Goal: Task Accomplishment & Management: Manage account settings

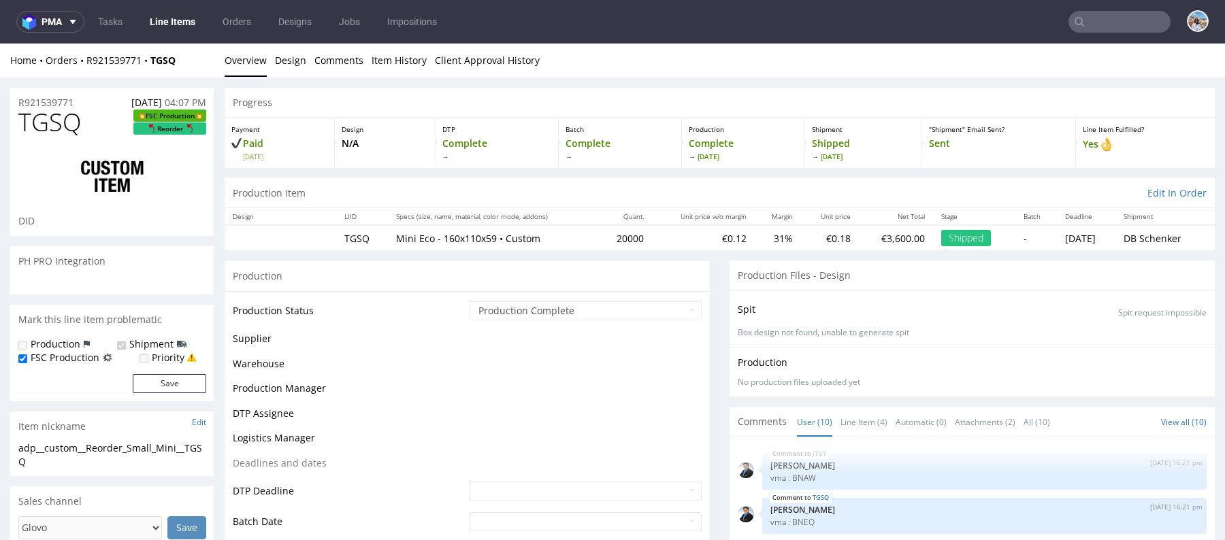
scroll to position [205, 0]
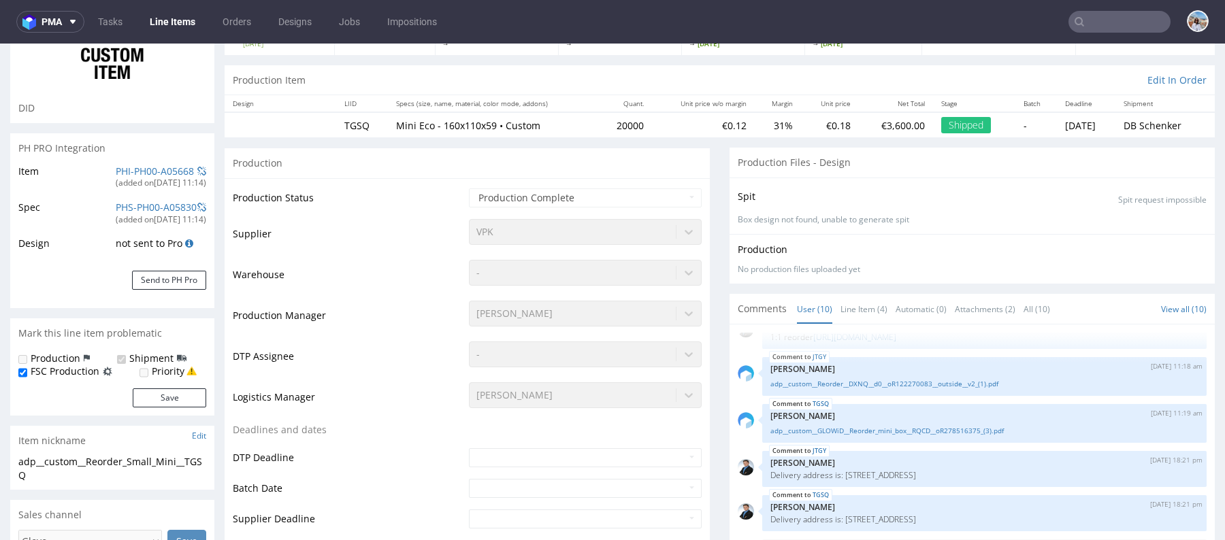
select select "in_progress"
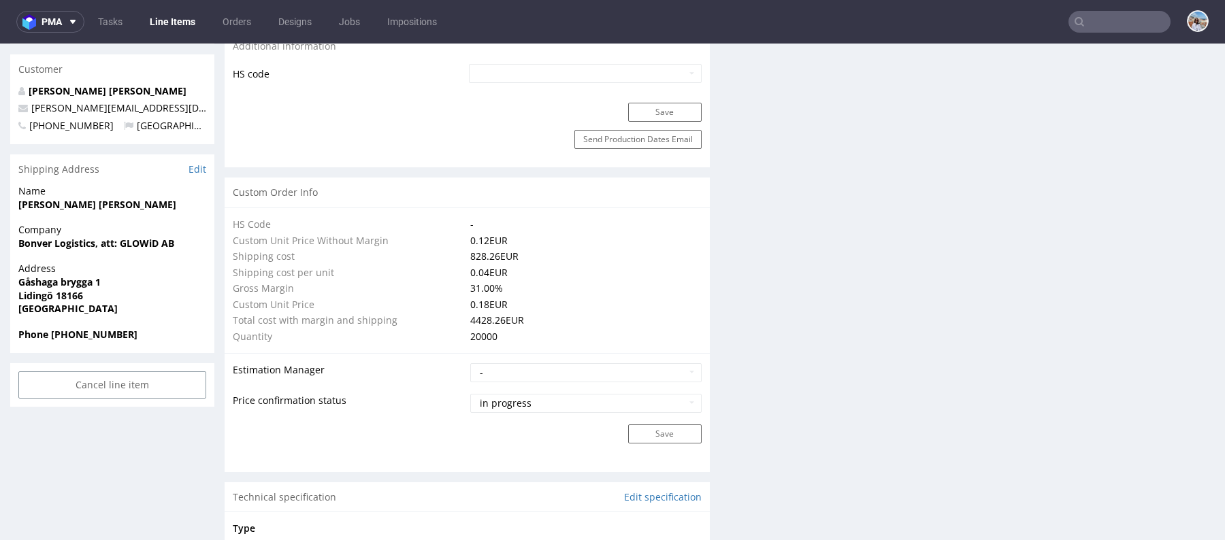
scroll to position [1284, 0]
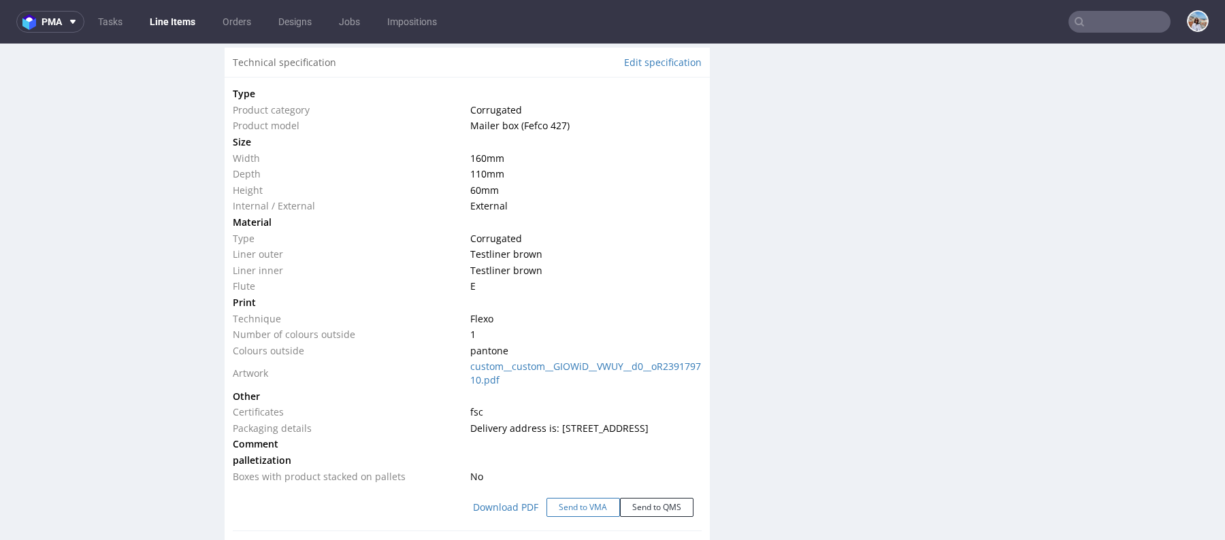
click button "Send to VMA"
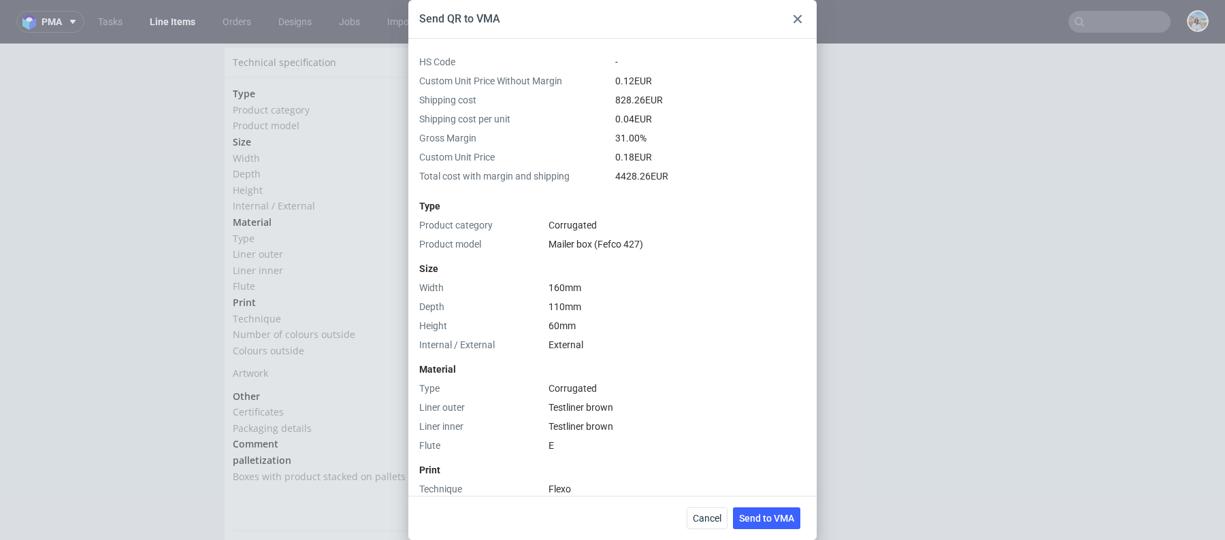
scroll to position [448, 0]
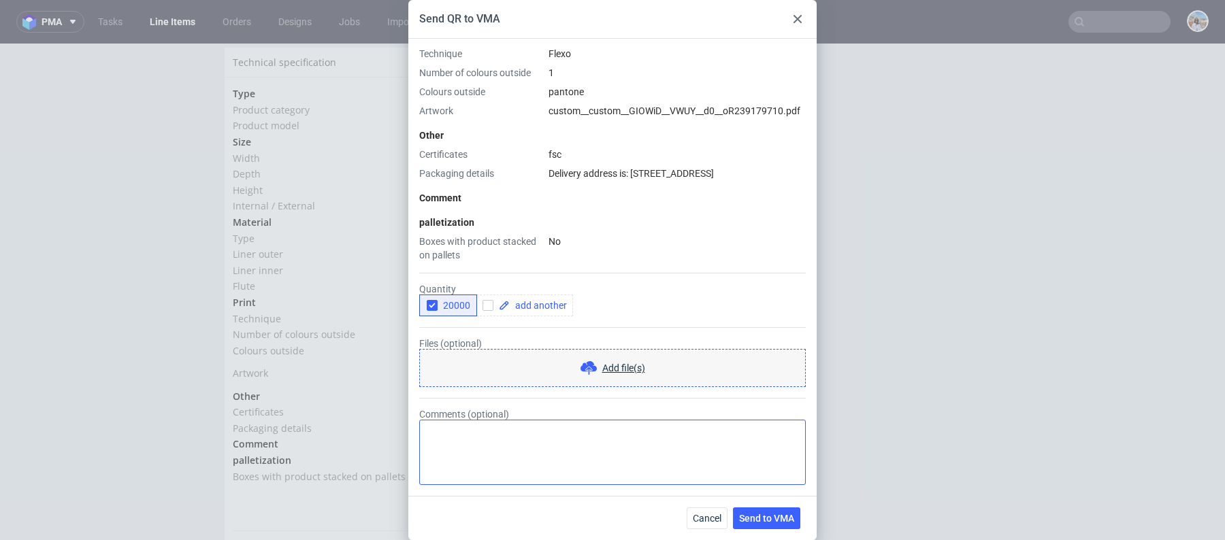
click at [484, 448] on textarea "Comments (optional)" at bounding box center [612, 452] width 386 height 65
click at [481, 432] on textarea "reorder 1:1" at bounding box center [612, 452] width 386 height 65
type textarea "reorder 1:1"
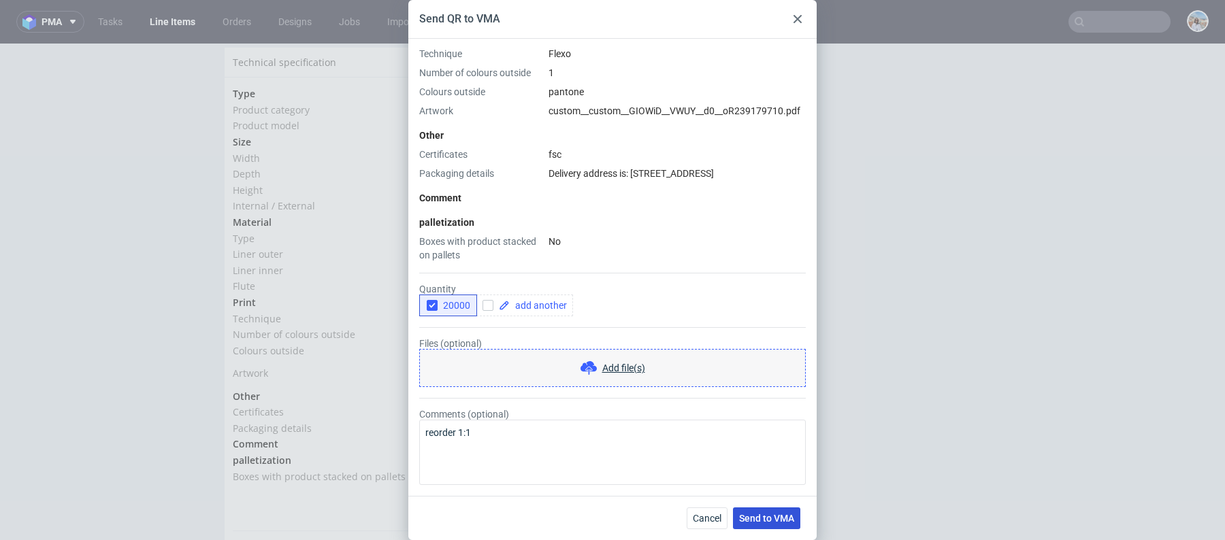
click at [780, 514] on span "Send to VMA" at bounding box center [766, 519] width 55 height 10
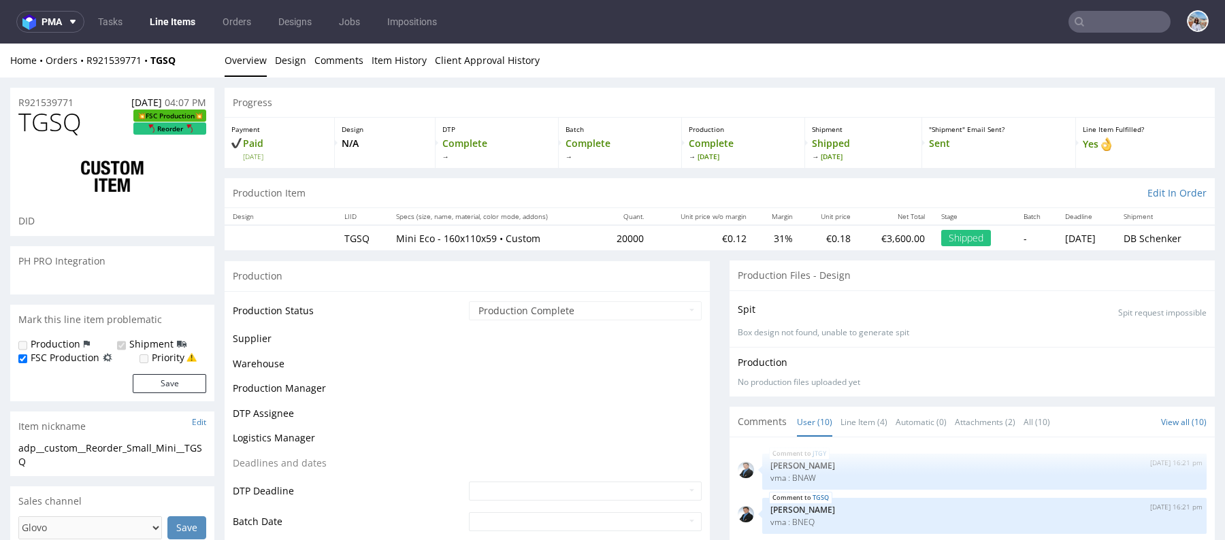
select select "in_progress"
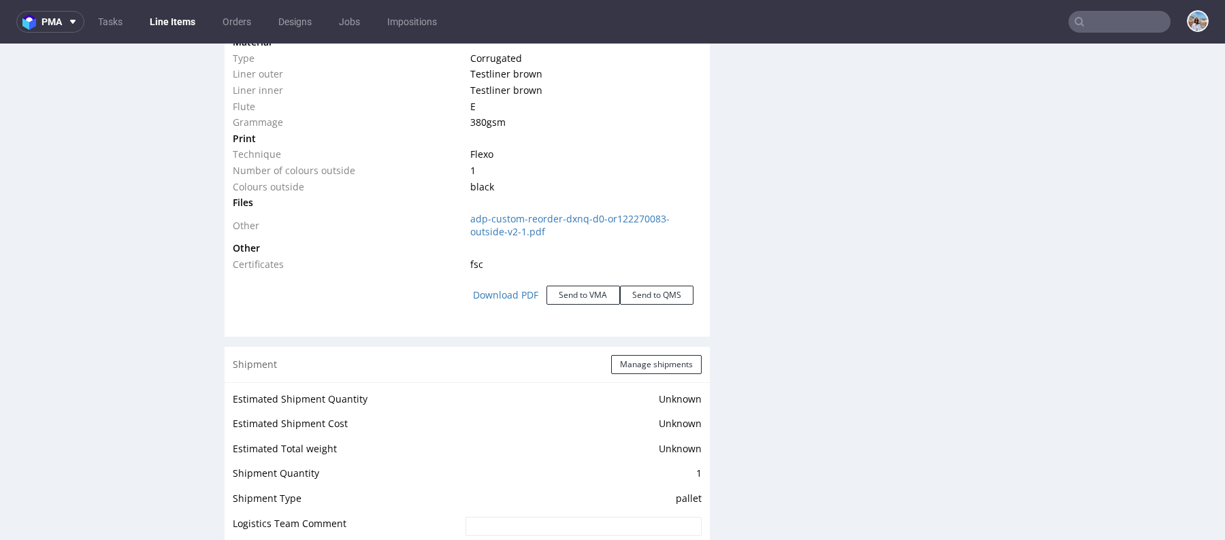
scroll to position [1523, 0]
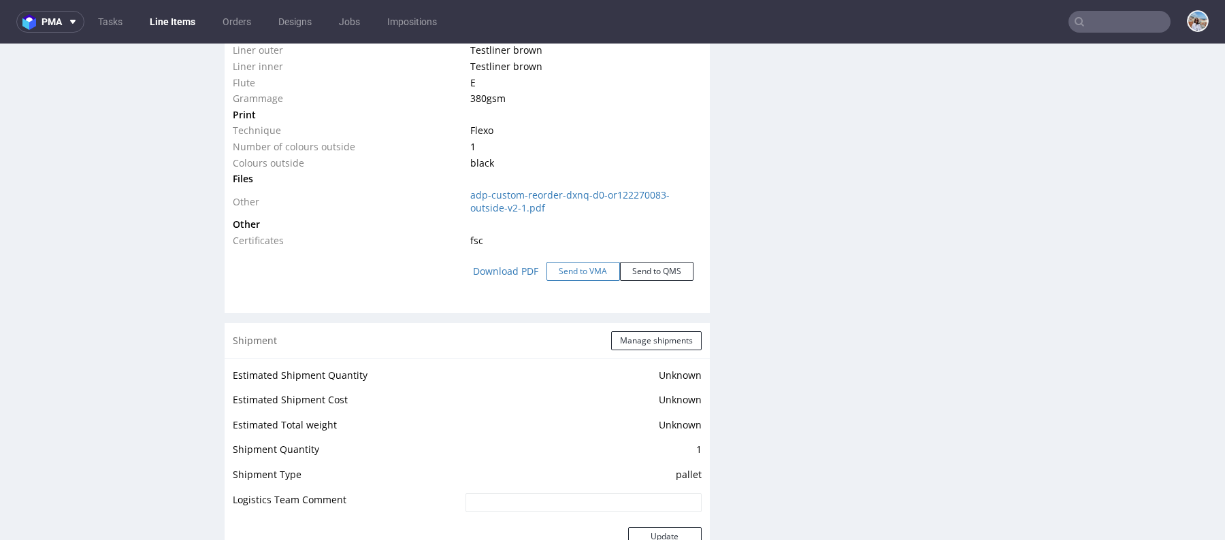
click at [591, 271] on button "Send to VMA" at bounding box center [582, 271] width 73 height 19
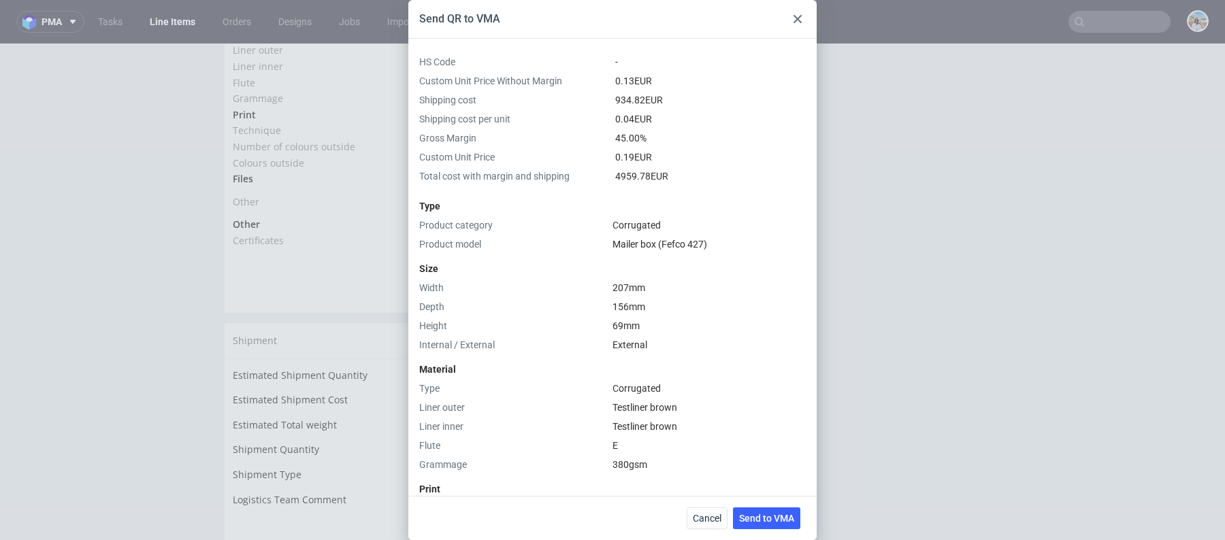
scroll to position [391, 0]
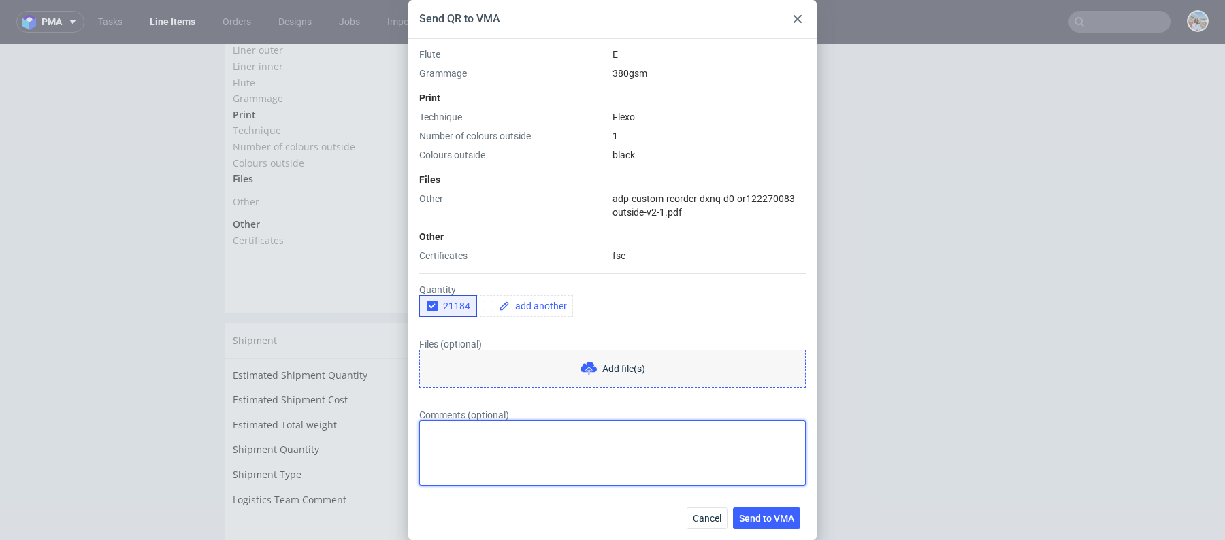
click at [518, 426] on textarea "Comments (optional)" at bounding box center [612, 453] width 386 height 65
type textarea "reorder 1:1"
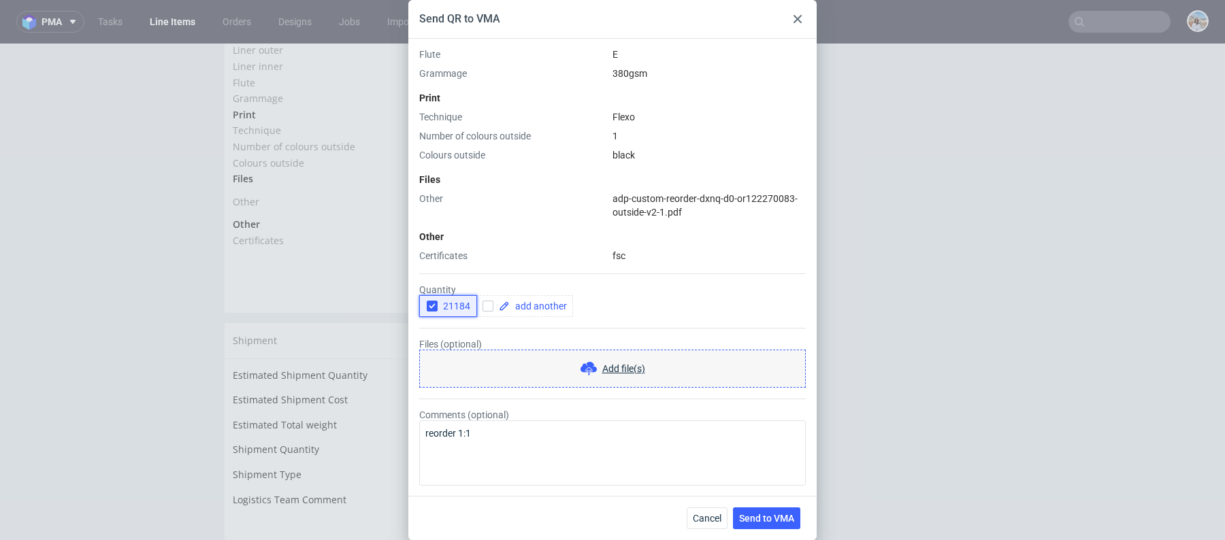
click at [452, 314] on button "21184" at bounding box center [448, 306] width 58 height 22
click at [523, 301] on span at bounding box center [538, 306] width 57 height 10
checkbox input "true"
click at [625, 306] on div "21184 20000" at bounding box center [612, 306] width 386 height 22
click at [763, 516] on span "Send to VMA" at bounding box center [766, 519] width 55 height 10
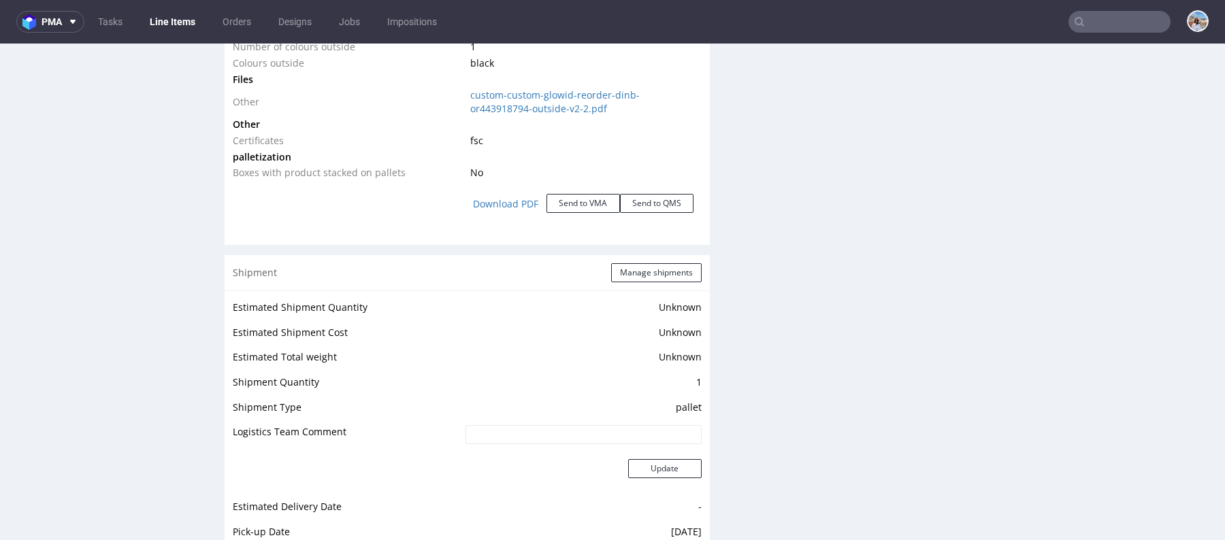
scroll to position [1621, 0]
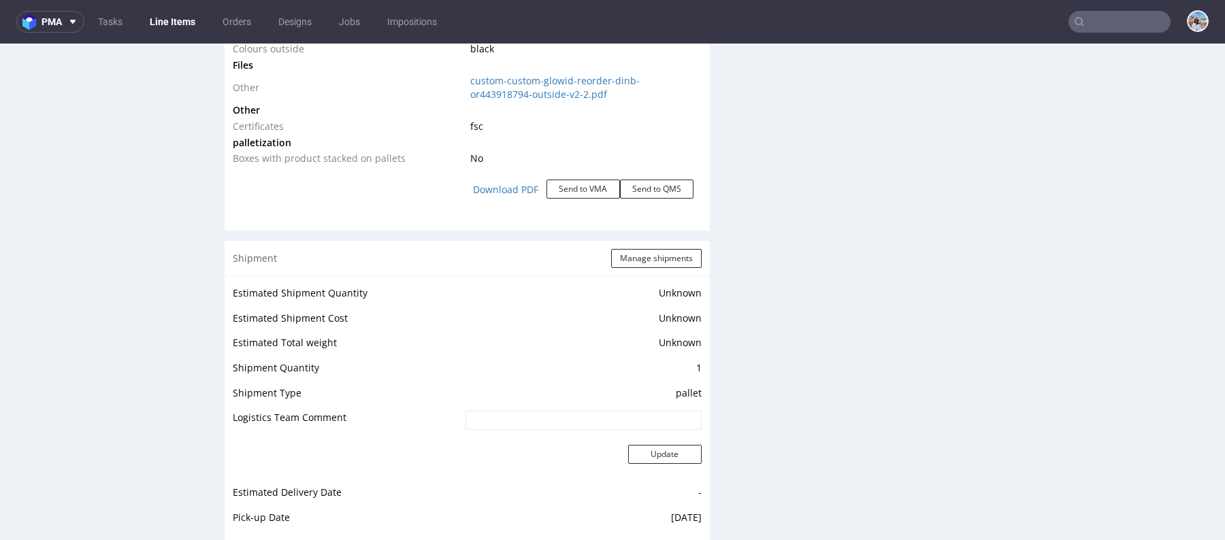
click at [564, 186] on div "Download PDF Send to VMA Send to QMS" at bounding box center [467, 190] width 469 height 46
click at [564, 199] on button "Send to VMA" at bounding box center [582, 189] width 73 height 19
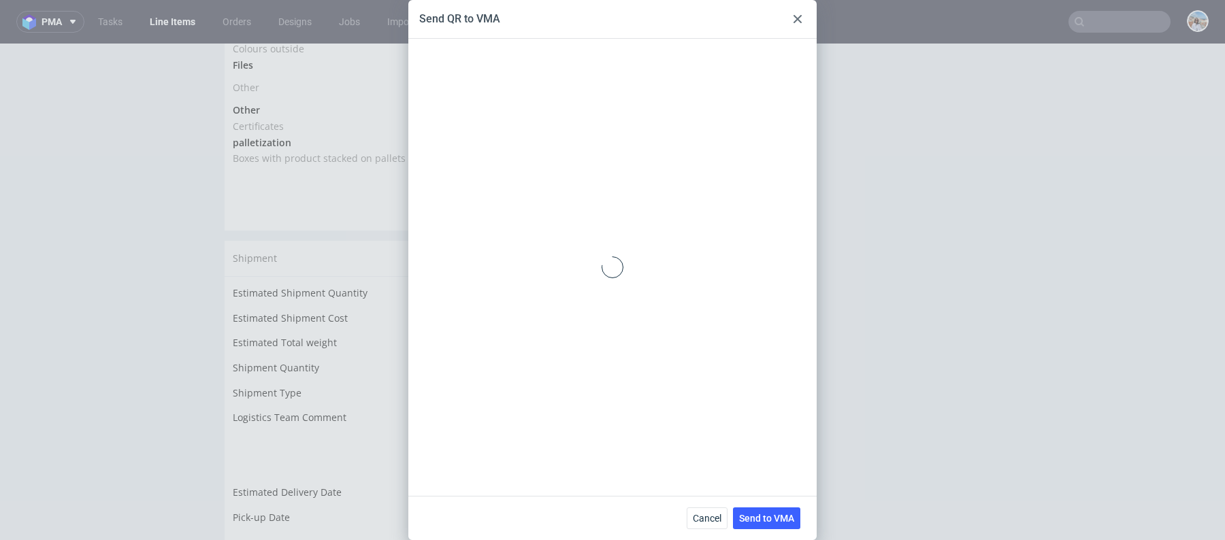
scroll to position [416, 0]
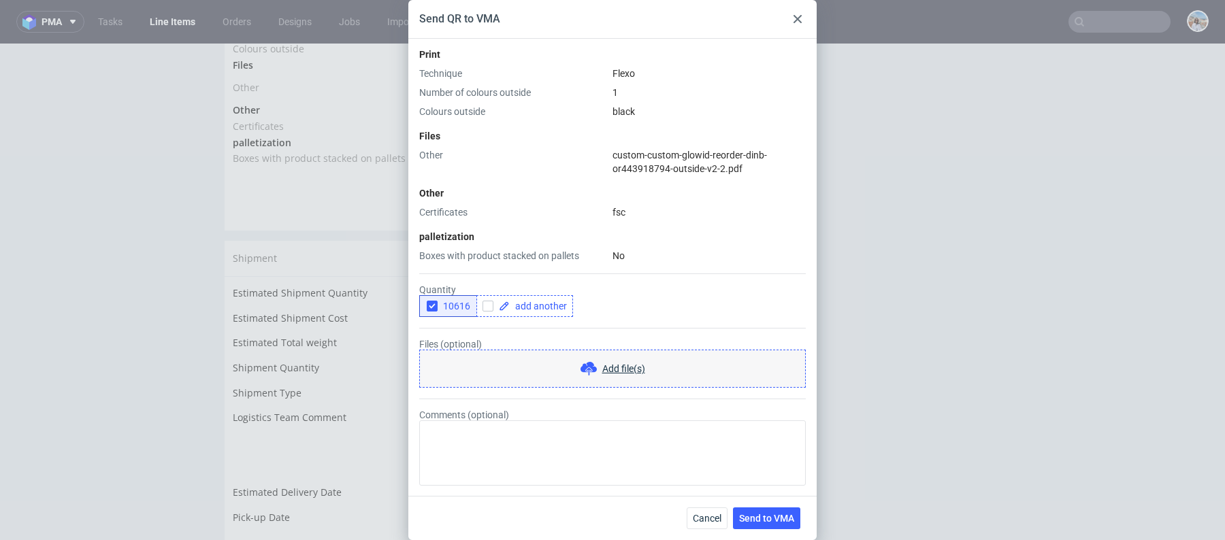
click at [505, 304] on use at bounding box center [503, 306] width 9 height 9
click at [539, 306] on span at bounding box center [538, 306] width 57 height 10
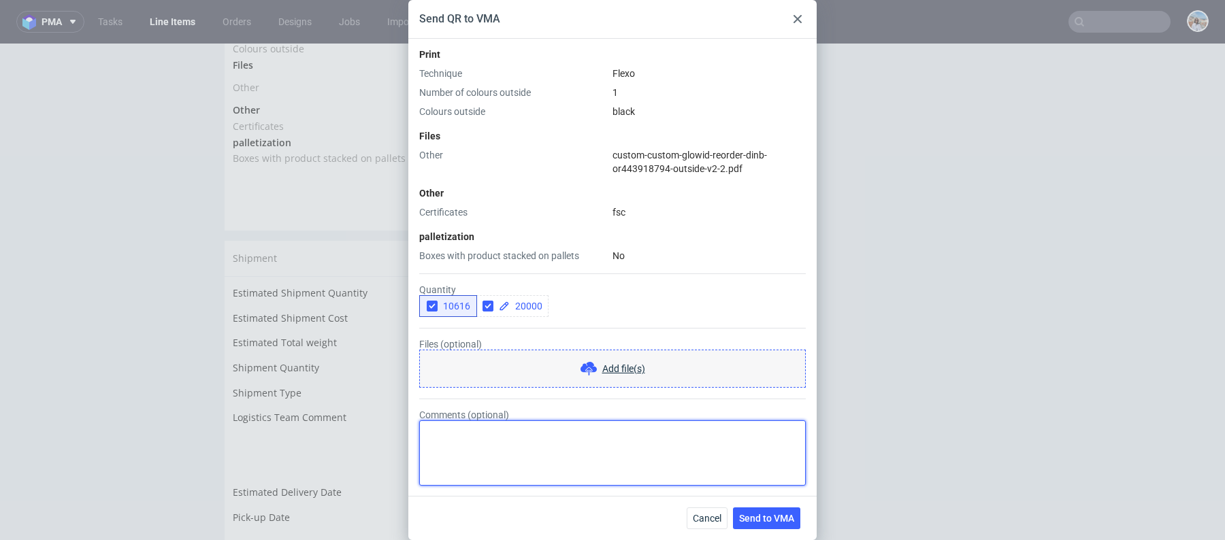
checkbox input "true"
click at [559, 451] on textarea "Comments (optional)" at bounding box center [612, 453] width 386 height 65
paste textarea "reorder 1:1"
type textarea "reorder 1:1"
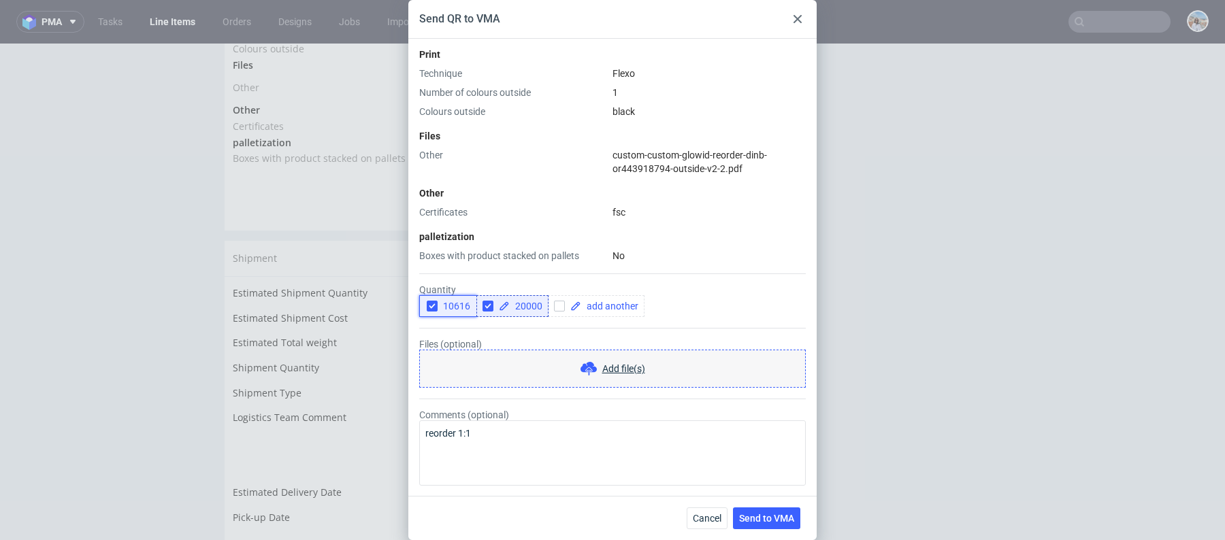
click at [435, 307] on icon "button" at bounding box center [432, 306] width 10 height 10
click at [784, 520] on span "Send to VMA" at bounding box center [766, 519] width 55 height 10
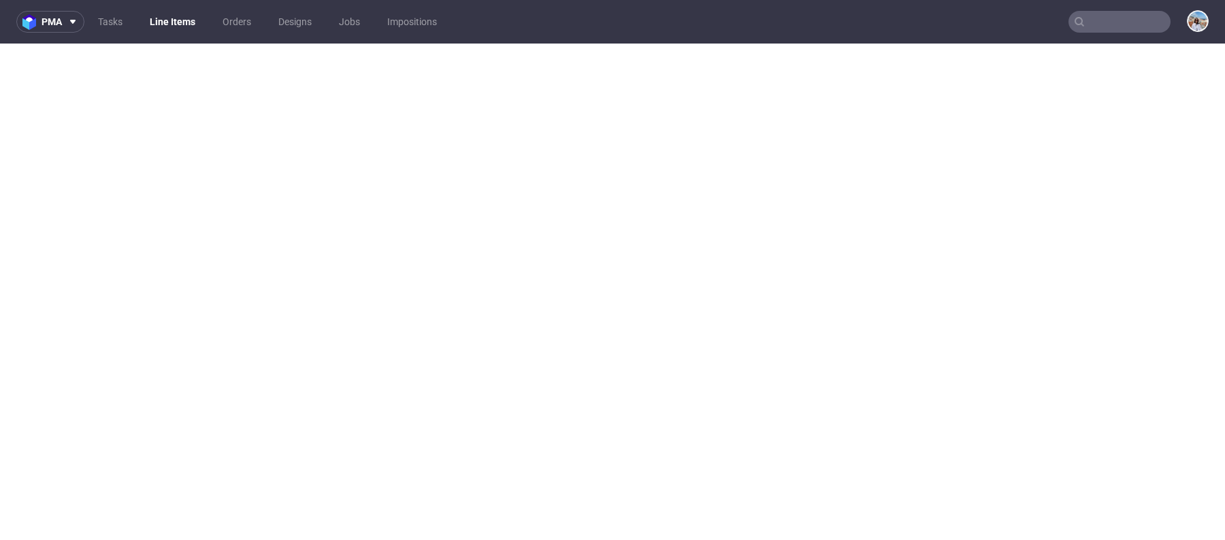
select select "in_progress"
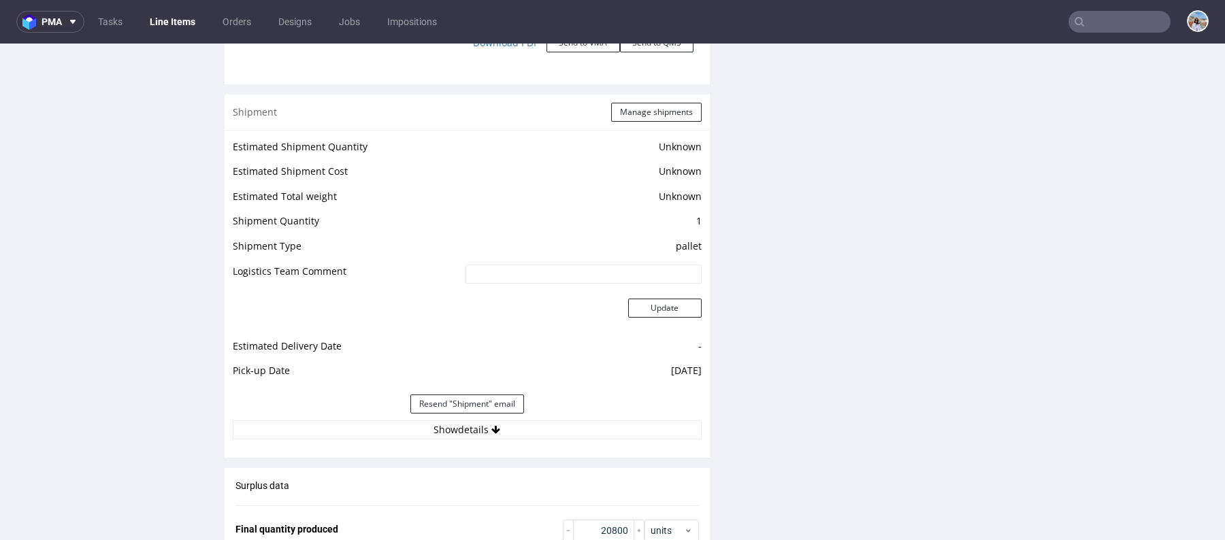
scroll to position [1702, 0]
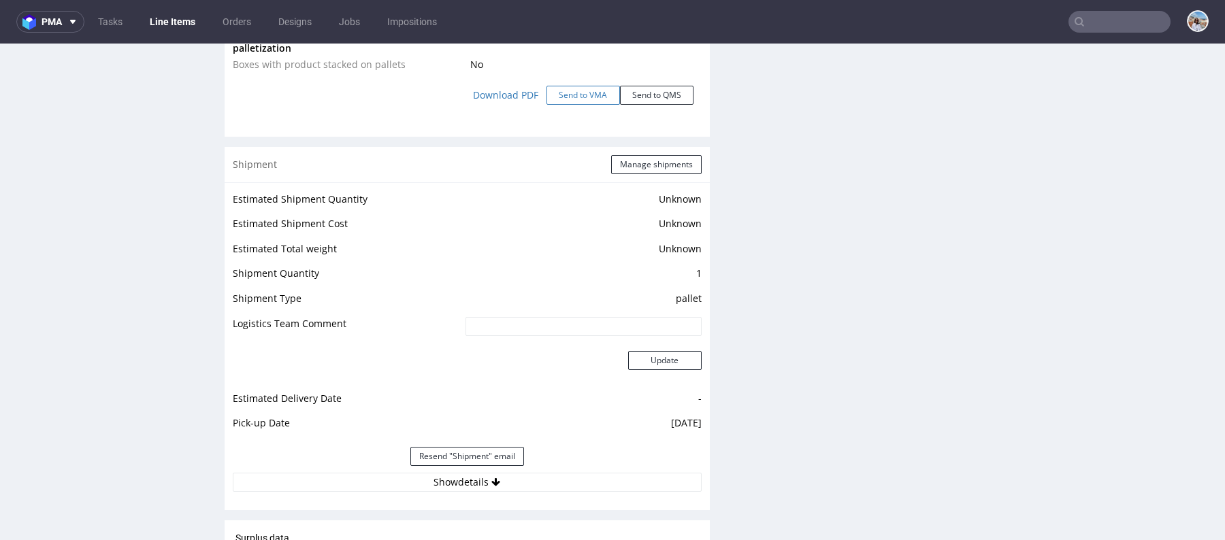
click at [579, 105] on button "Send to VMA" at bounding box center [582, 95] width 73 height 19
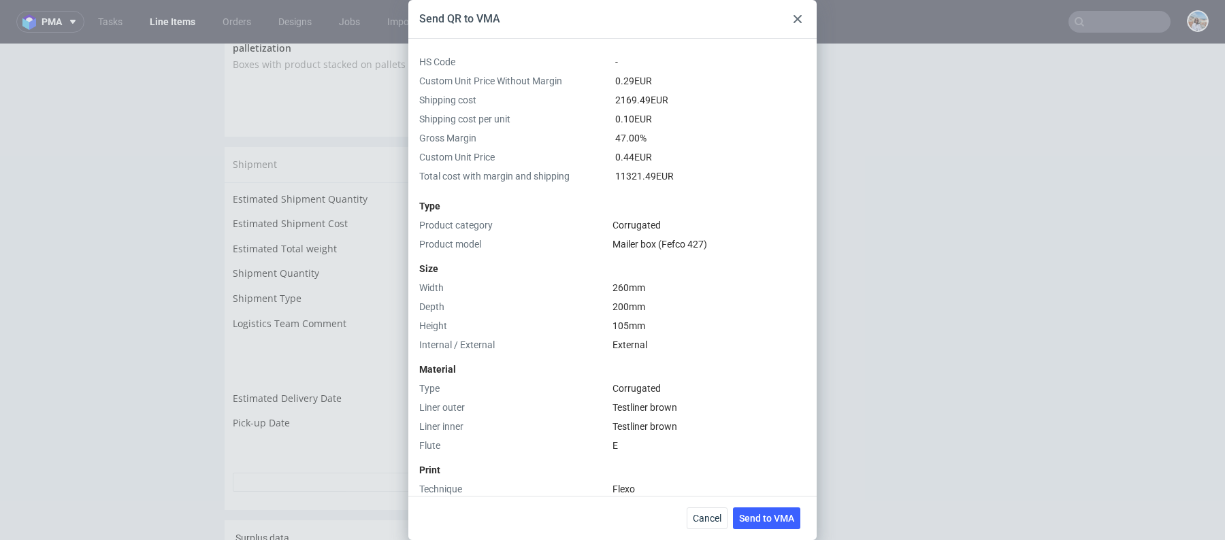
scroll to position [416, 0]
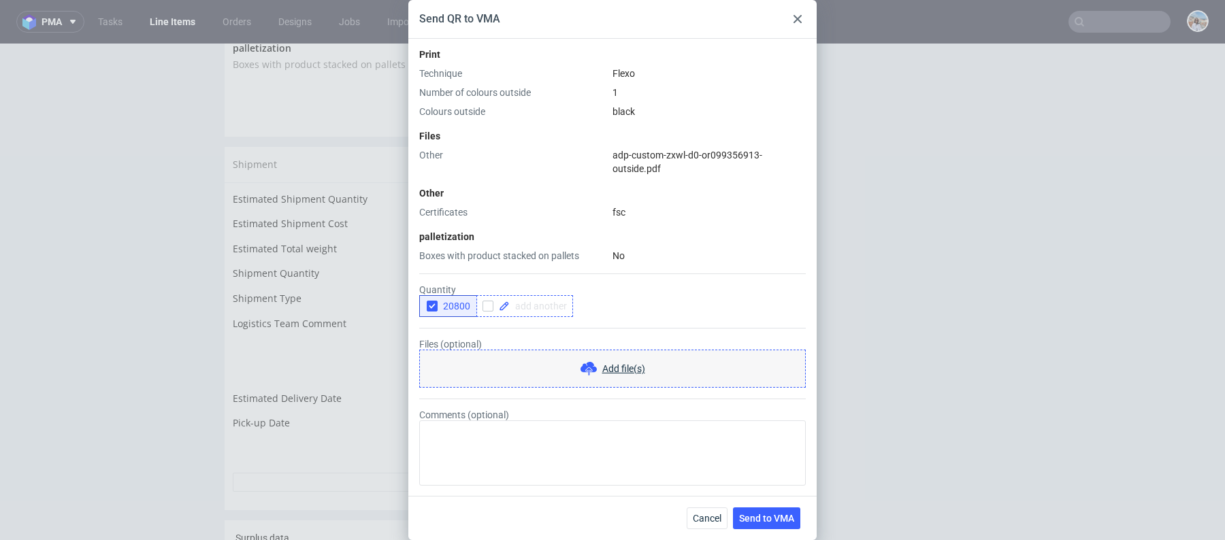
click at [534, 308] on span at bounding box center [538, 306] width 57 height 10
checkbox input "true"
click at [461, 303] on span "20800" at bounding box center [454, 306] width 33 height 11
click at [483, 410] on label "Comments (optional)" at bounding box center [612, 448] width 386 height 76
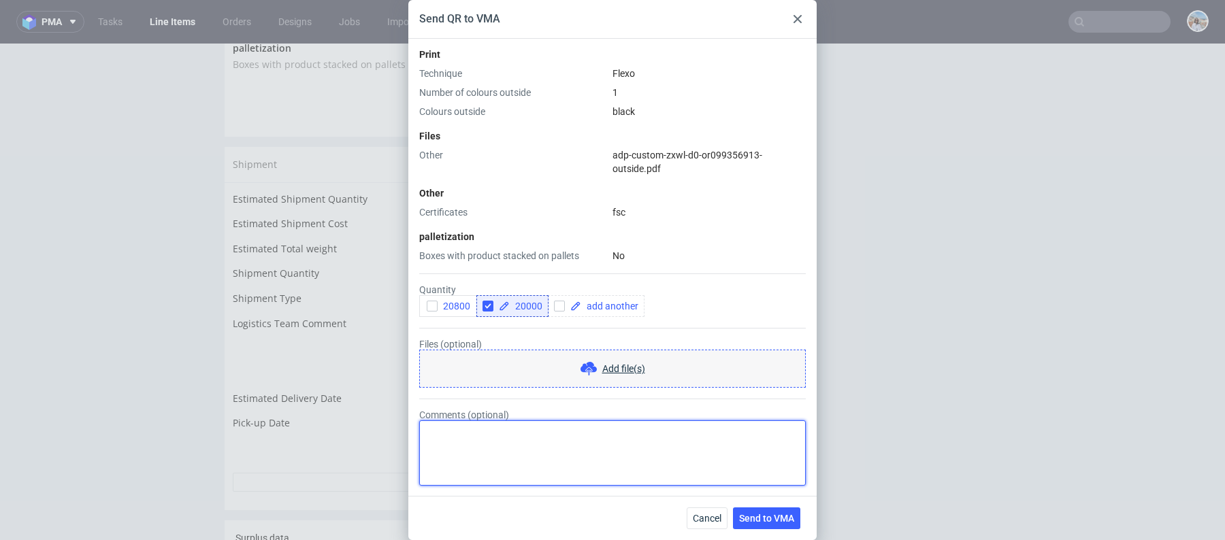
click at [483, 421] on textarea "Comments (optional)" at bounding box center [612, 453] width 386 height 65
click at [487, 445] on textarea "Comments (optional)" at bounding box center [612, 453] width 386 height 65
type textarea "reorder 1:1"
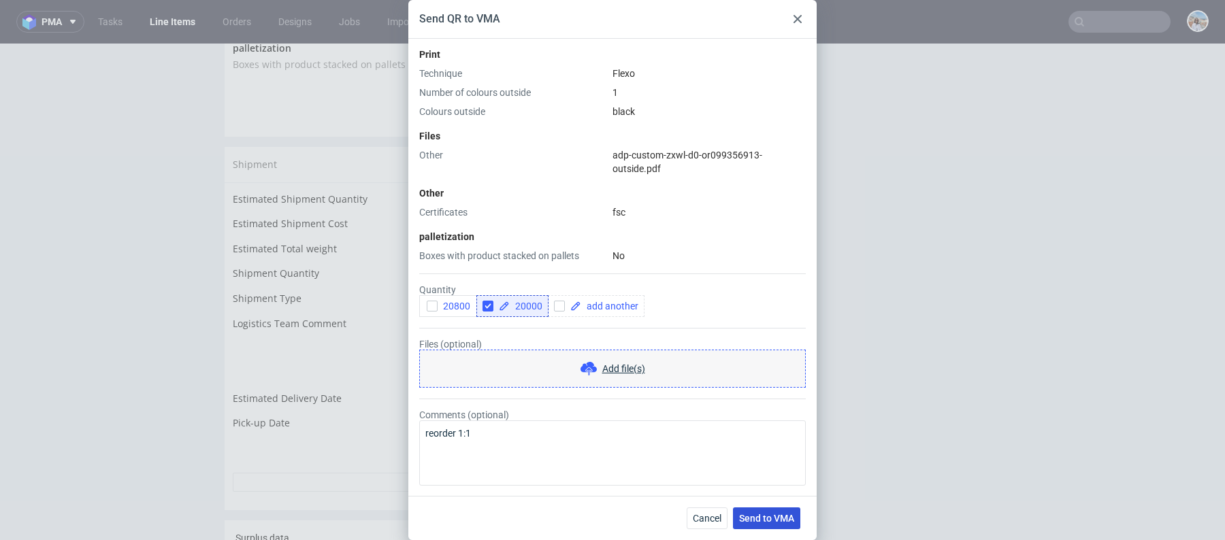
click at [772, 512] on button "Send to VMA" at bounding box center [766, 519] width 67 height 22
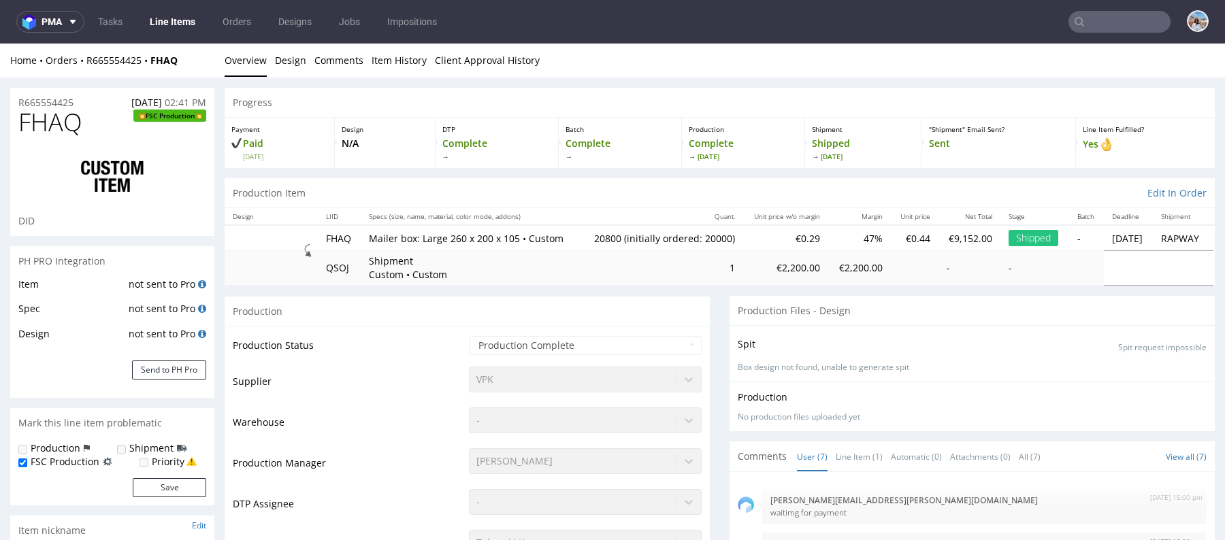
select select "in_progress"
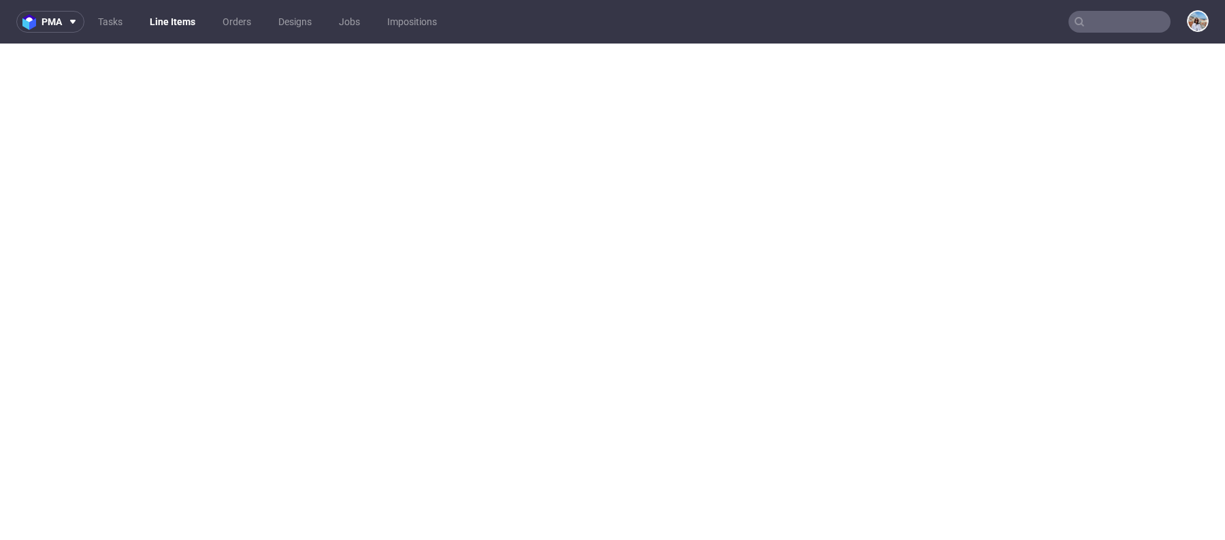
select select "in_progress"
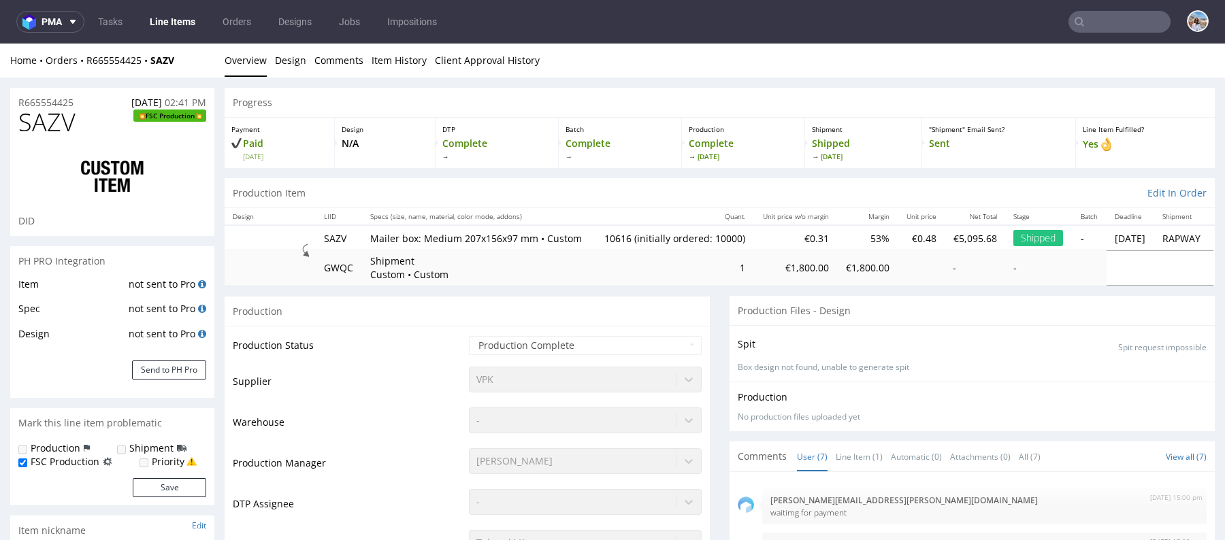
scroll to position [67, 0]
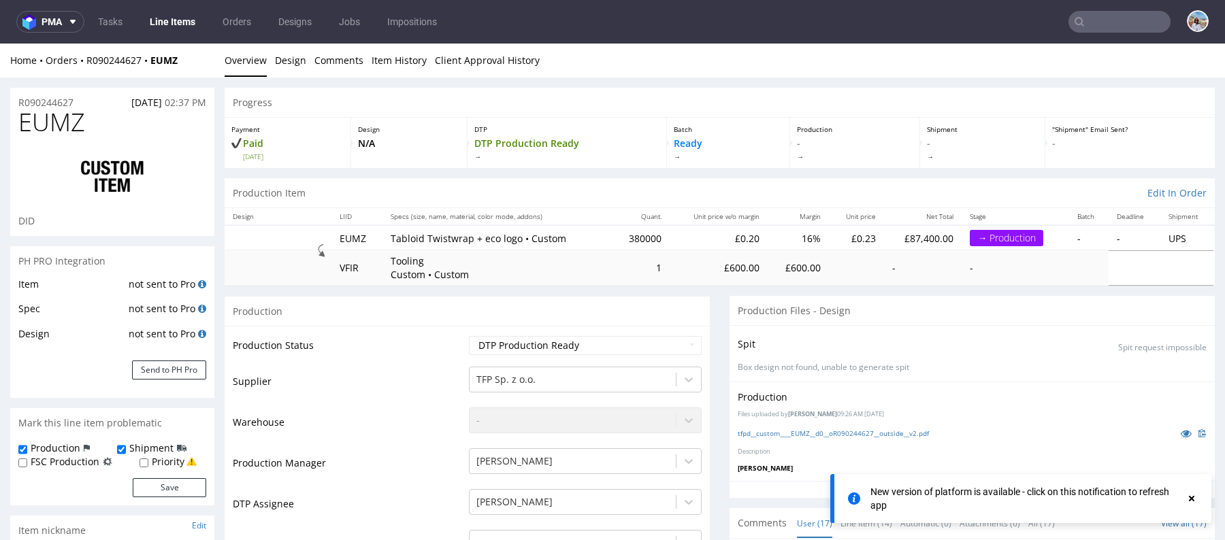
scroll to position [257, 0]
click at [1100, 13] on input "text" at bounding box center [1119, 22] width 102 height 22
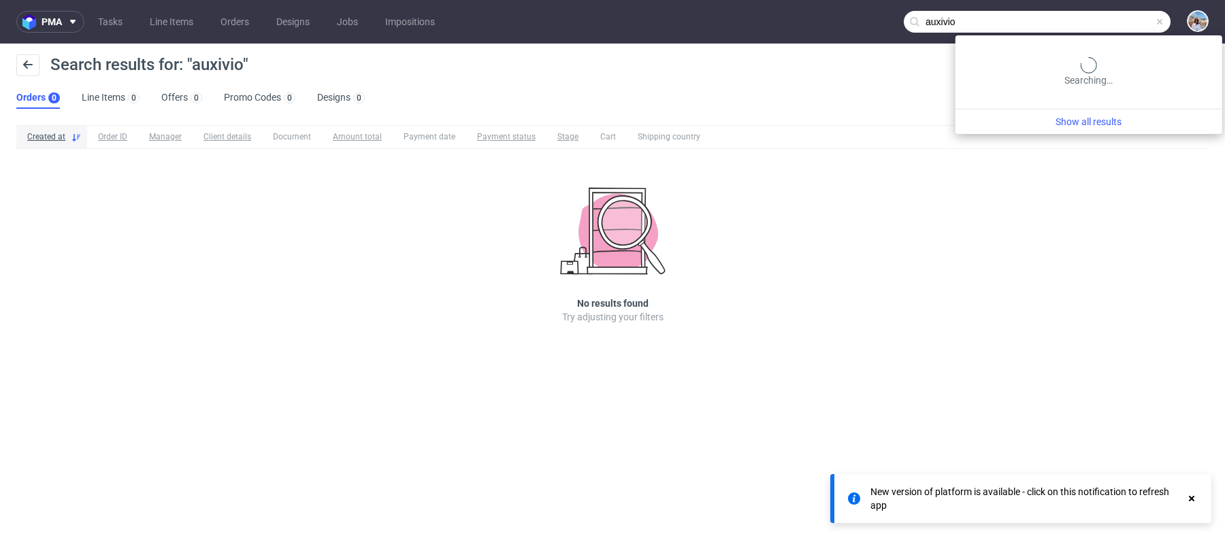
click at [1102, 24] on input "auxivio" at bounding box center [1037, 22] width 267 height 22
paste input "@auxivo.com"
type input "@auxivo.com"
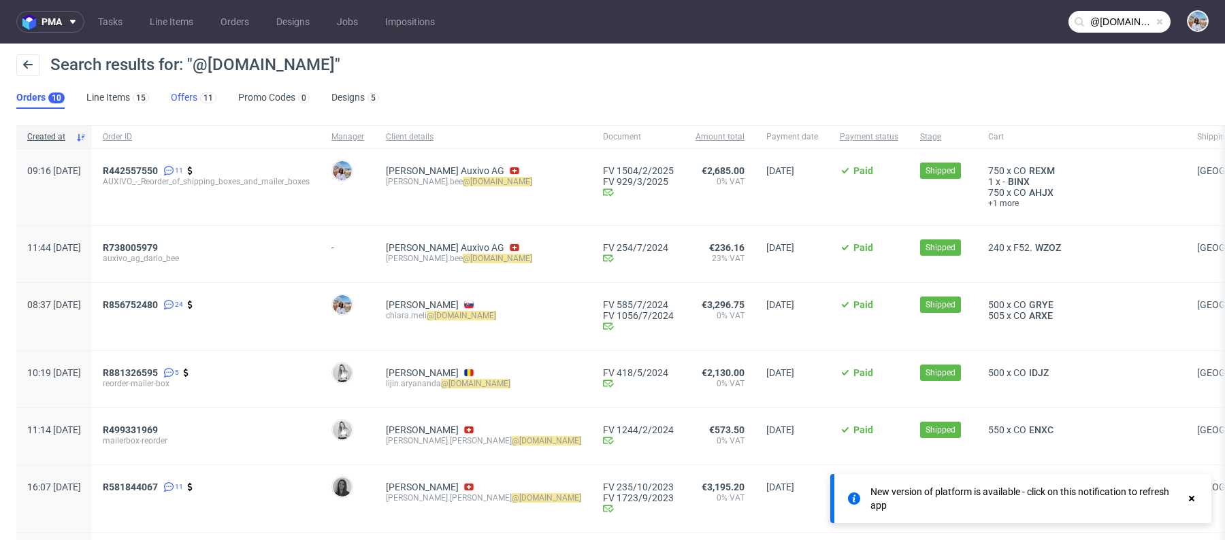
click at [184, 103] on link "Offers 11" at bounding box center [194, 98] width 46 height 22
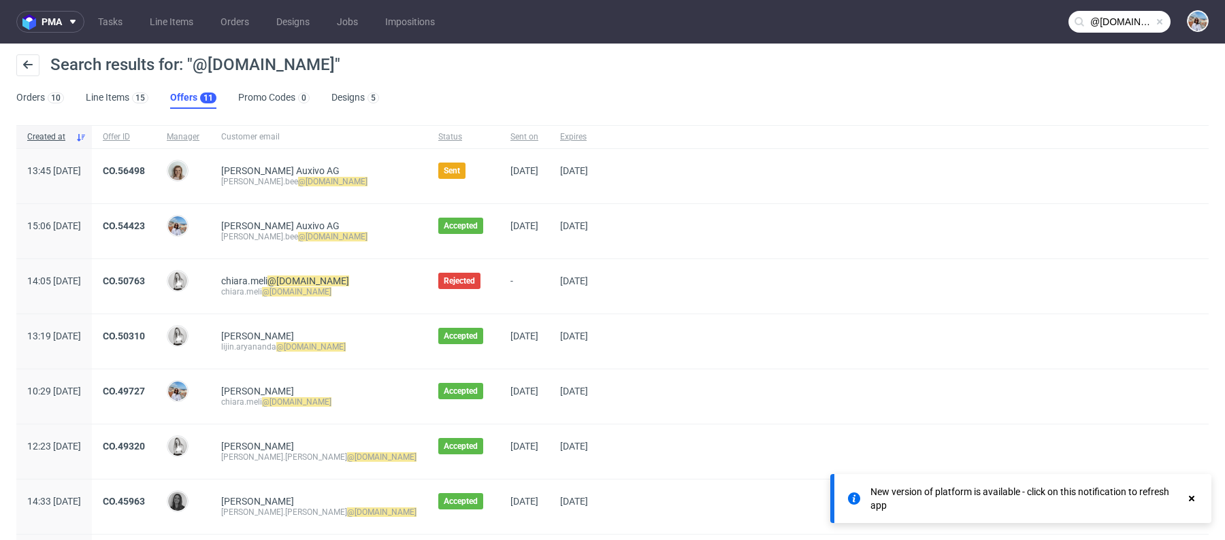
click at [156, 163] on div "CO.56498" at bounding box center [124, 176] width 64 height 54
click at [145, 167] on link "CO.56498" at bounding box center [124, 170] width 42 height 11
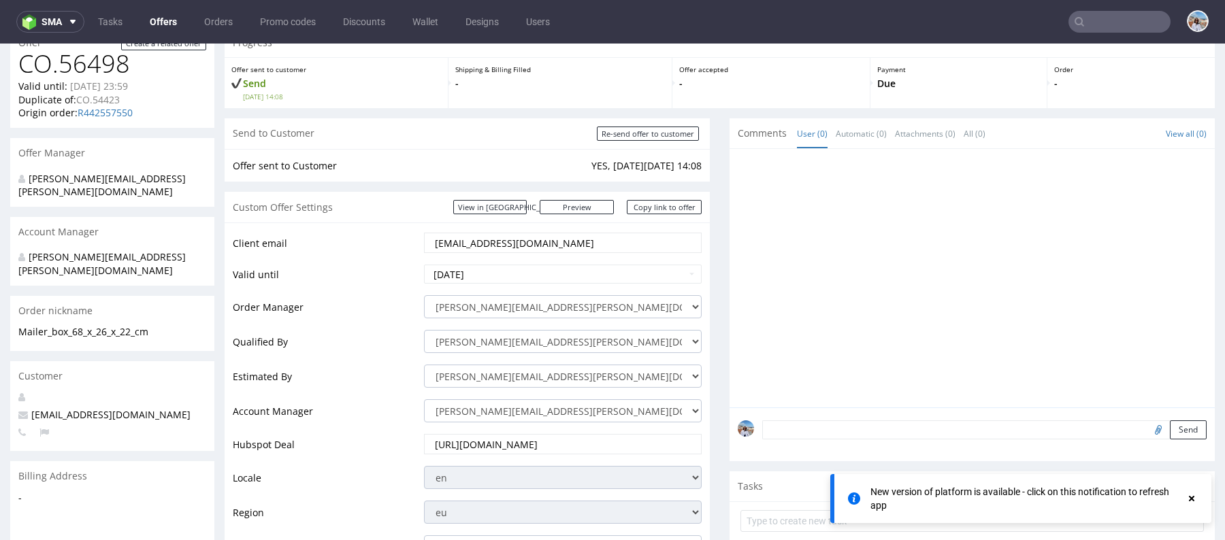
scroll to position [85, 0]
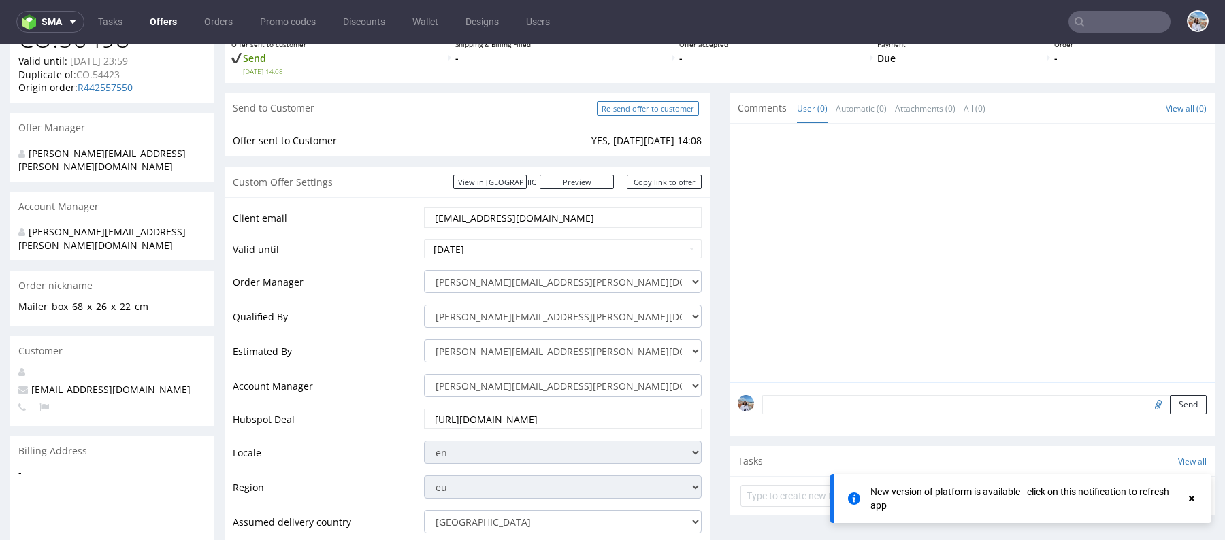
click at [614, 109] on input "Re-send offer to customer" at bounding box center [648, 108] width 102 height 14
type input "In progress..."
click at [672, 179] on link "Copy link to offer" at bounding box center [664, 182] width 75 height 14
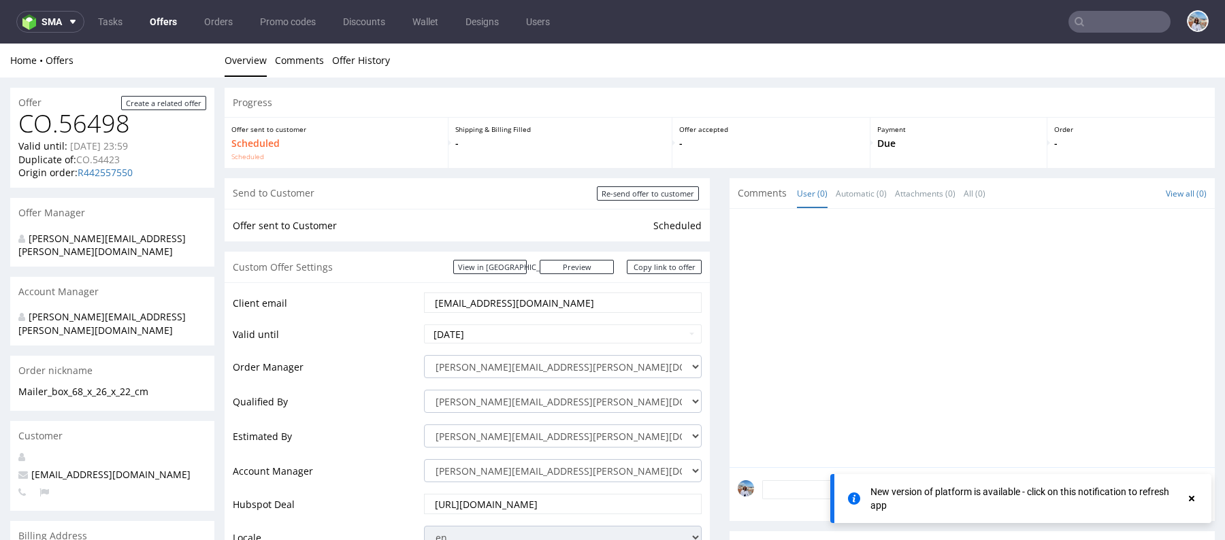
scroll to position [0, 0]
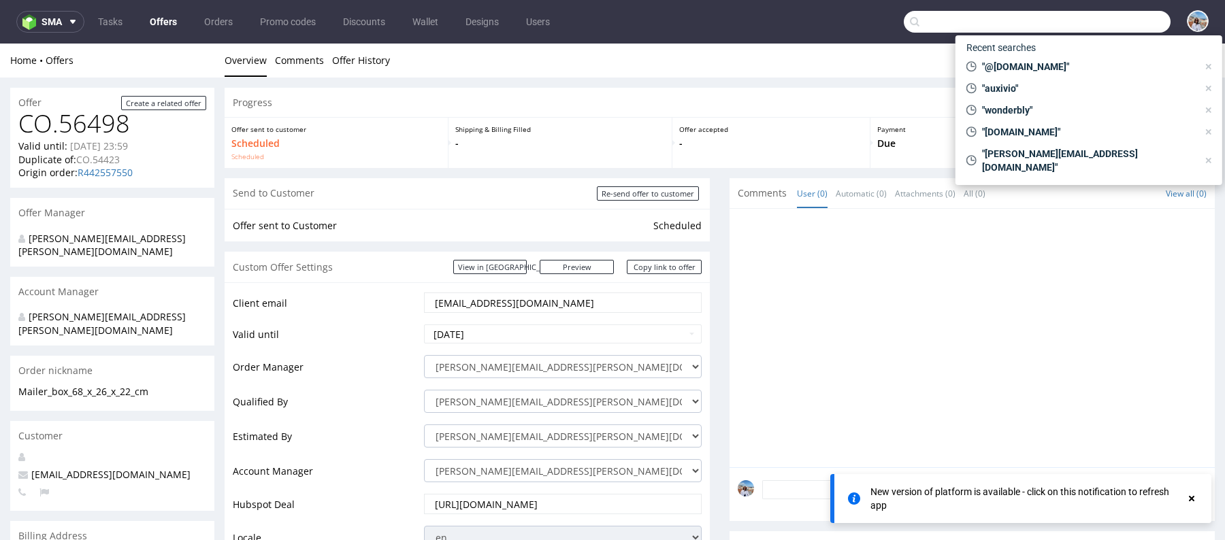
click at [1090, 16] on input "text" at bounding box center [1037, 22] width 267 height 22
paste input "a@moars.nl"
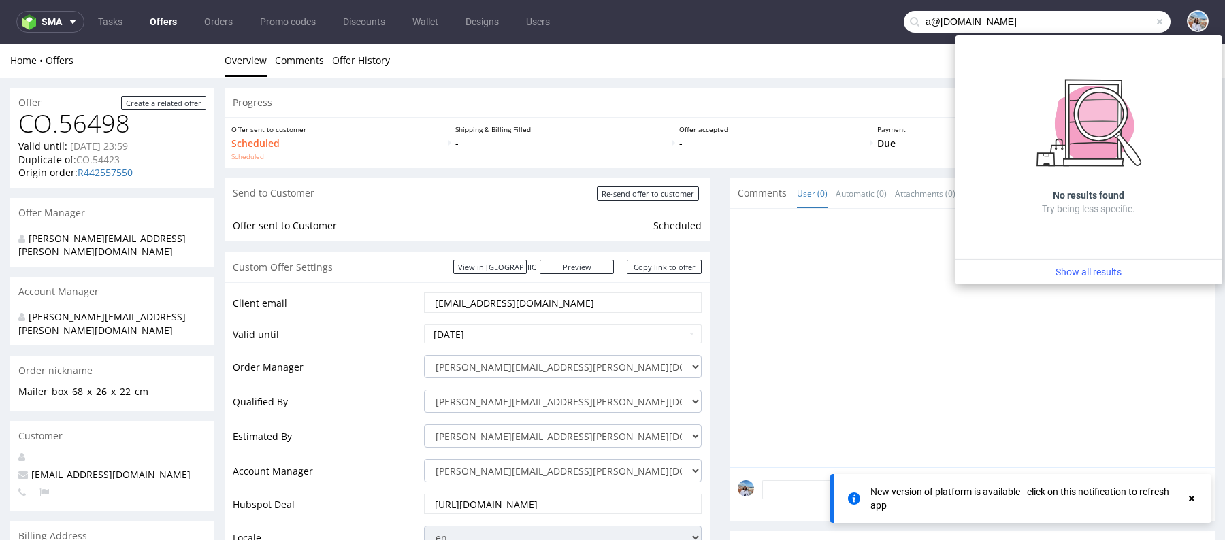
click at [919, 20] on input "a@moars.nl" at bounding box center [1037, 22] width 267 height 22
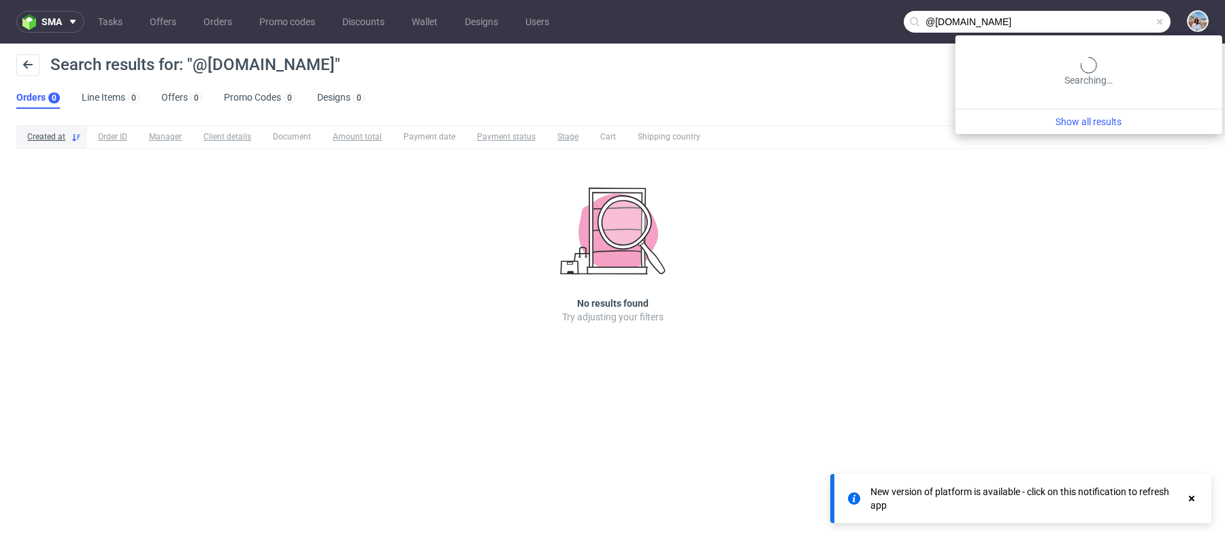
click at [1111, 20] on input "@moars.nl" at bounding box center [1037, 22] width 267 height 22
click at [1087, 22] on input "@moars.nl" at bounding box center [1037, 22] width 267 height 22
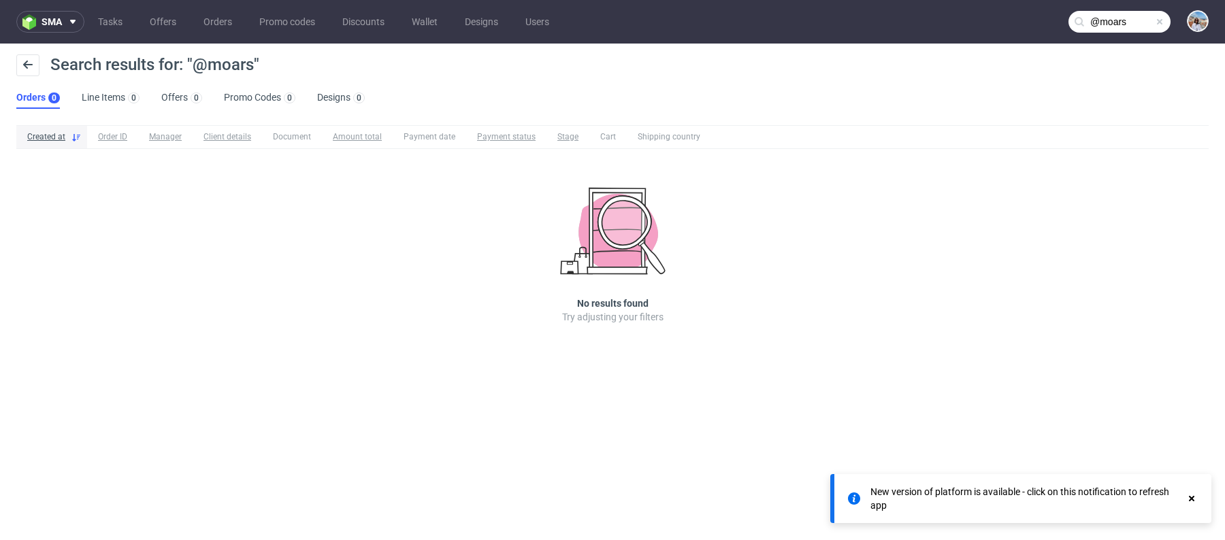
click at [1135, 31] on input "@moars" at bounding box center [1119, 22] width 102 height 22
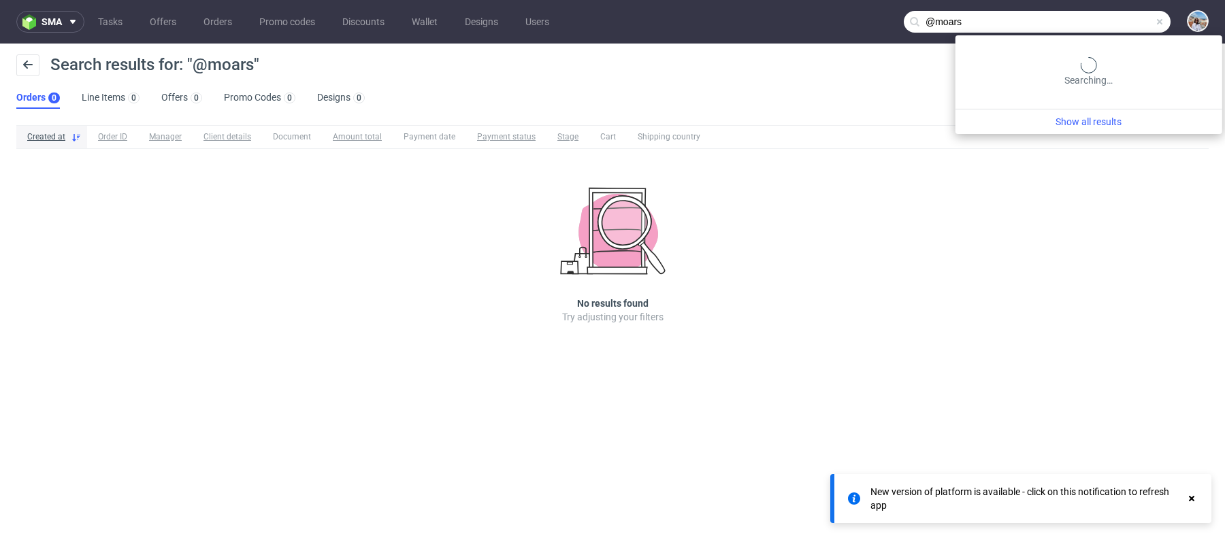
click at [1135, 31] on input "@moars" at bounding box center [1037, 22] width 267 height 22
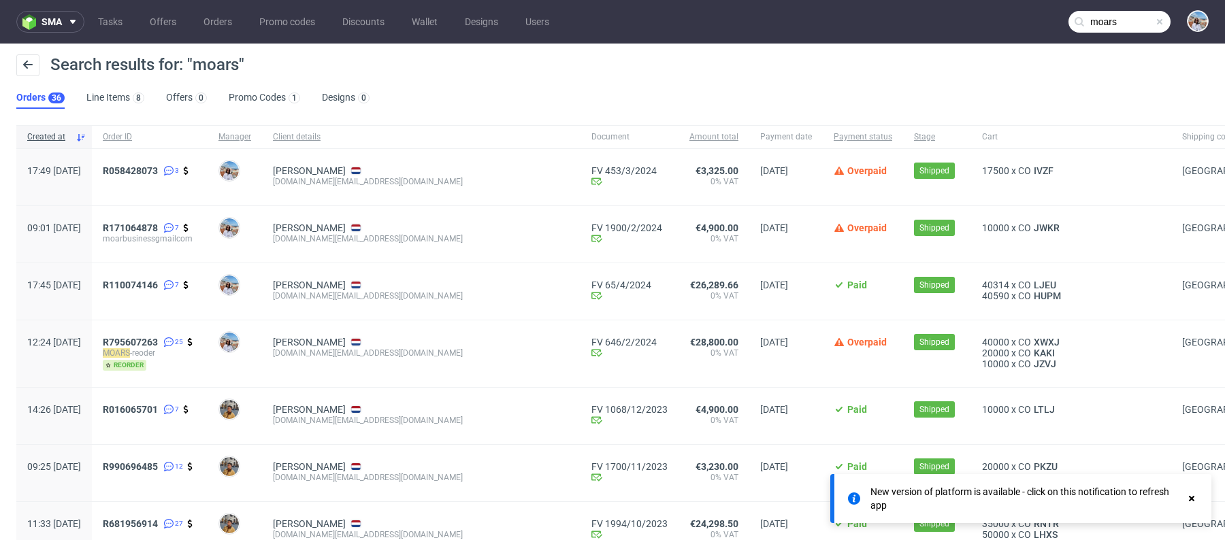
click at [362, 180] on div "moar.business@gmail.com" at bounding box center [421, 181] width 297 height 11
copy div "moar.business@gmail.com"
click at [1113, 20] on input "moars" at bounding box center [1119, 22] width 102 height 22
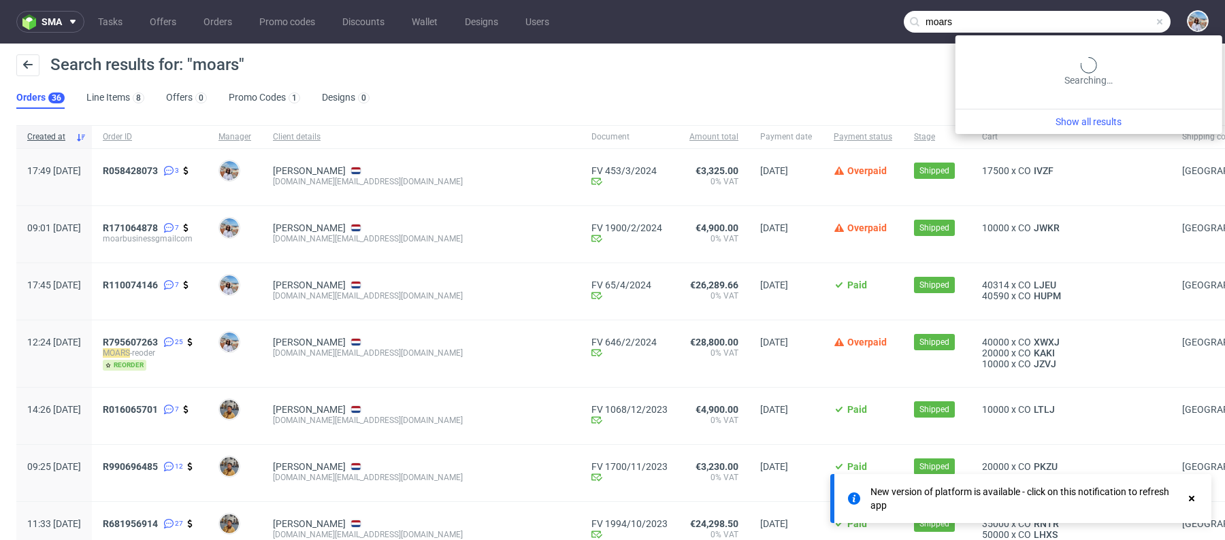
click at [1113, 20] on input "moars" at bounding box center [1037, 22] width 267 height 22
paste input ".business@gmail.com"
type input "[DOMAIN_NAME][EMAIL_ADDRESS][DOMAIN_NAME]"
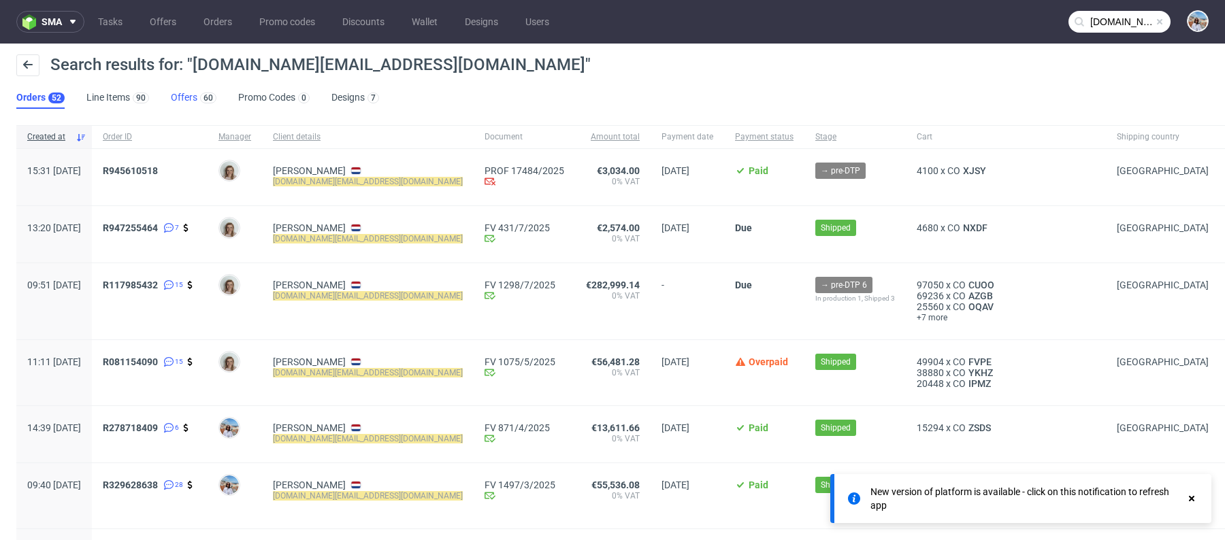
click at [186, 97] on link "Offers 60" at bounding box center [194, 98] width 46 height 22
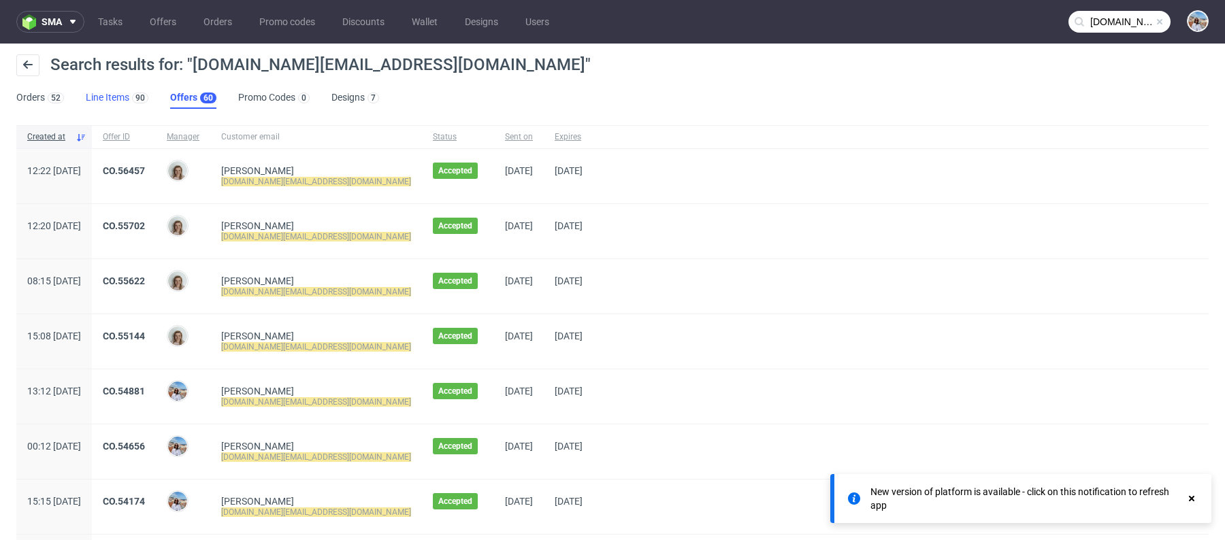
click at [123, 103] on link "Line Items 90" at bounding box center [117, 98] width 63 height 22
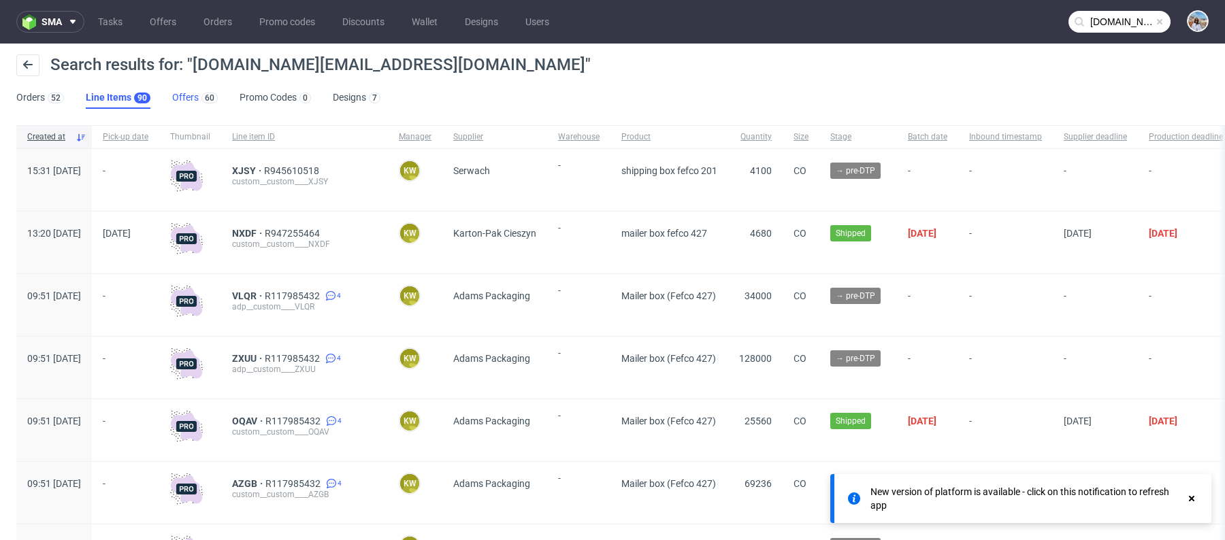
click at [191, 94] on link "Offers 60" at bounding box center [195, 98] width 46 height 22
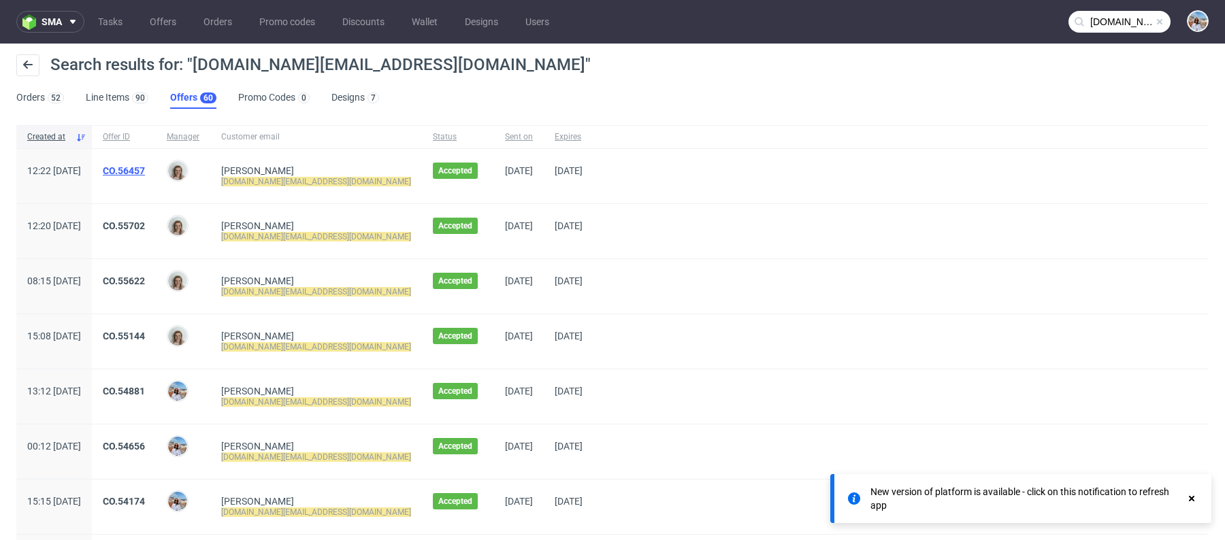
click at [145, 170] on link "CO.56457" at bounding box center [124, 170] width 42 height 11
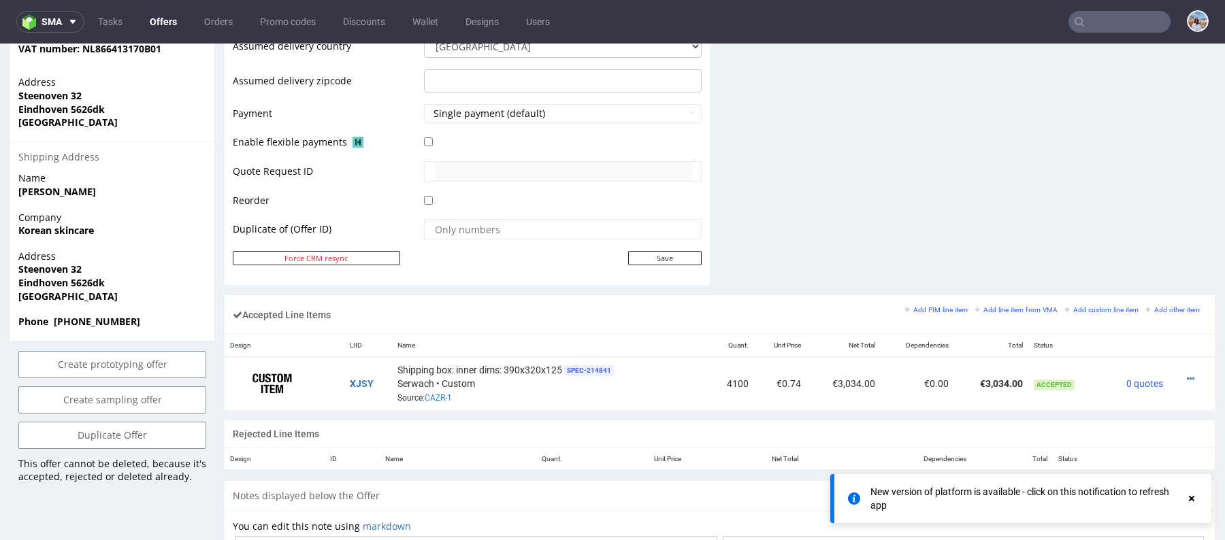
scroll to position [597, 0]
click at [357, 372] on td "XJSY" at bounding box center [368, 384] width 48 height 54
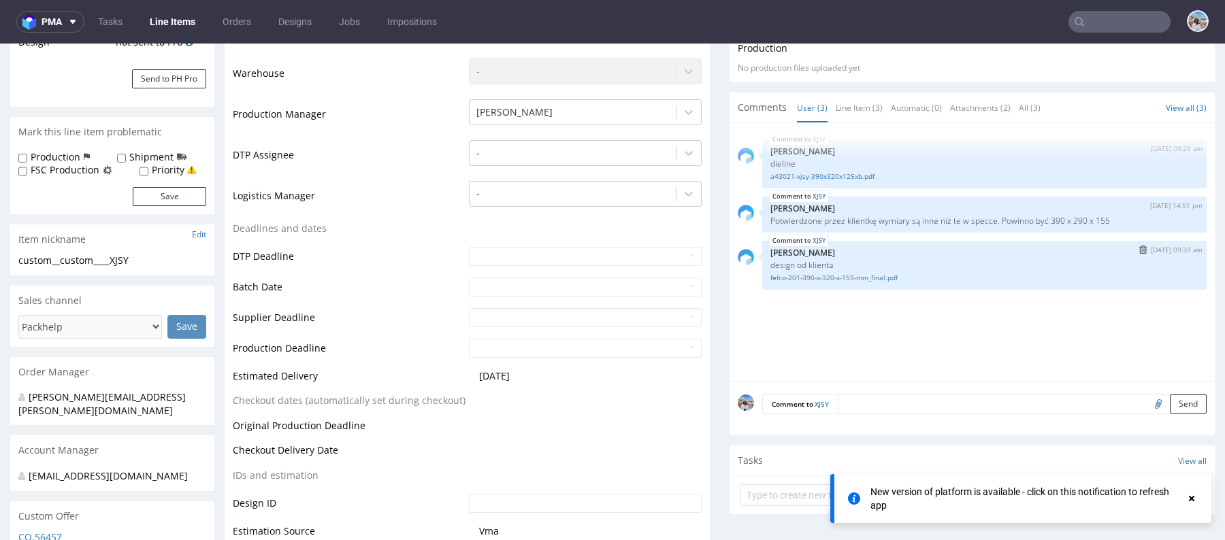
scroll to position [304, 0]
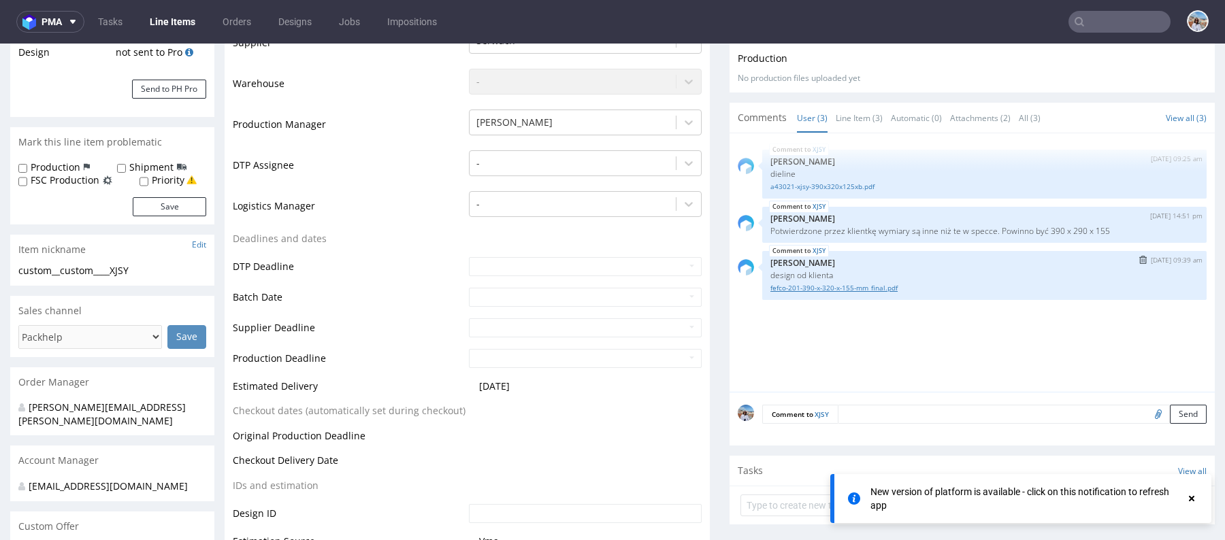
click at [852, 283] on link "fefco-201-390-x-320-x-155-mm_final.pdf" at bounding box center [984, 288] width 428 height 10
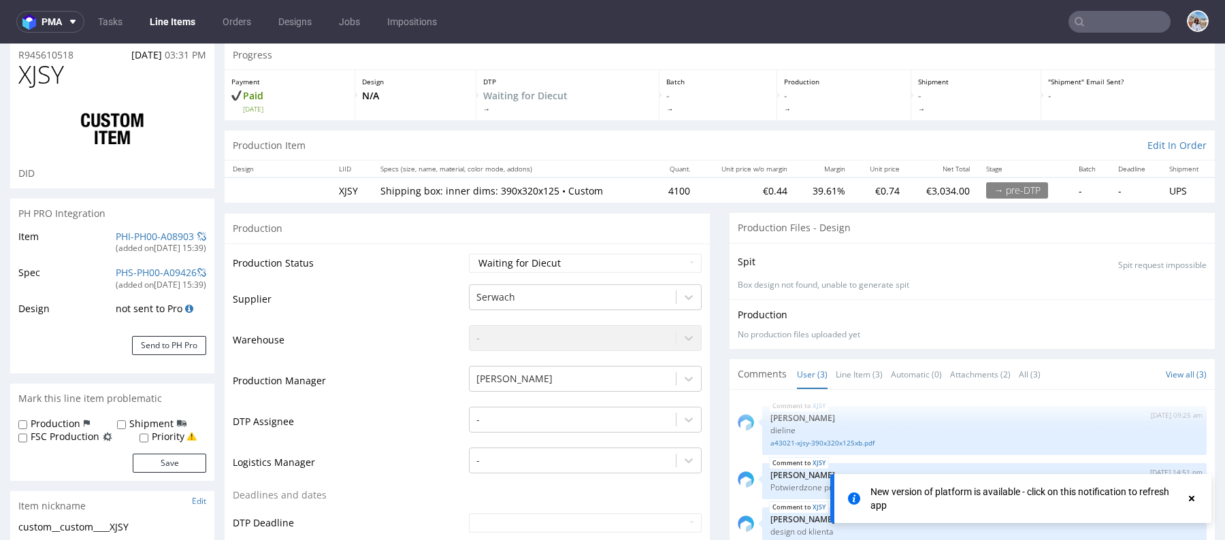
scroll to position [0, 0]
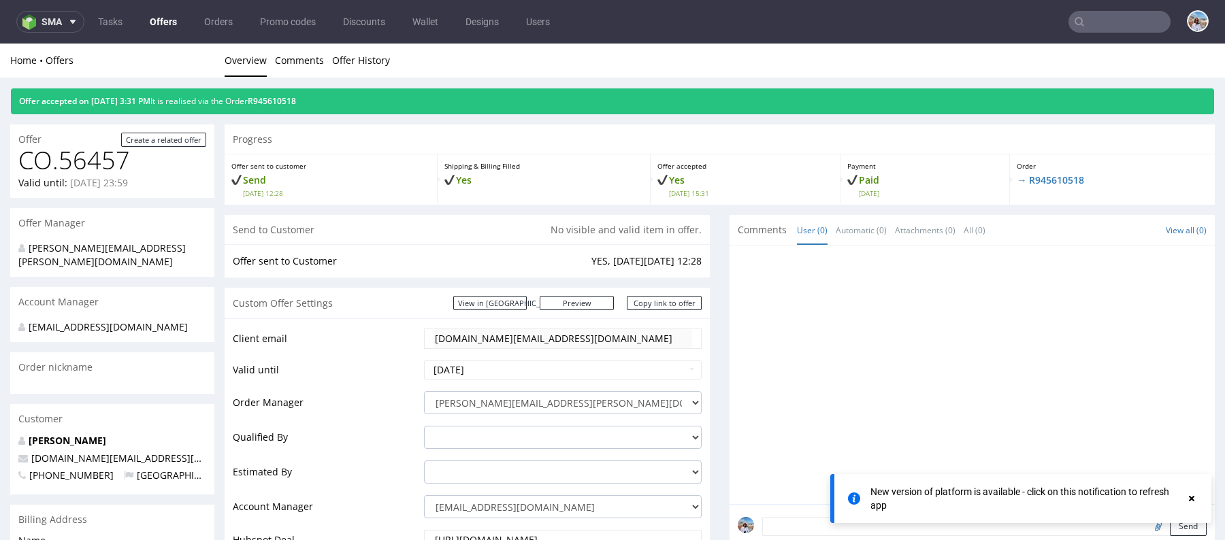
type input "moar.business@gmail.com"
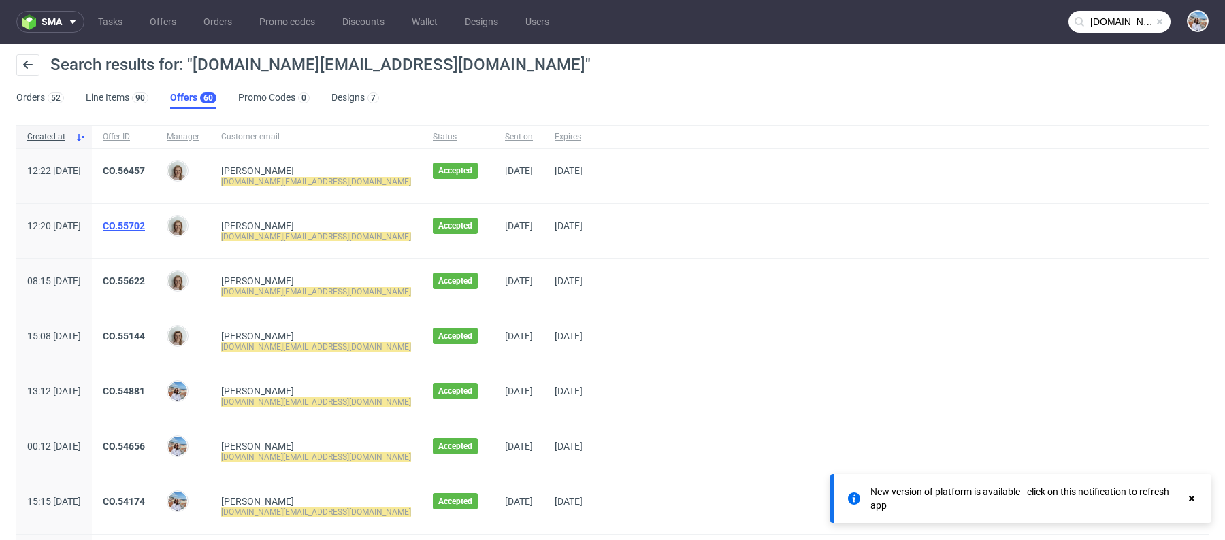
click at [145, 223] on link "CO.55702" at bounding box center [124, 225] width 42 height 11
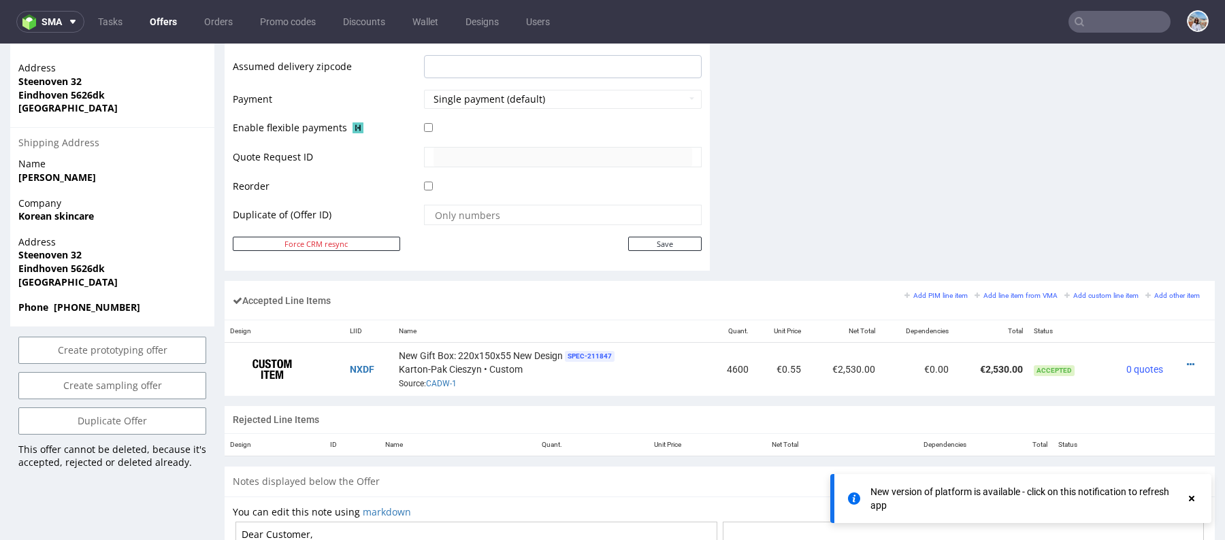
scroll to position [614, 0]
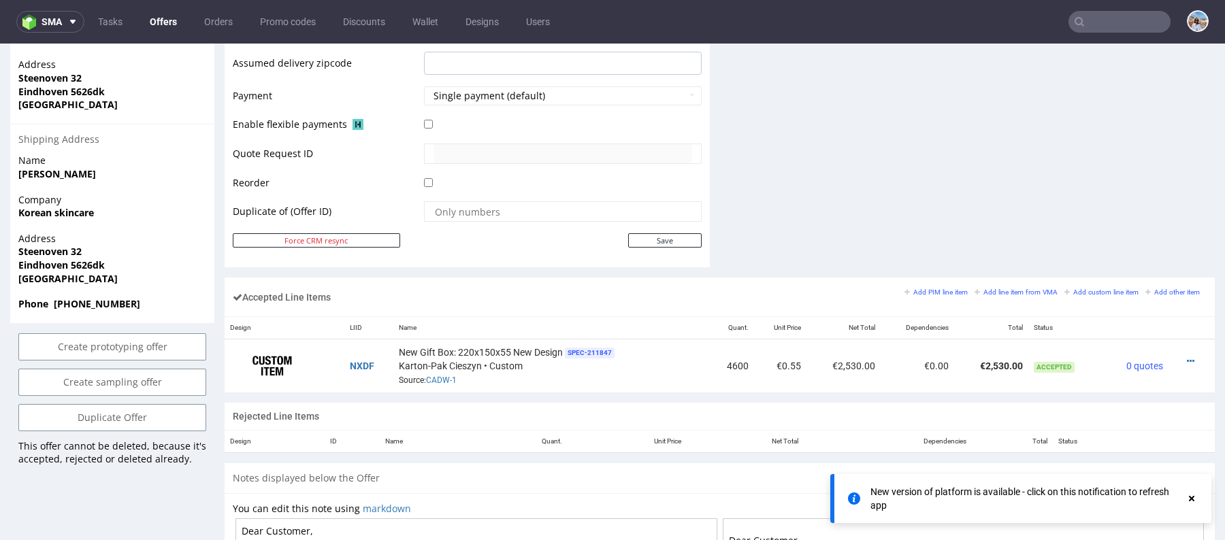
type input "moar.business@gmail.com"
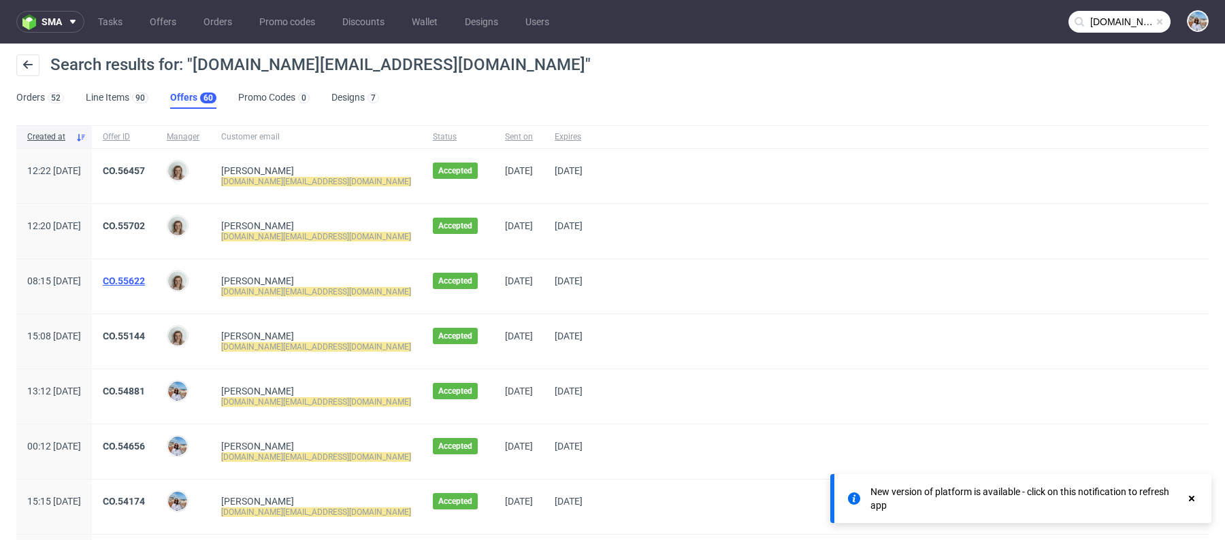
click at [145, 278] on link "CO.55622" at bounding box center [124, 281] width 42 height 11
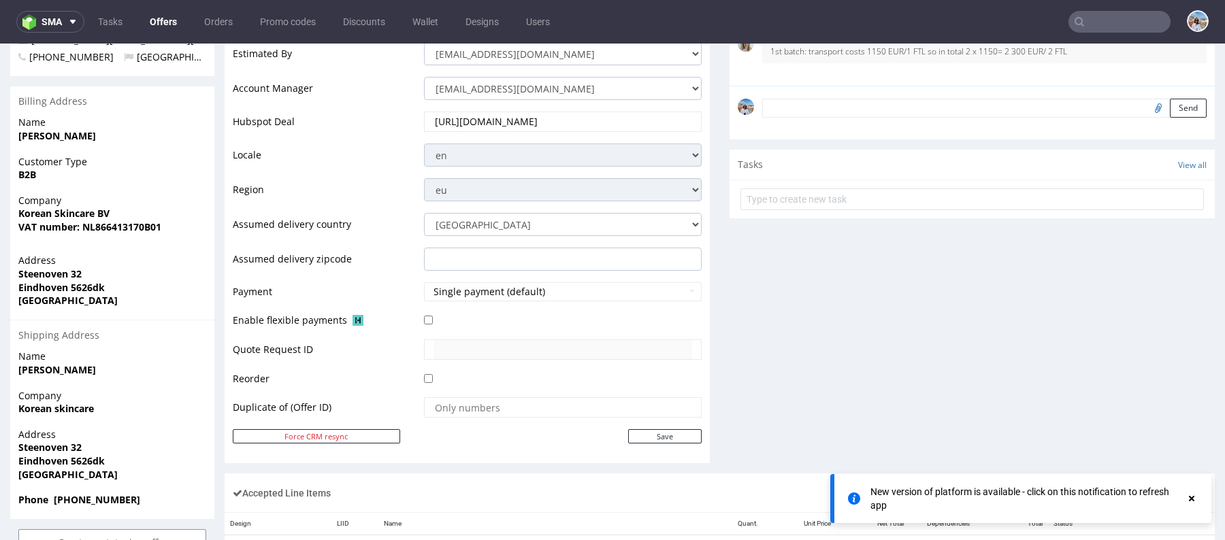
scroll to position [630, 0]
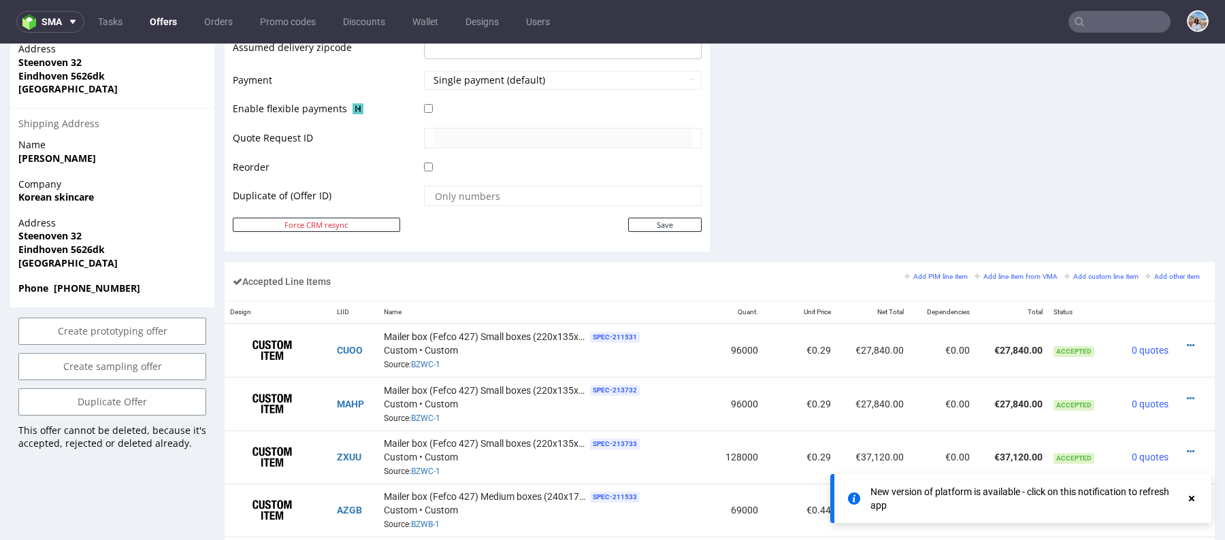
type input "moar.business@gmail.com"
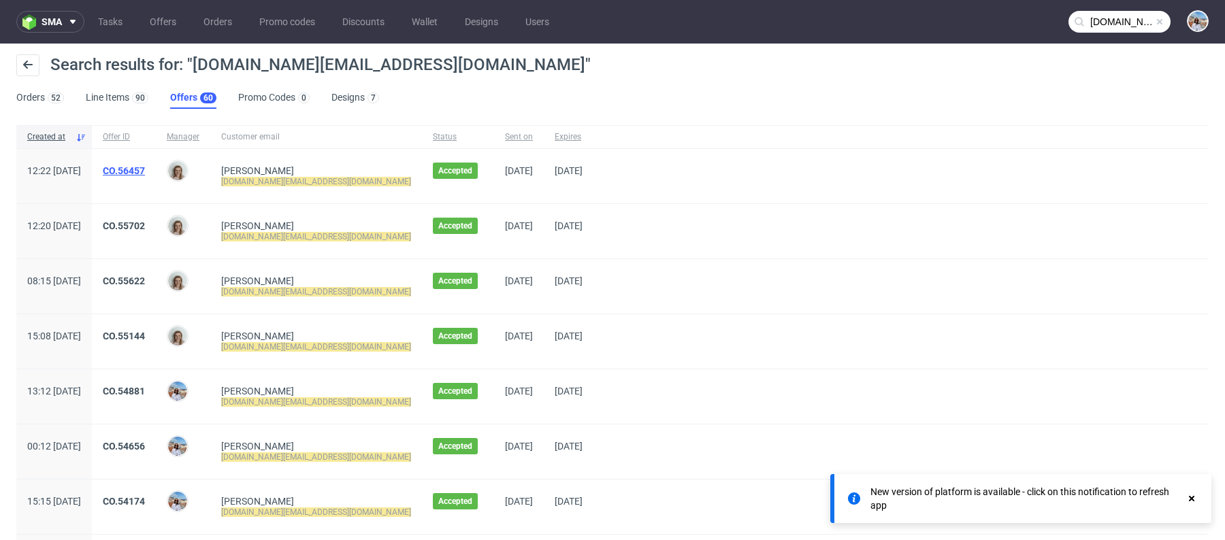
click at [145, 167] on link "CO.56457" at bounding box center [124, 170] width 42 height 11
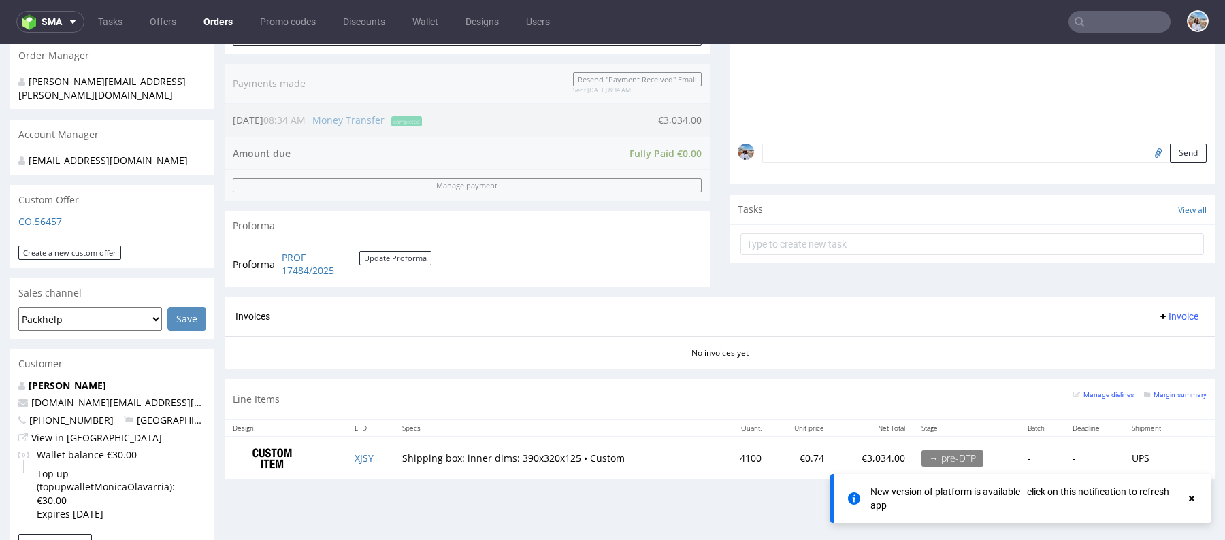
scroll to position [269, 0]
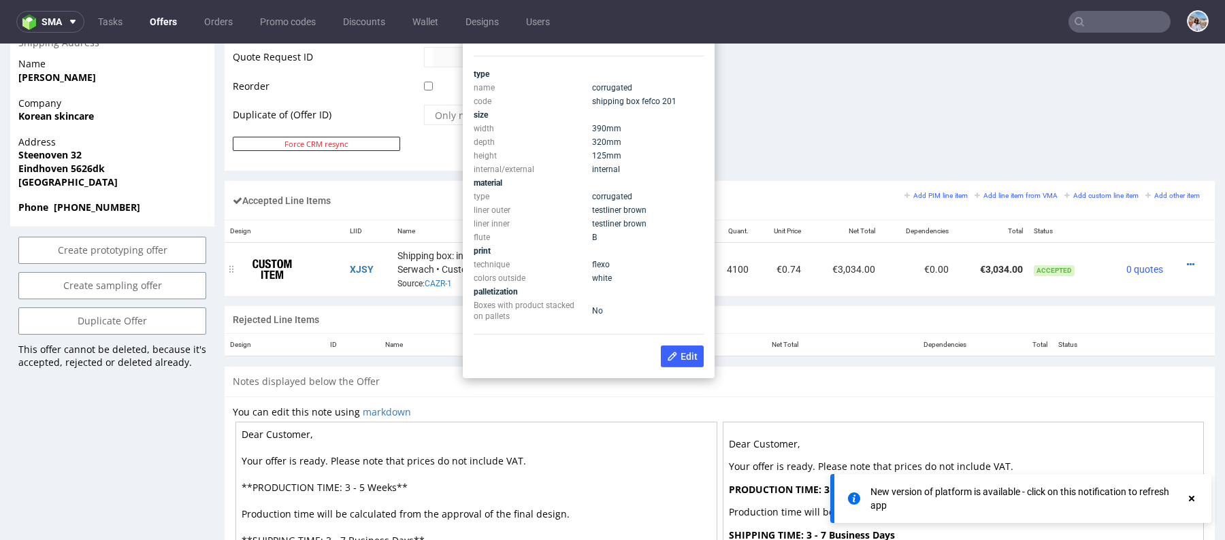
scroll to position [685, 0]
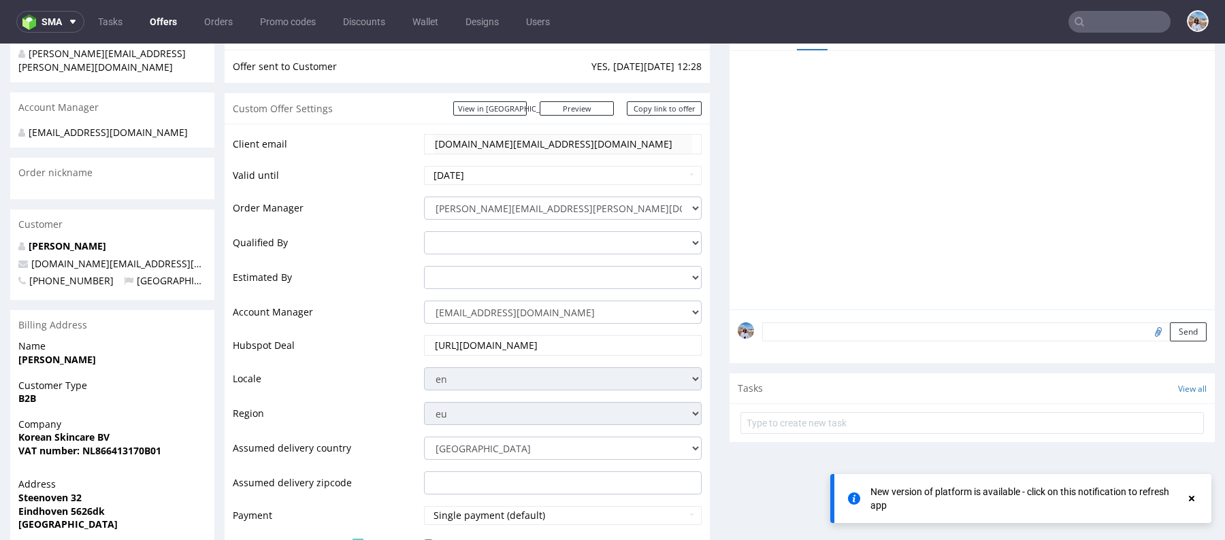
scroll to position [0, 0]
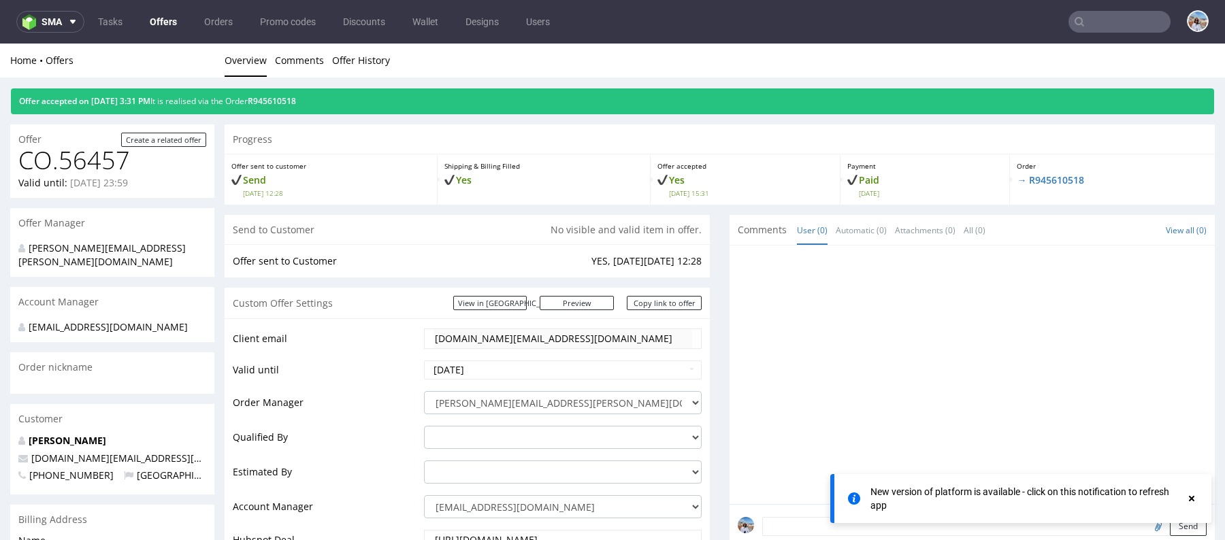
click at [1027, 174] on p "→ R945610518" at bounding box center [1112, 181] width 191 height 14
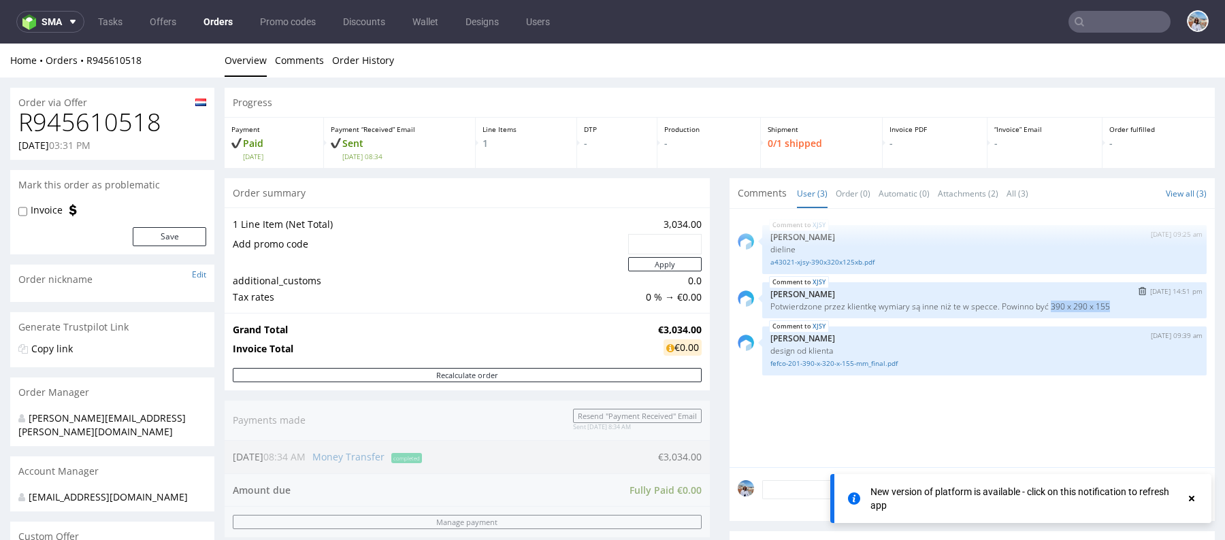
drag, startPoint x: 1050, startPoint y: 304, endPoint x: 1126, endPoint y: 301, distance: 76.3
click at [1126, 301] on p "Potwierdzone przez klientkę wymiary są inne niż te w specce. Powinno być 390 x …" at bounding box center [984, 306] width 428 height 10
copy p "390 x 290 x 155"
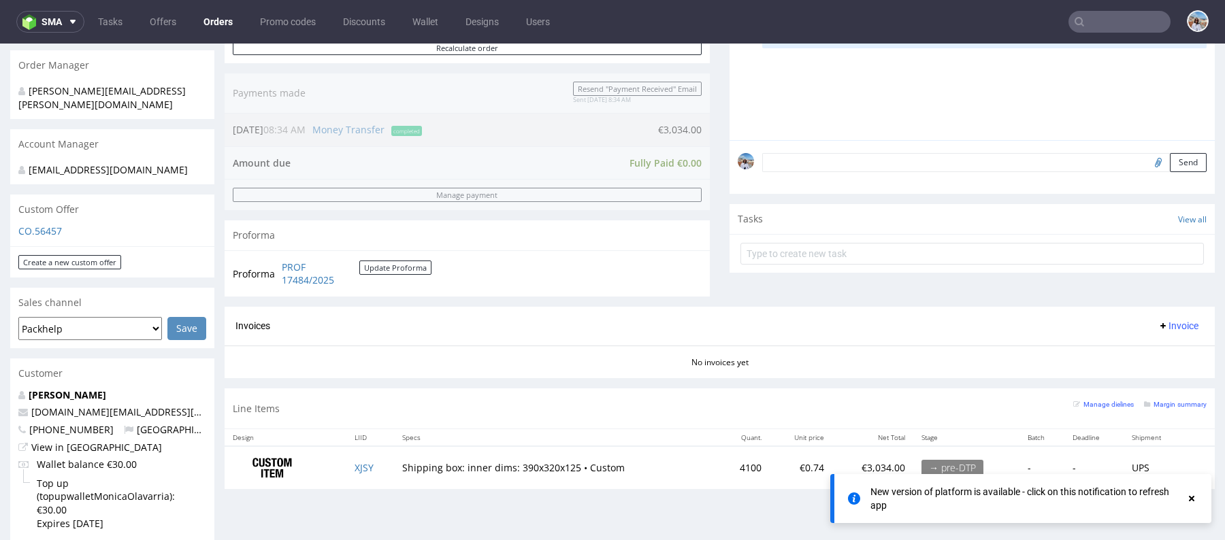
scroll to position [376, 0]
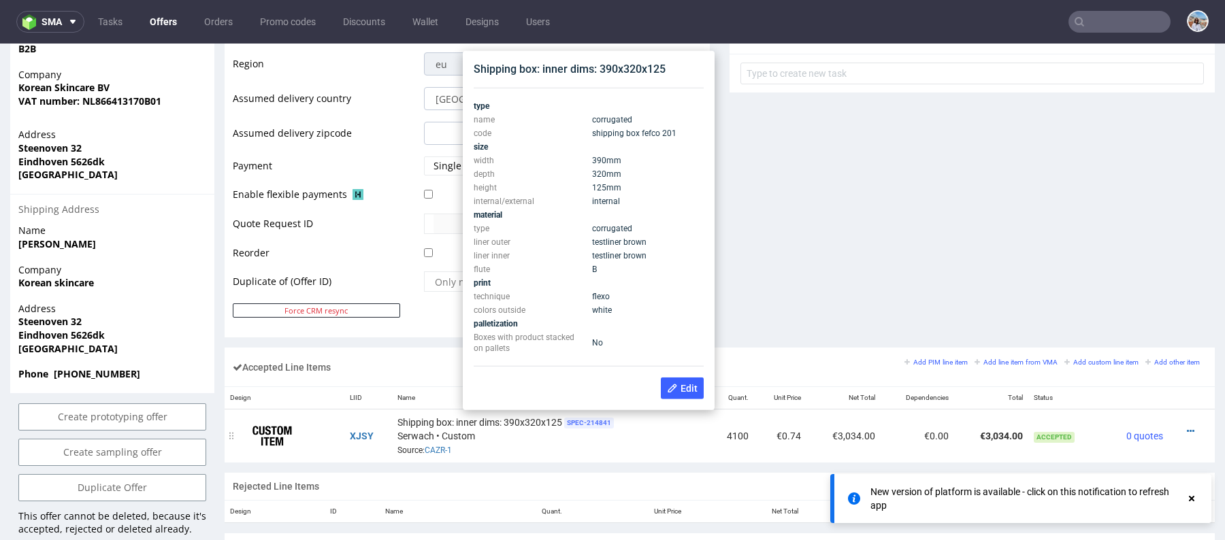
scroll to position [531, 0]
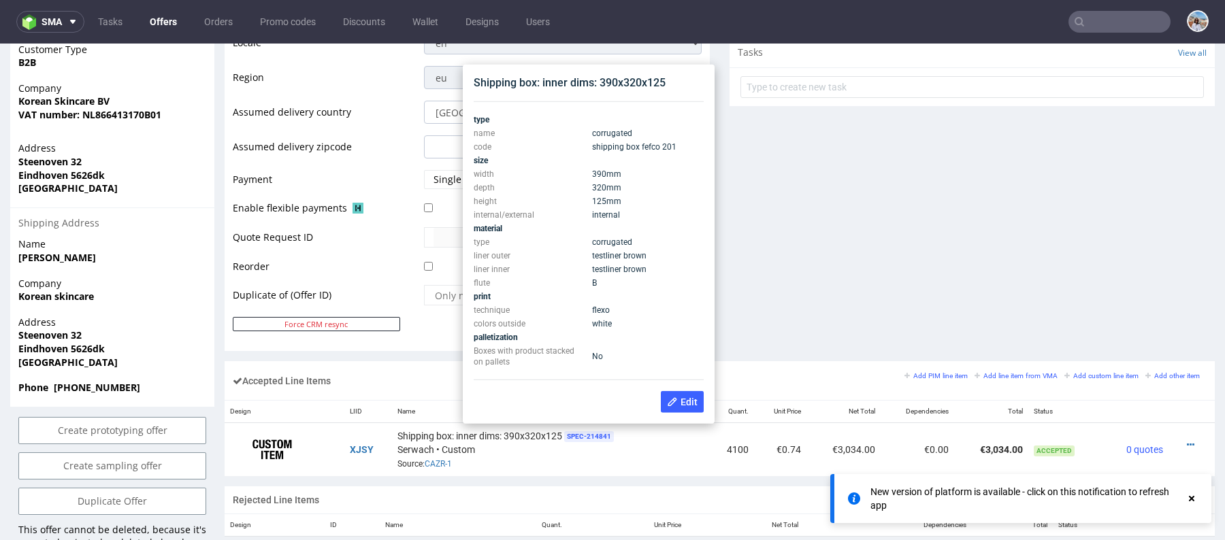
click at [915, 233] on div "Comments User (0) Automatic (0) Attachments (0) All (0) View all (0) Send Tasks…" at bounding box center [971, 22] width 485 height 677
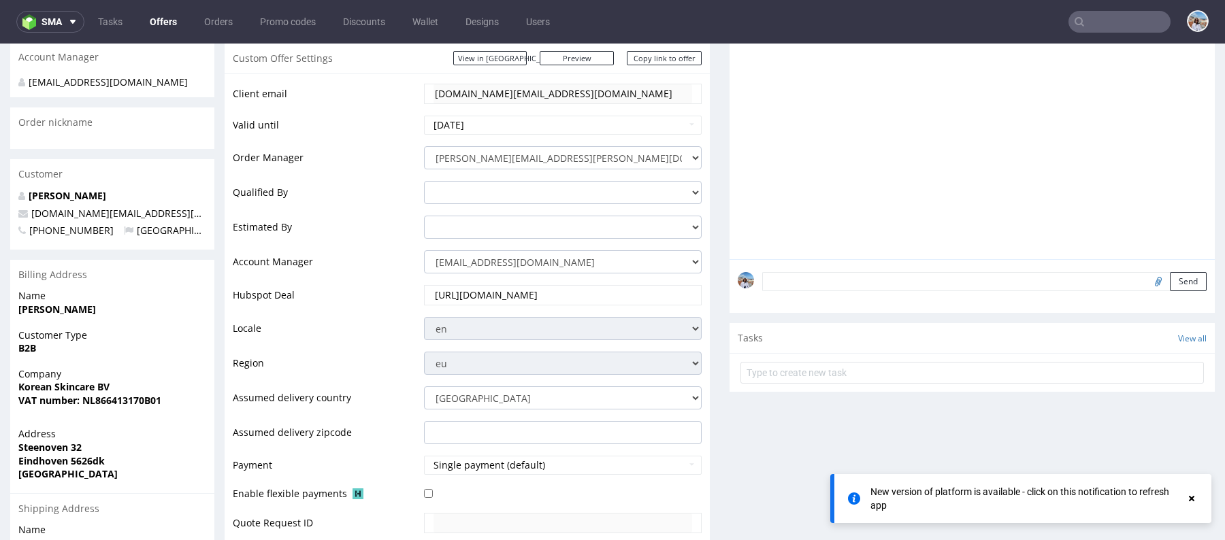
scroll to position [0, 0]
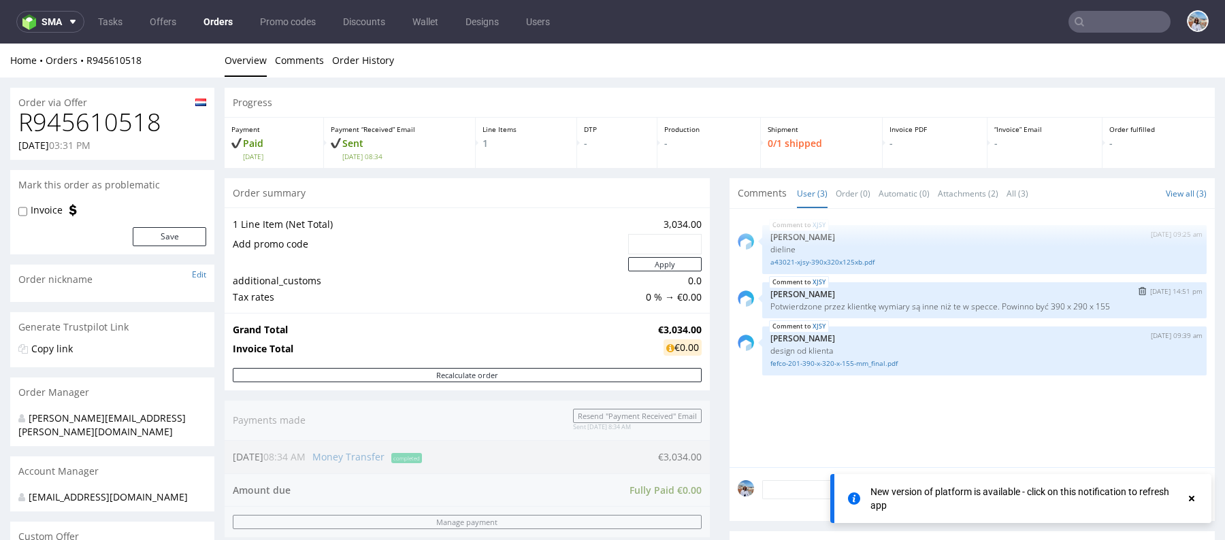
click at [1057, 315] on div "XJSY 14th Aug 25 | 14:51 pm Jozefina Owczarek Potwierdzone przez klientkę wymia…" at bounding box center [984, 300] width 444 height 36
drag, startPoint x: 1049, startPoint y: 305, endPoint x: 1115, endPoint y: 305, distance: 66.7
click at [1115, 305] on p "Potwierdzone przez klientkę wymiary są inne niż te w specce. Powinno być 390 x …" at bounding box center [984, 306] width 428 height 10
copy p "390 x 290 x 155"
click at [139, 129] on h1 "R945610518" at bounding box center [112, 122] width 188 height 27
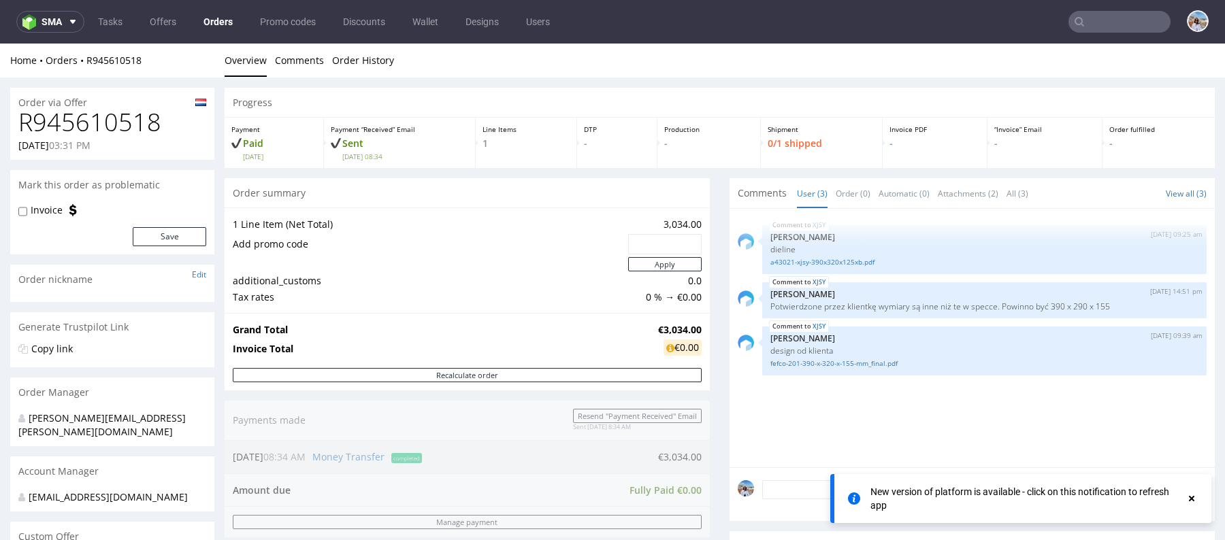
click at [139, 129] on h1 "R945610518" at bounding box center [112, 122] width 188 height 27
copy h1 "R945610518"
click at [829, 366] on link "fefco-201-390-x-320-x-155-mm_final.pdf" at bounding box center [984, 364] width 428 height 10
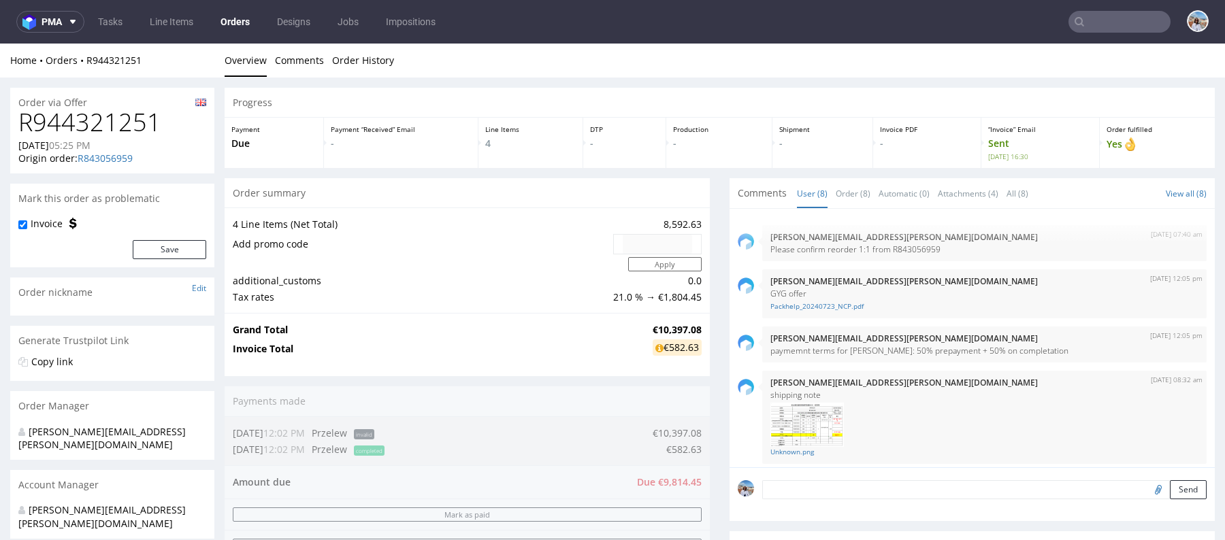
click at [1091, 18] on input "text" at bounding box center [1119, 22] width 102 height 22
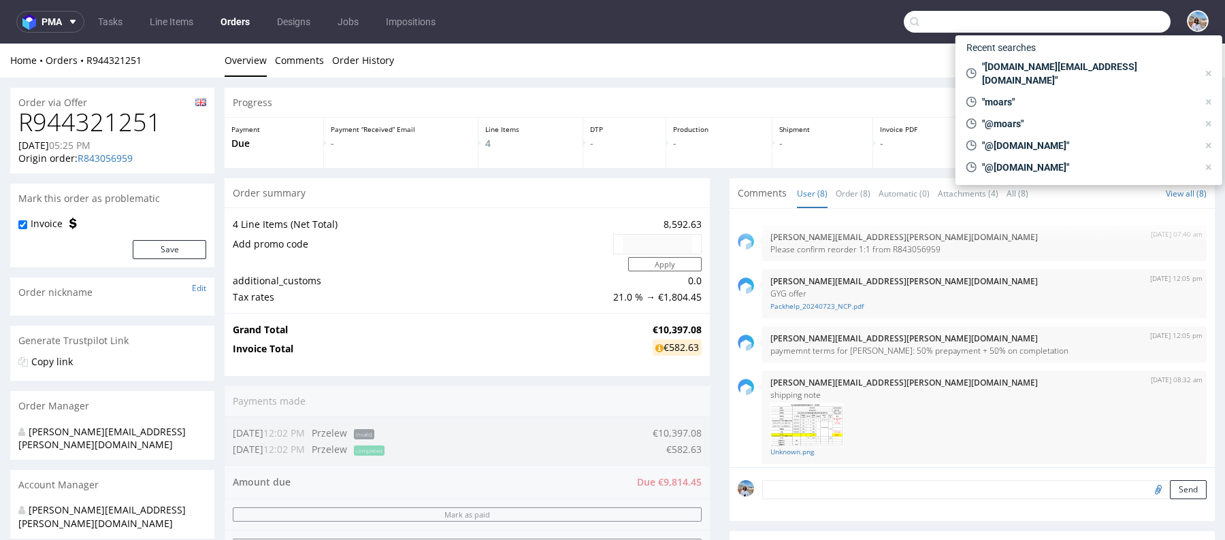
scroll to position [273, 0]
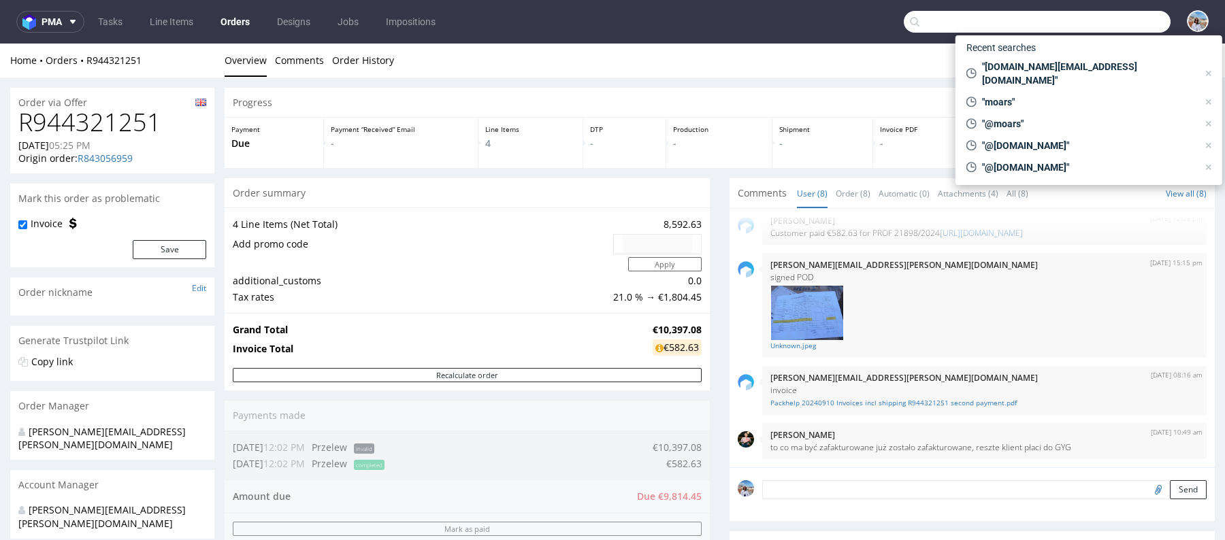
paste input "LPME"
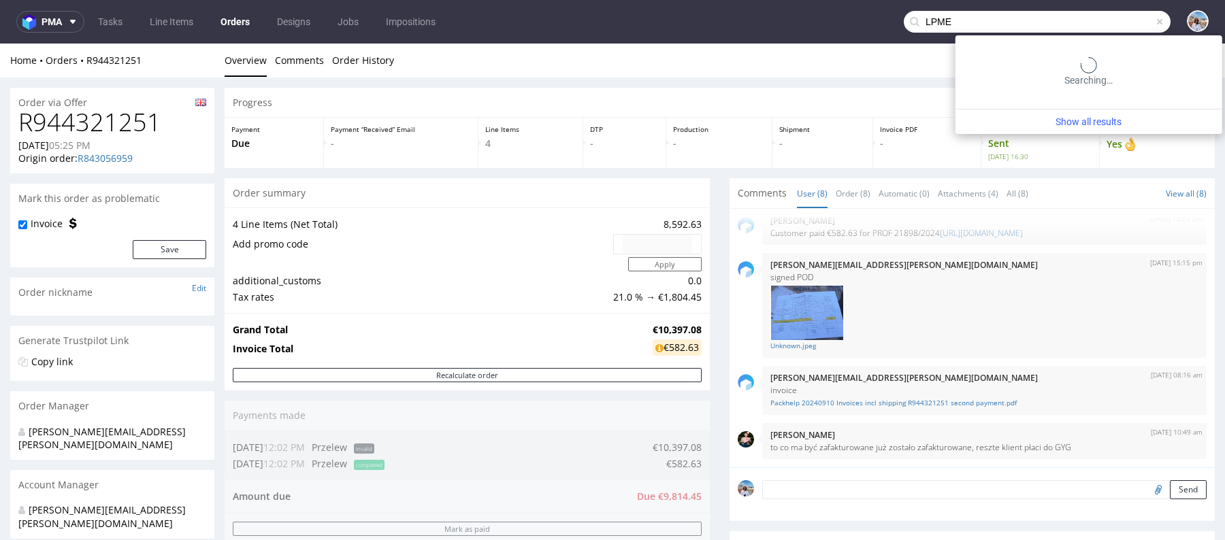
type input "LPME"
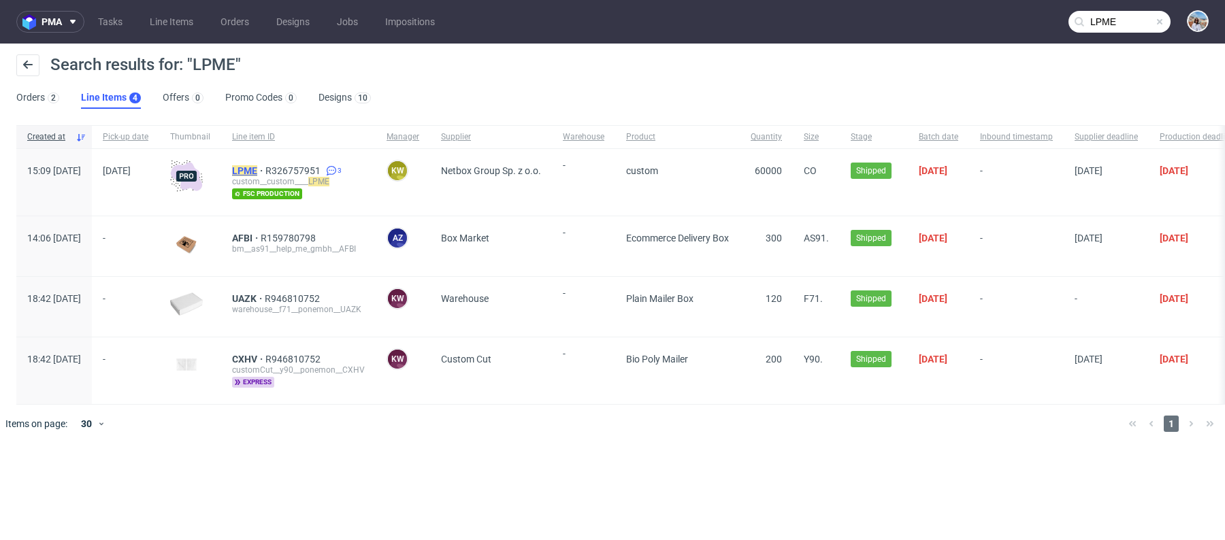
click at [265, 167] on span "LPME" at bounding box center [248, 170] width 33 height 11
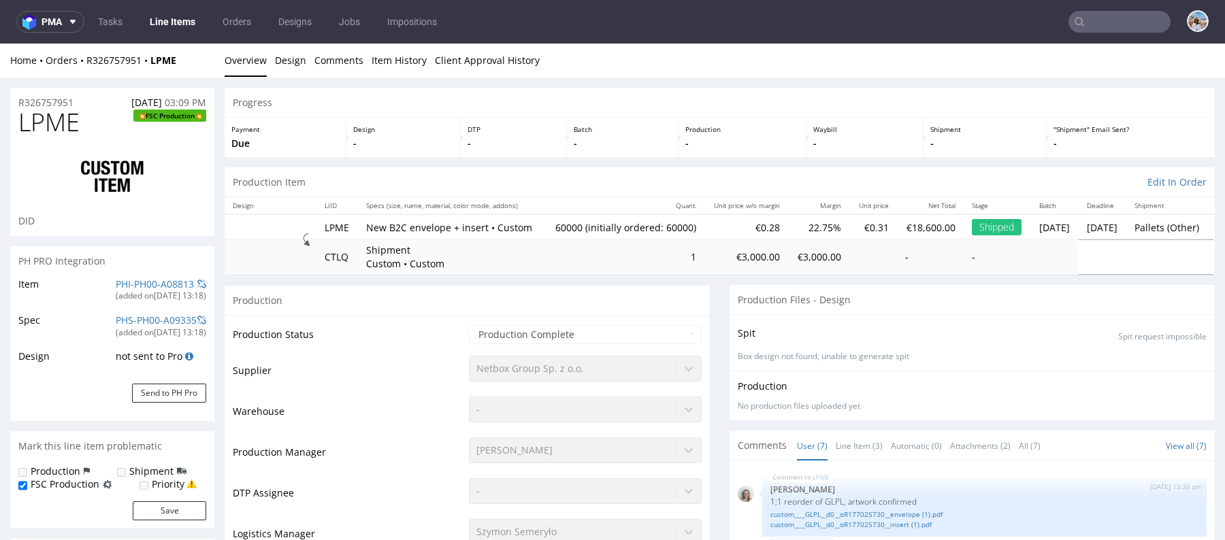
scroll to position [133, 0]
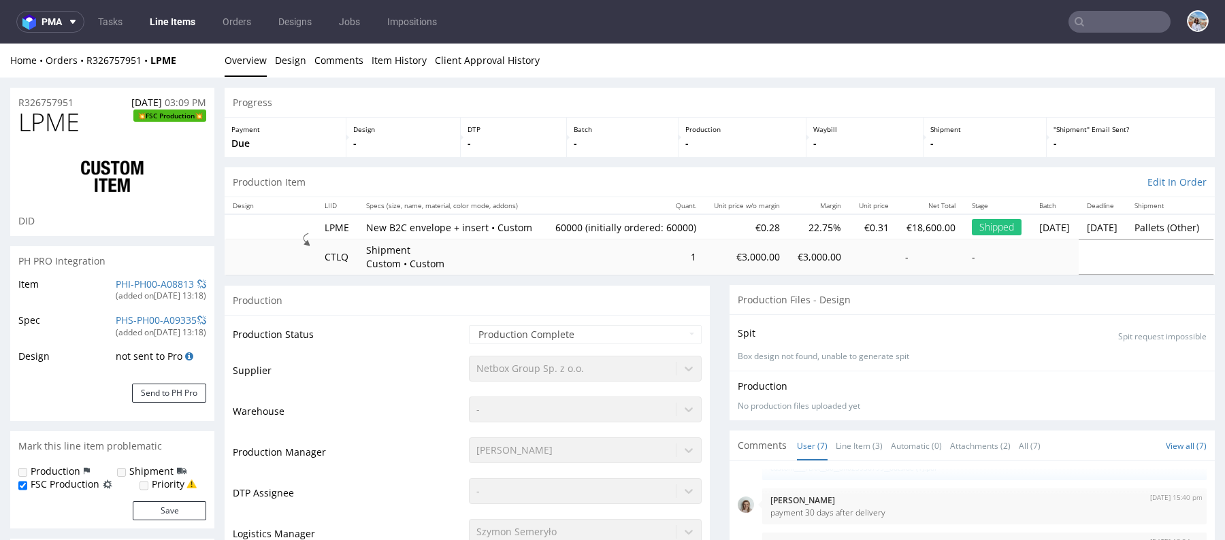
select select "in_progress"
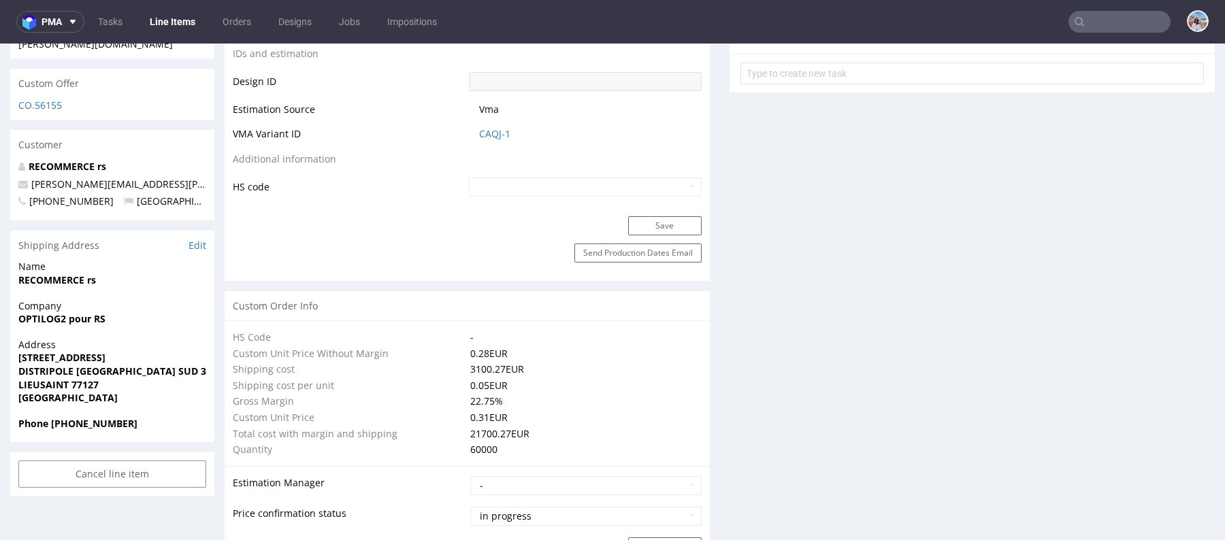
scroll to position [922, 0]
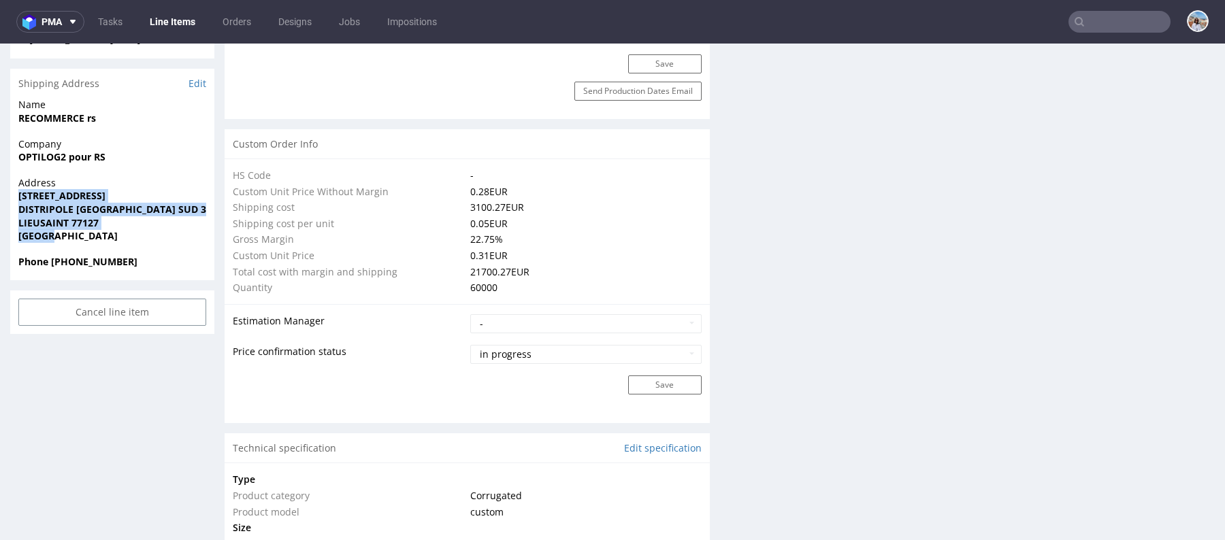
drag, startPoint x: 16, startPoint y: 169, endPoint x: 81, endPoint y: 221, distance: 83.2
click at [81, 221] on div "Address 1 RUE DE L ESPACE SCHENGEN DISTRIPOLE PARIS SUD 3 Bâtiment D LIEUSAINT …" at bounding box center [112, 215] width 204 height 79
copy p "1 RUE DE L ESPACE SCHENGEN DISTRIPOLE PARIS SUD 3 Bâtiment D LIEUSAINT 77127 Fr…"
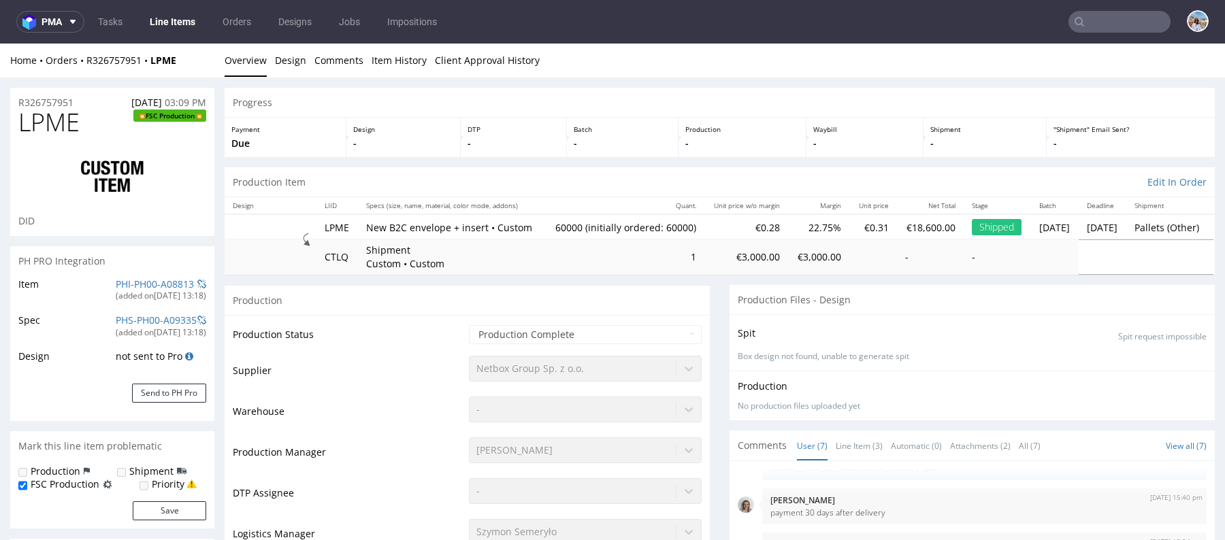
scroll to position [3, 0]
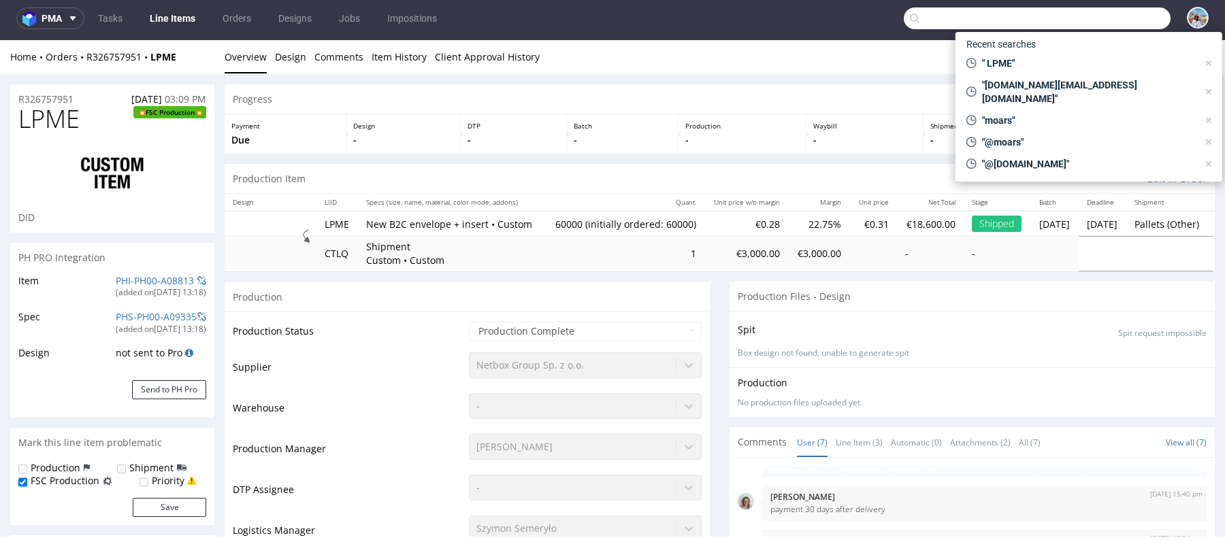
click at [1121, 18] on input "text" at bounding box center [1037, 18] width 267 height 22
paste input "OKDB"
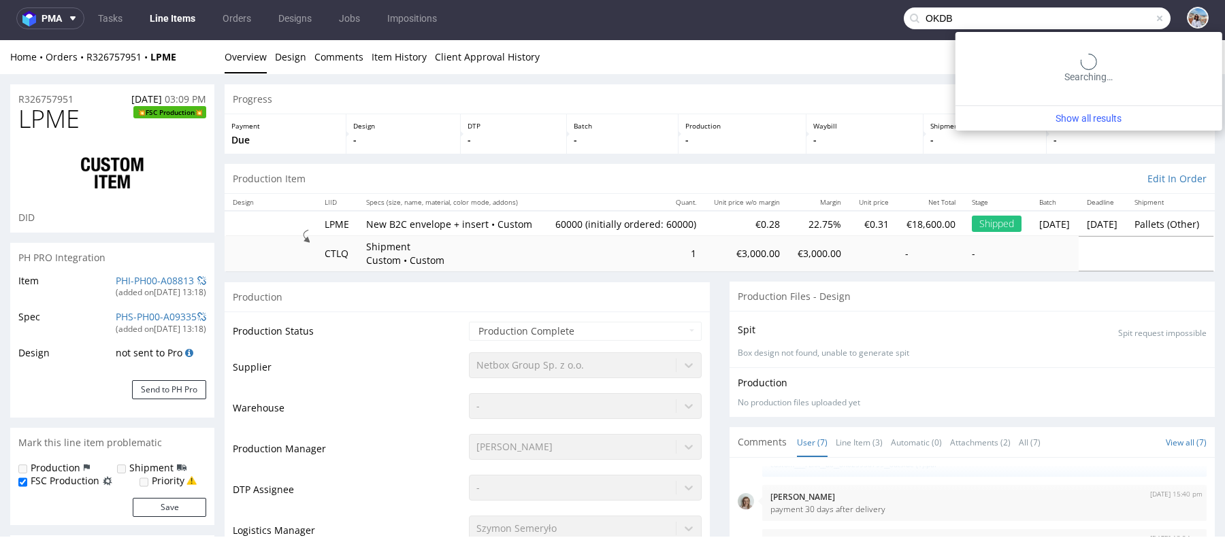
type input "OKDB"
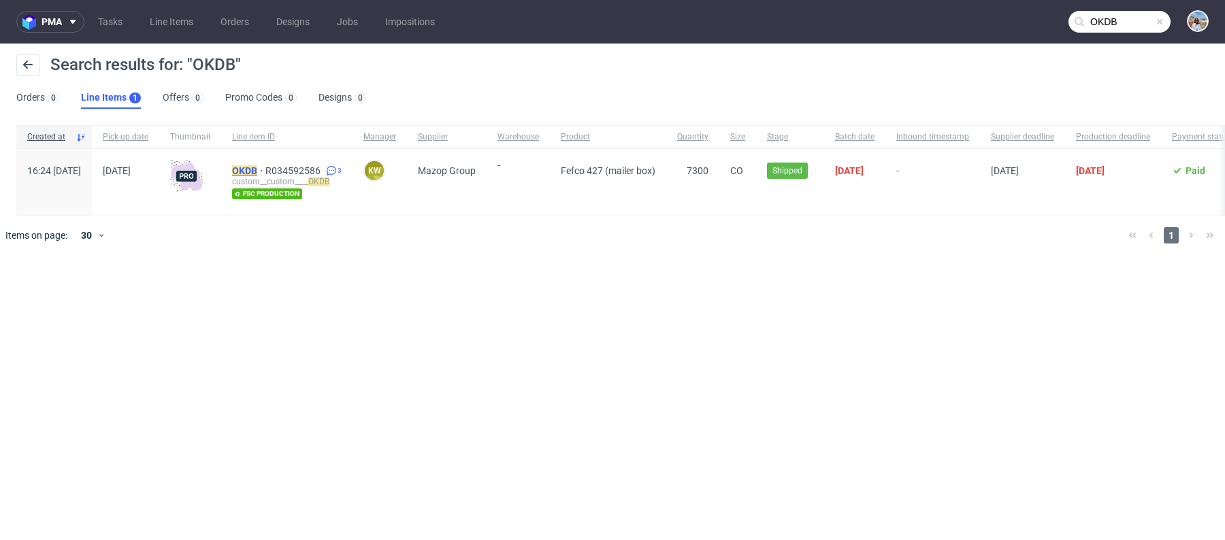
click at [257, 169] on mark "OKDB" at bounding box center [244, 170] width 25 height 11
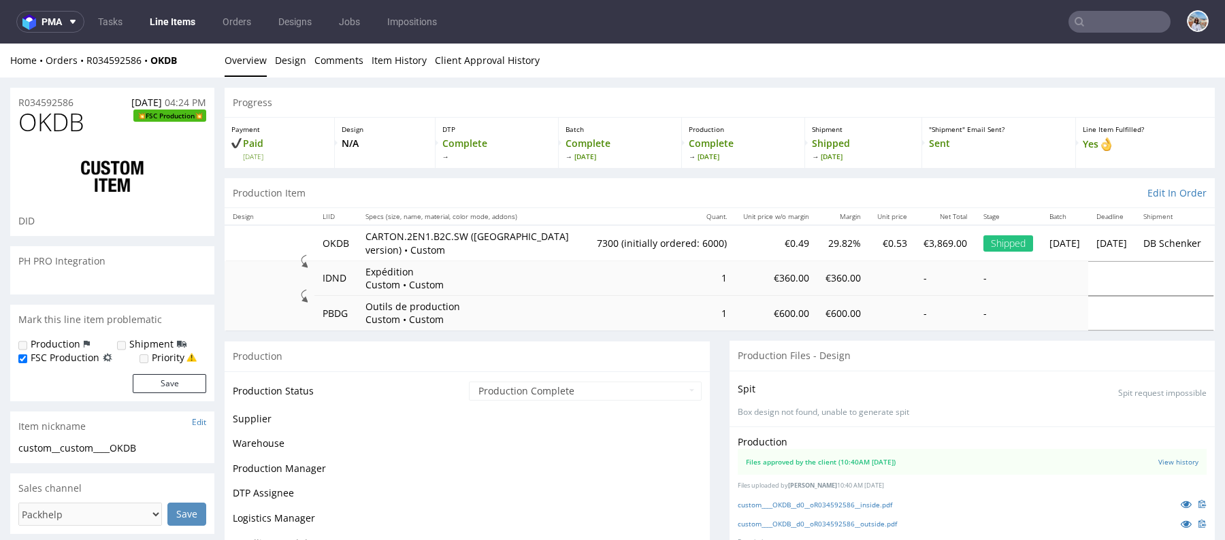
scroll to position [530, 0]
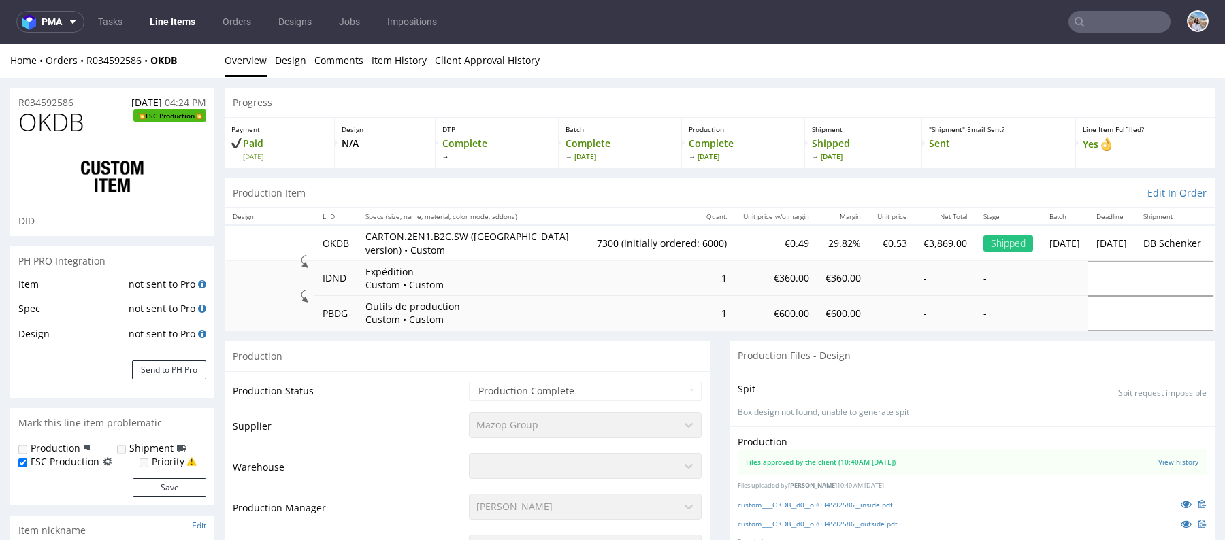
select select "in_progress"
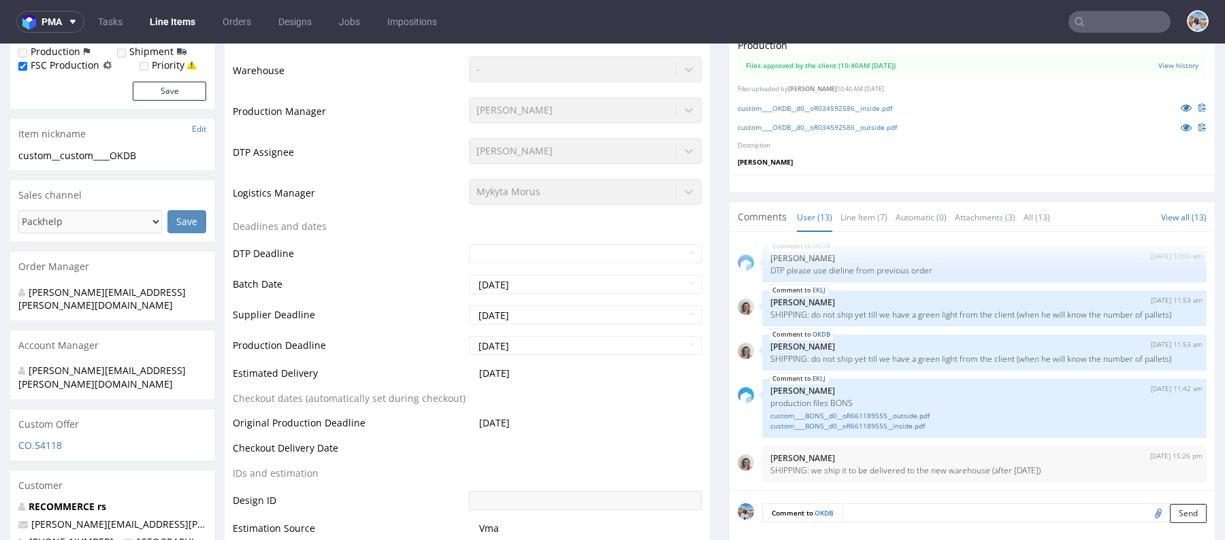
scroll to position [664, 0]
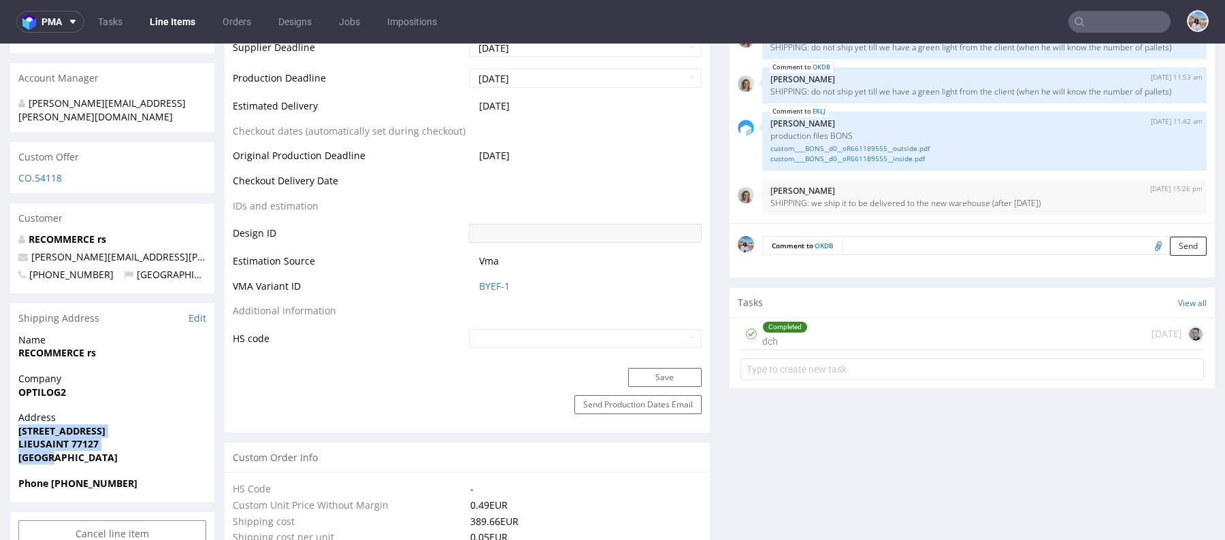
drag, startPoint x: 56, startPoint y: 425, endPoint x: 14, endPoint y: 405, distance: 46.0
click at [14, 411] on div "Address 2 rue du Danemark LIEUSAINT 77127 France" at bounding box center [112, 443] width 204 height 65
copy p "2 rue du Danemark LIEUSAINT 77127 France"
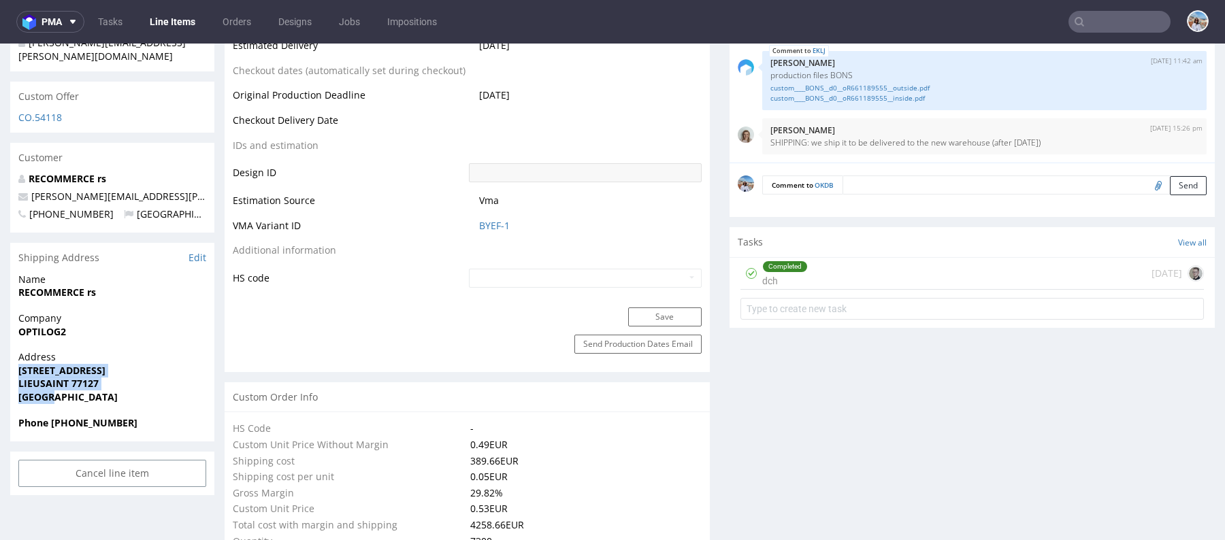
scroll to position [885, 0]
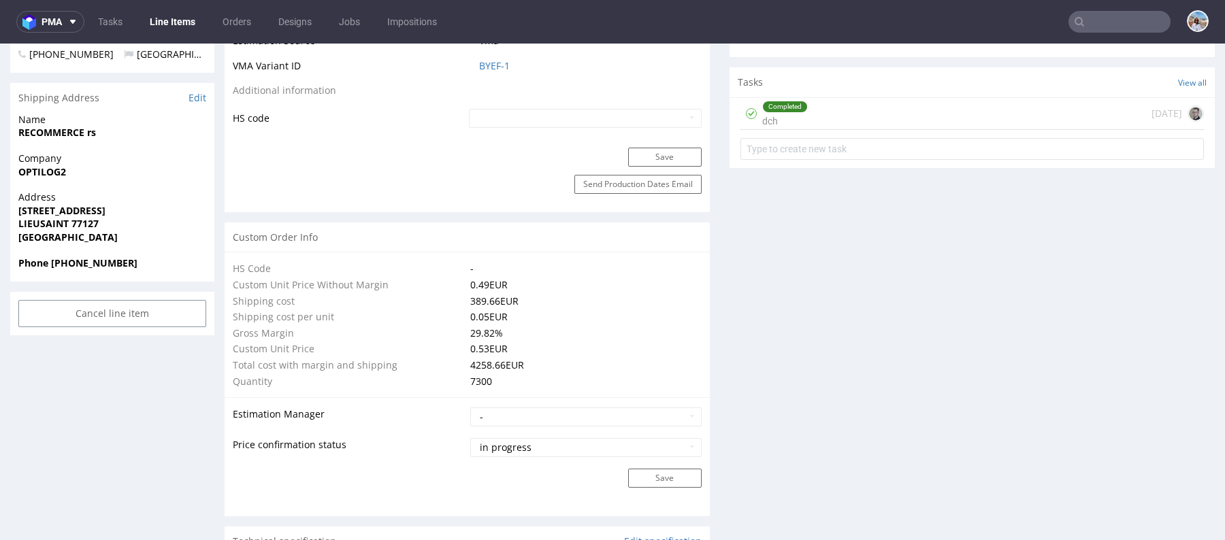
click at [96, 126] on strong "RECOMMERCE rs" at bounding box center [57, 132] width 78 height 13
copy strong "RECOMMERCE rs"
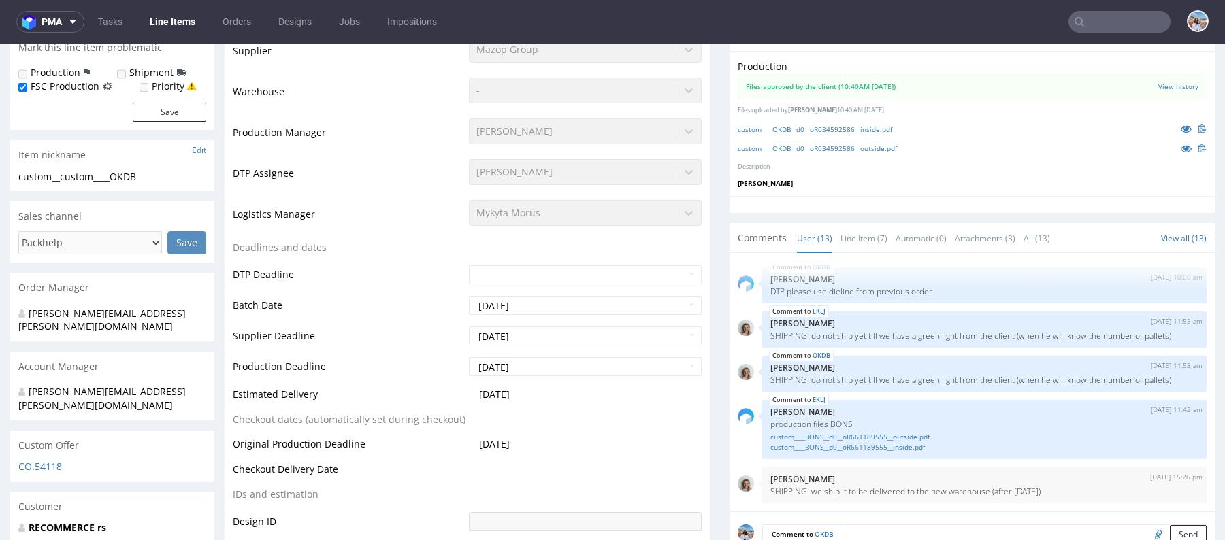
scroll to position [0, 0]
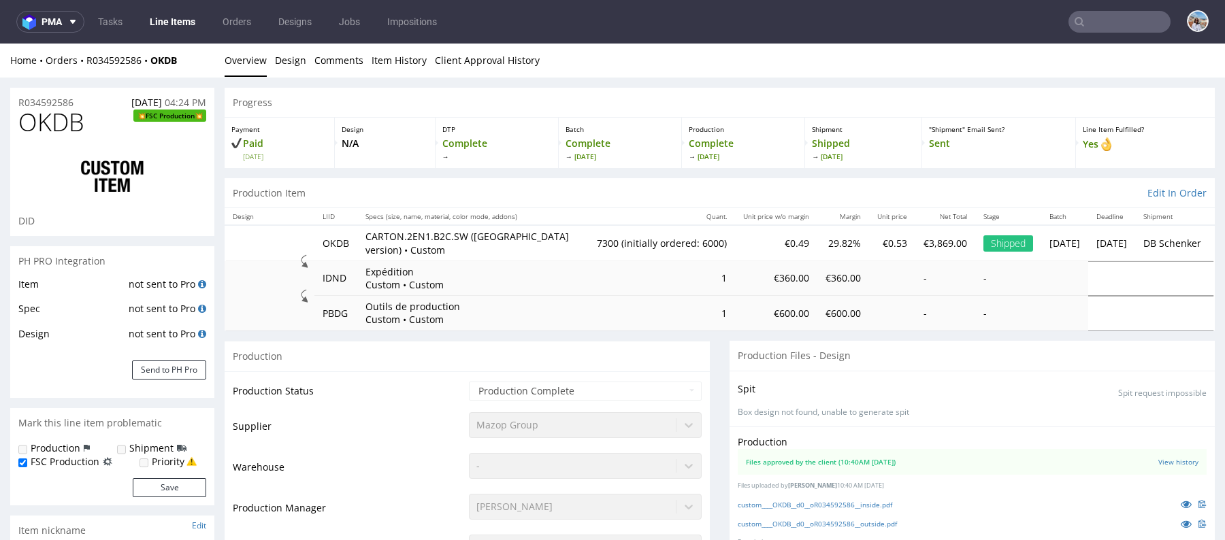
click at [1121, 16] on input "text" at bounding box center [1119, 22] width 102 height 22
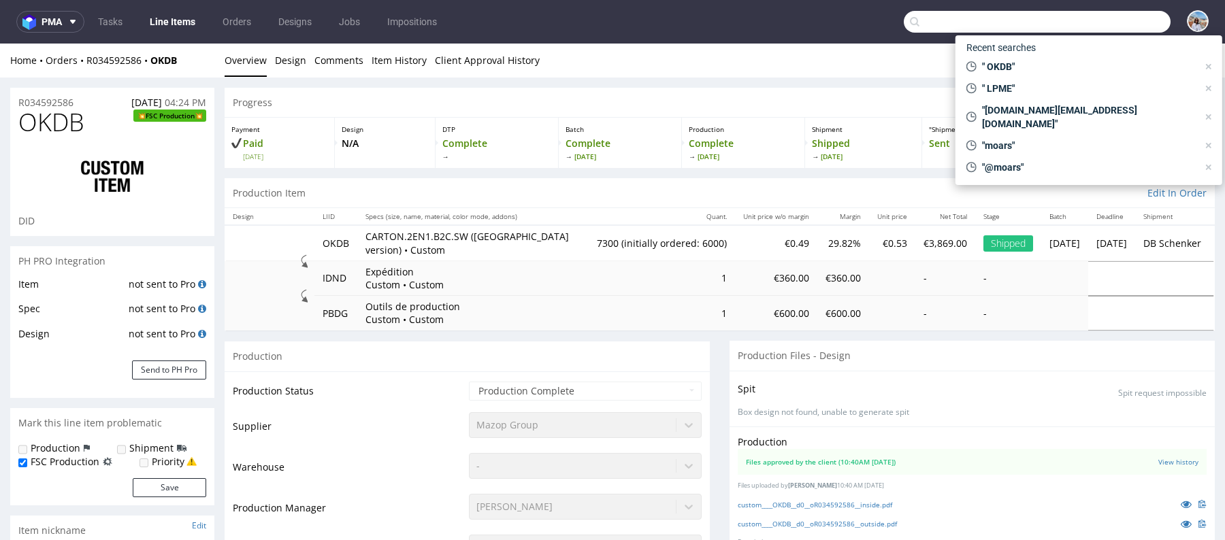
paste input "GHEQ"
type input "GHEQ"
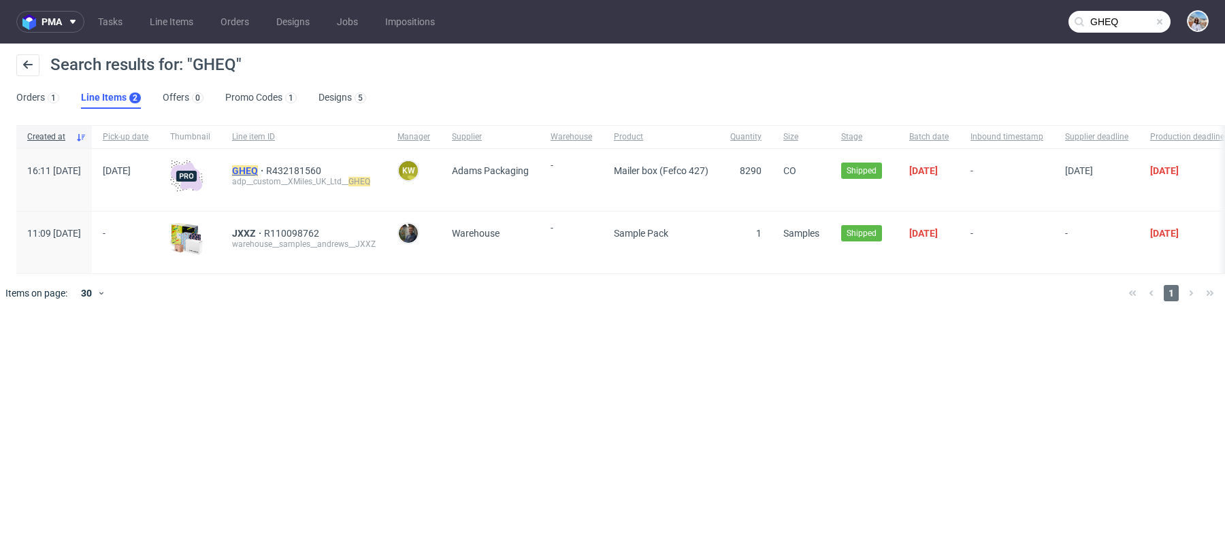
click at [258, 165] on mark "GHEQ" at bounding box center [245, 170] width 26 height 11
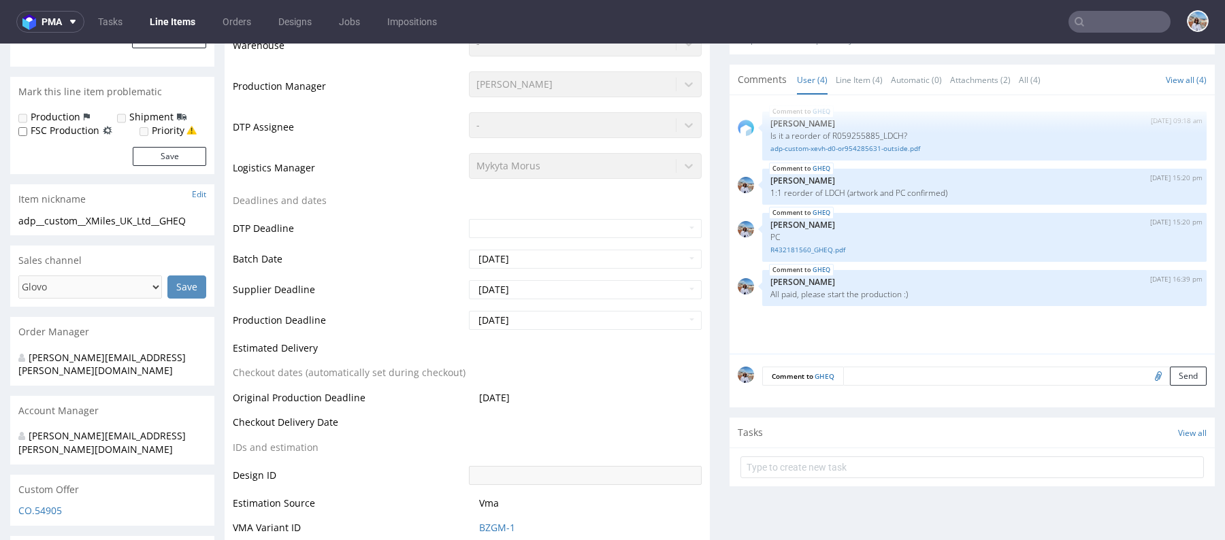
select select "in_progress"
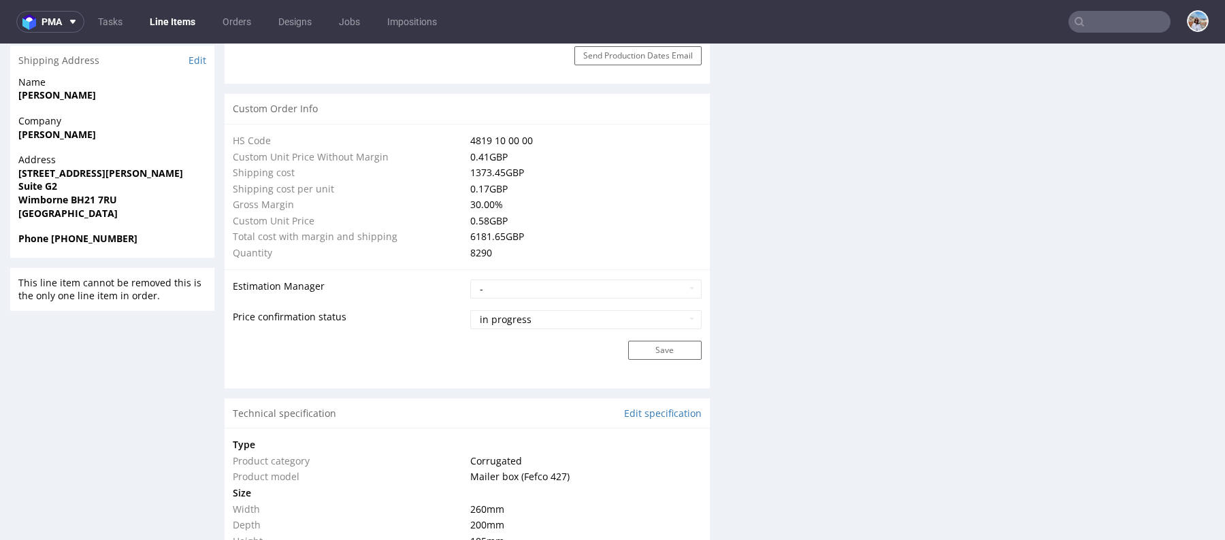
scroll to position [866, 0]
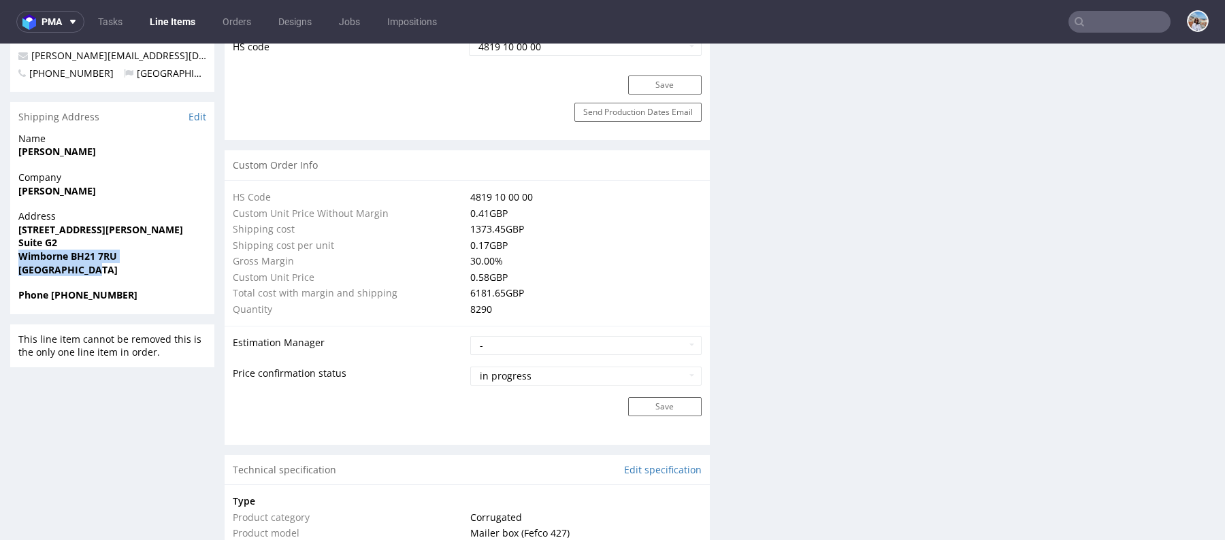
drag, startPoint x: 15, startPoint y: 233, endPoint x: 130, endPoint y: 248, distance: 115.9
click at [130, 248] on div "Address 6 Whittle Road Suite G2 Wimborne BH21 7RU United Kingdom" at bounding box center [112, 249] width 204 height 79
copy p "Wimborne BH21 7RU United Kingdom"
click at [67, 236] on span "Suite G2" at bounding box center [112, 243] width 188 height 14
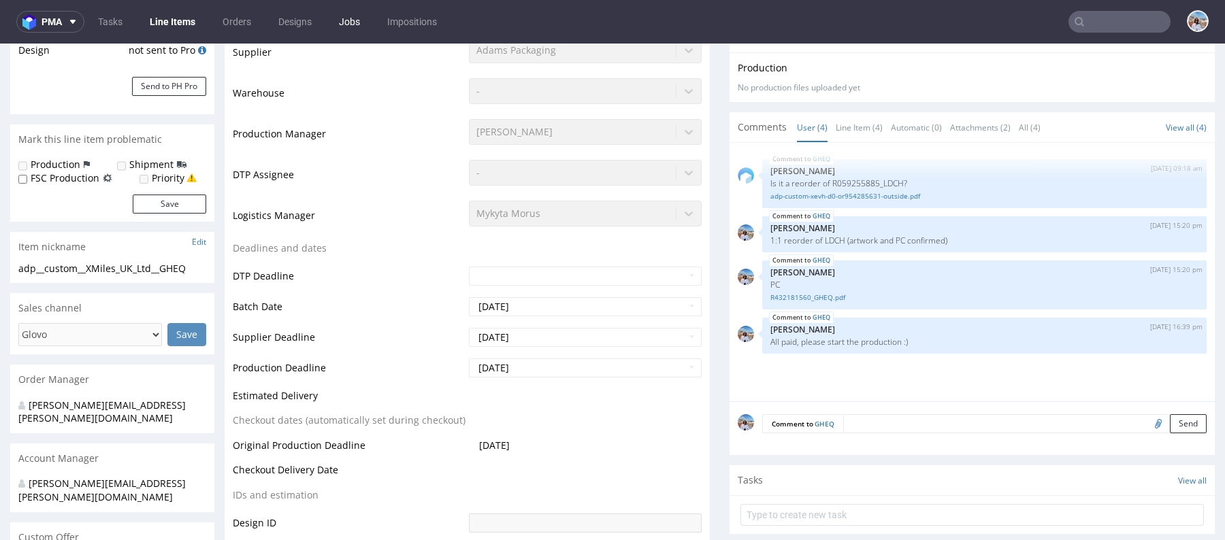
scroll to position [0, 0]
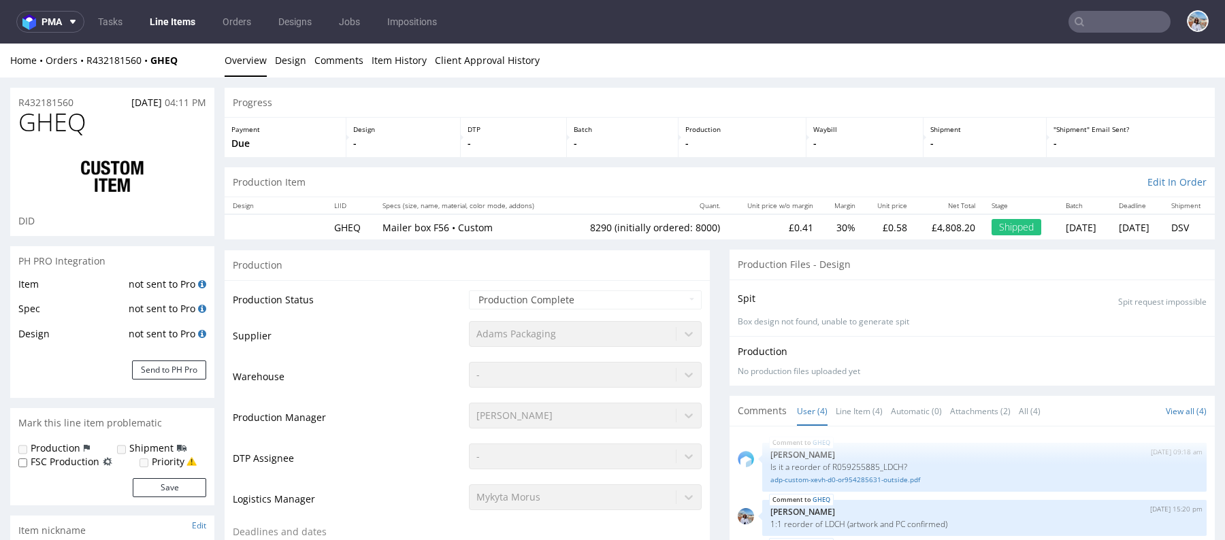
click at [1098, 16] on input "text" at bounding box center [1119, 22] width 102 height 22
paste input "NVMT"
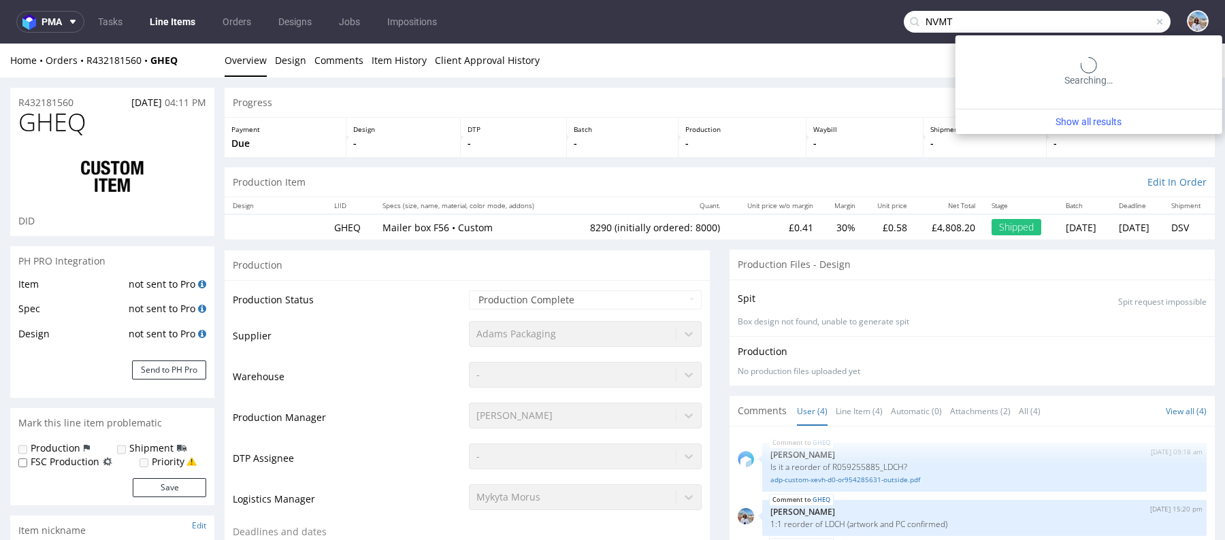
type input "NVMT"
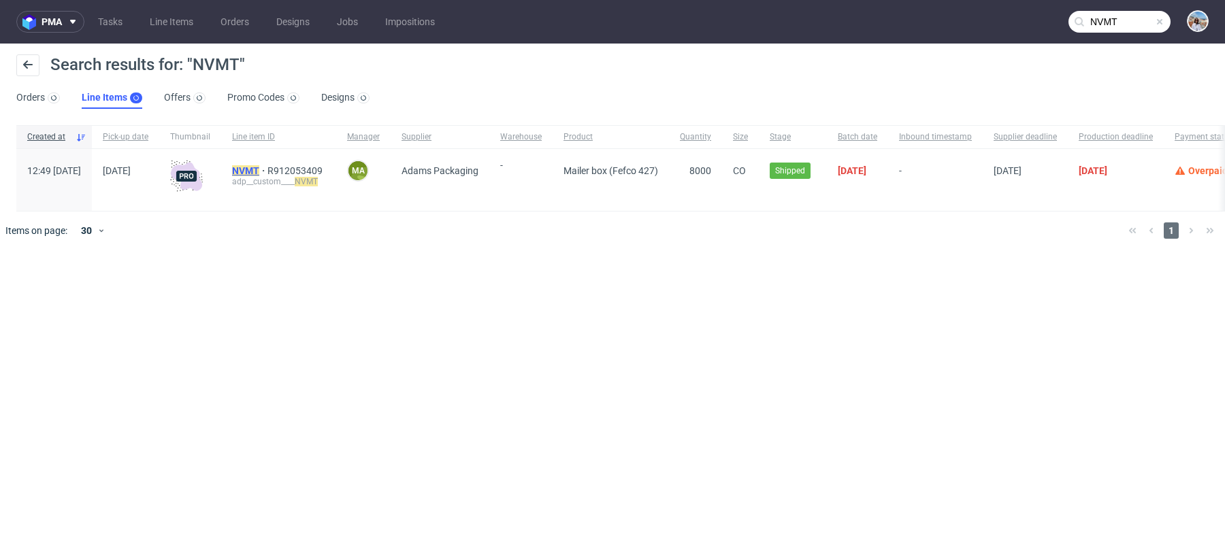
click at [259, 166] on mark "NVMT" at bounding box center [245, 170] width 27 height 11
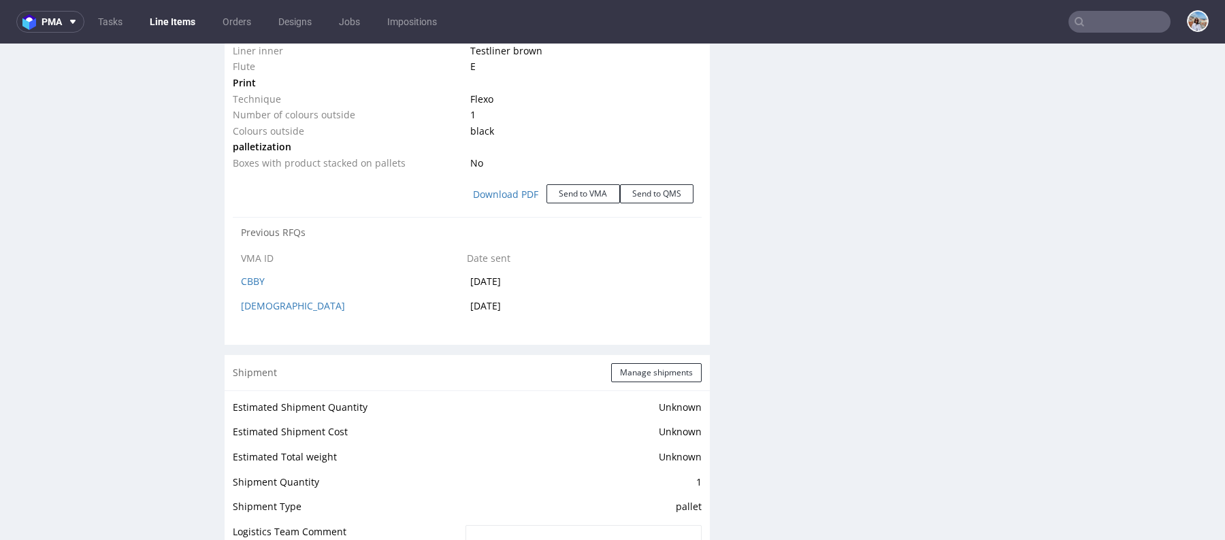
select select "in_progress"
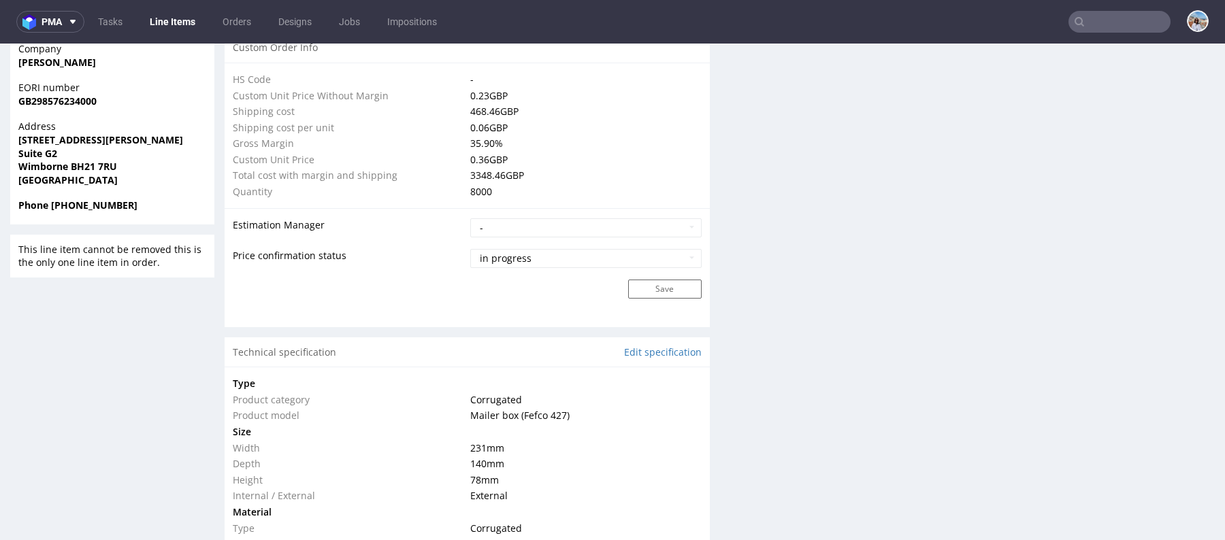
scroll to position [789, 0]
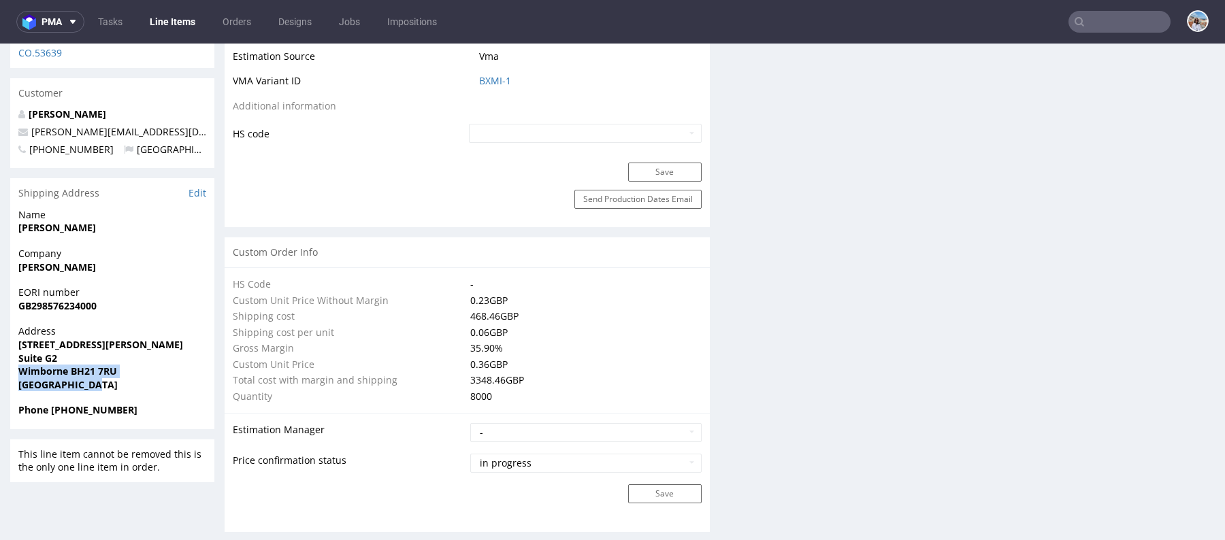
drag, startPoint x: 105, startPoint y: 355, endPoint x: 9, endPoint y: 342, distance: 96.9
copy p "Wimborne BH21 7RU United Kingdom"
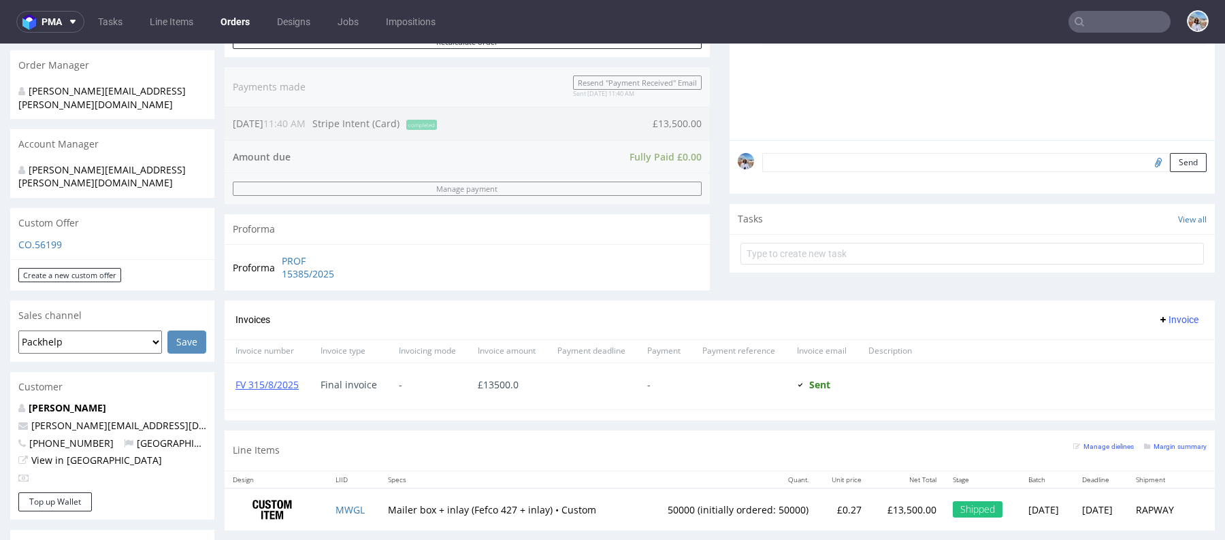
scroll to position [467, 0]
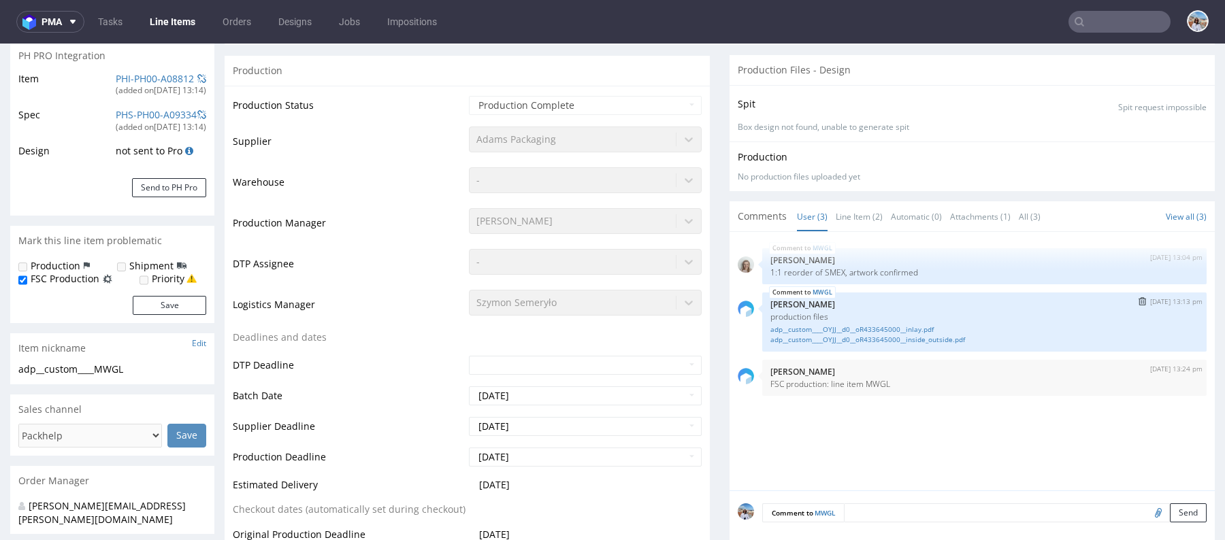
type input "50500"
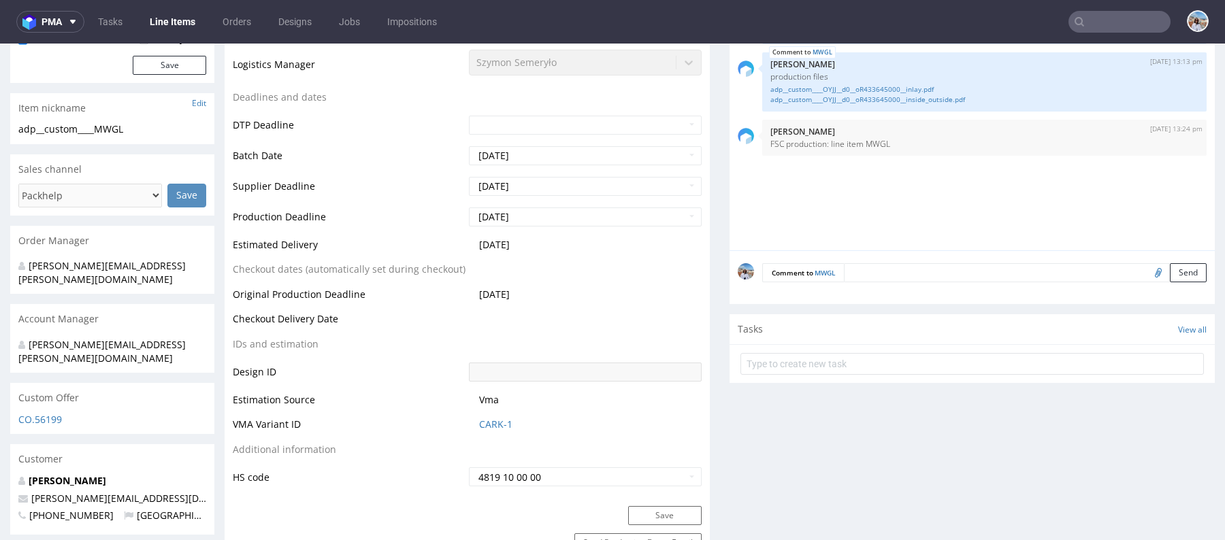
scroll to position [478, 0]
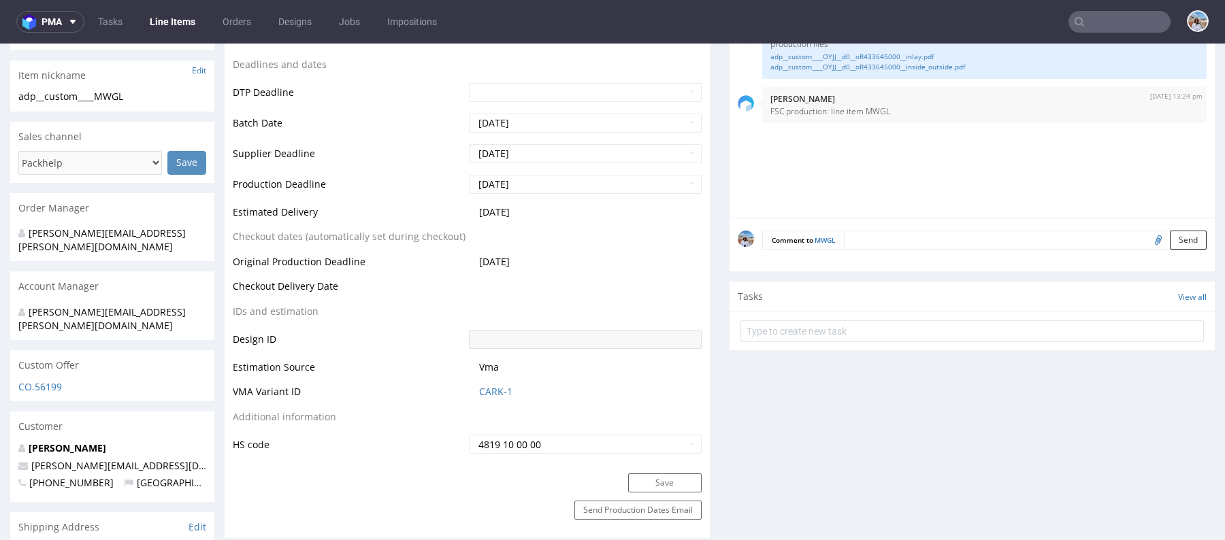
click at [879, 272] on div "Comment to MWGL Send" at bounding box center [971, 245] width 485 height 54
click at [879, 258] on div "Comment to MWGL Send" at bounding box center [971, 245] width 485 height 54
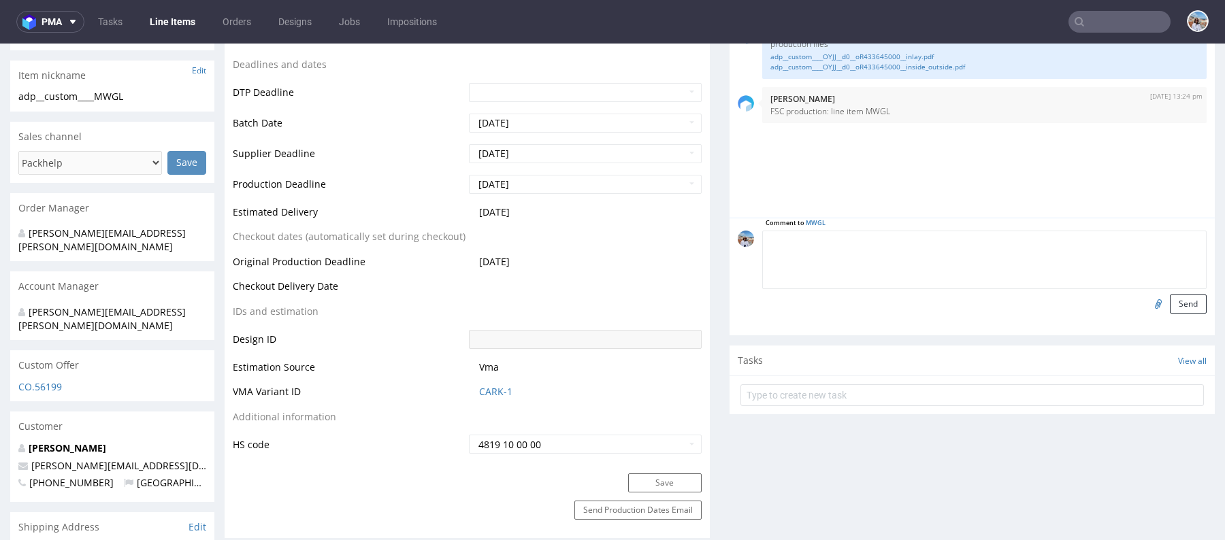
click at [873, 250] on textarea at bounding box center [984, 260] width 444 height 59
click at [942, 239] on textarea "**UWAGA**" at bounding box center [984, 260] width 444 height 59
click at [931, 245] on textarea "**UWAGA**" at bounding box center [984, 260] width 444 height 59
drag, startPoint x: 857, startPoint y: 248, endPoint x: 821, endPoint y: 248, distance: 36.7
click at [821, 248] on textarea "**UWAGA** dostawa" at bounding box center [984, 260] width 444 height 59
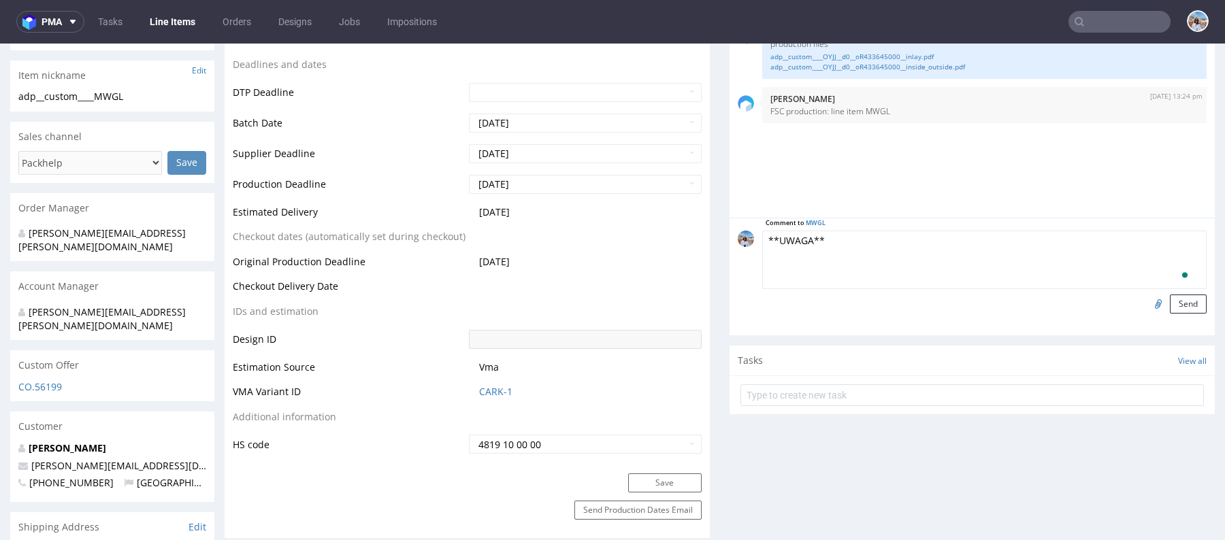
paste textarea "delivery window is 9am–4pm"
type textarea "**UWAGA** delivery window is 9am–4pm"
click at [1191, 310] on button "Send" at bounding box center [1188, 304] width 37 height 19
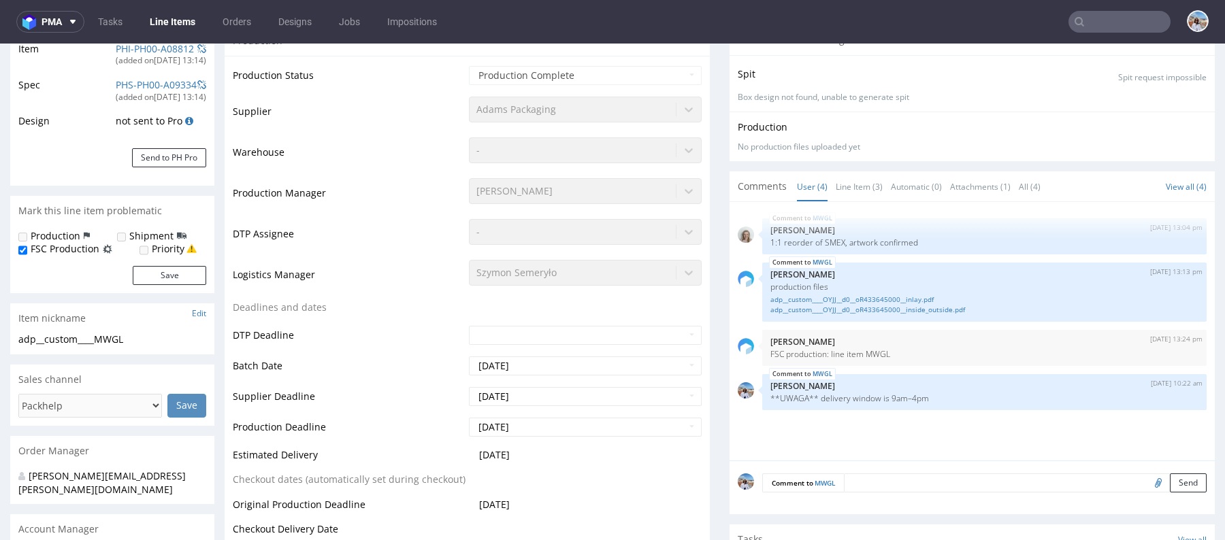
scroll to position [0, 0]
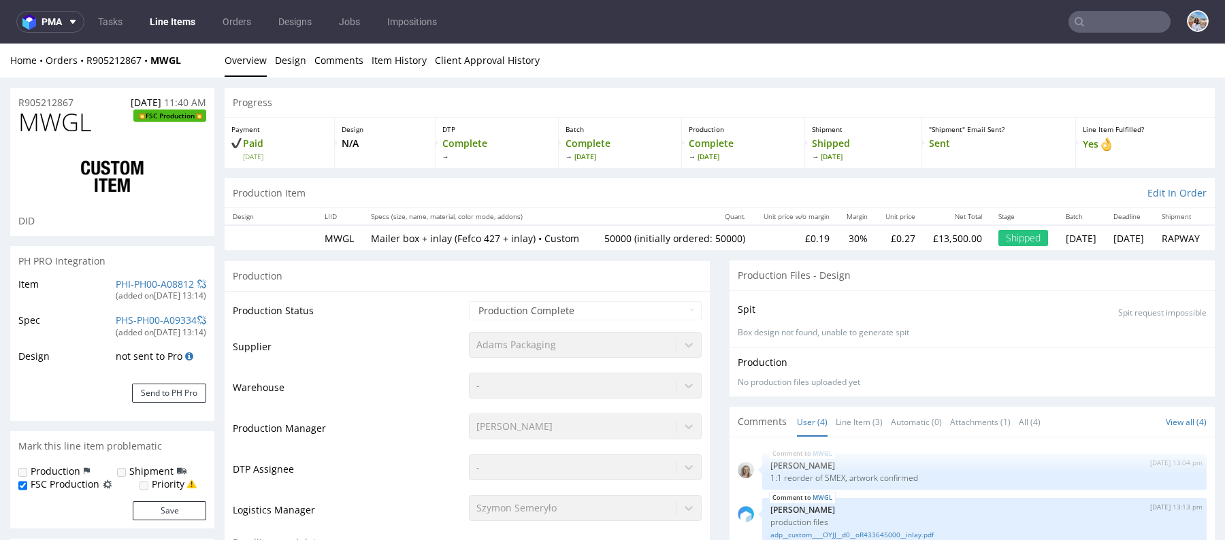
click at [1143, 14] on input "text" at bounding box center [1119, 22] width 102 height 22
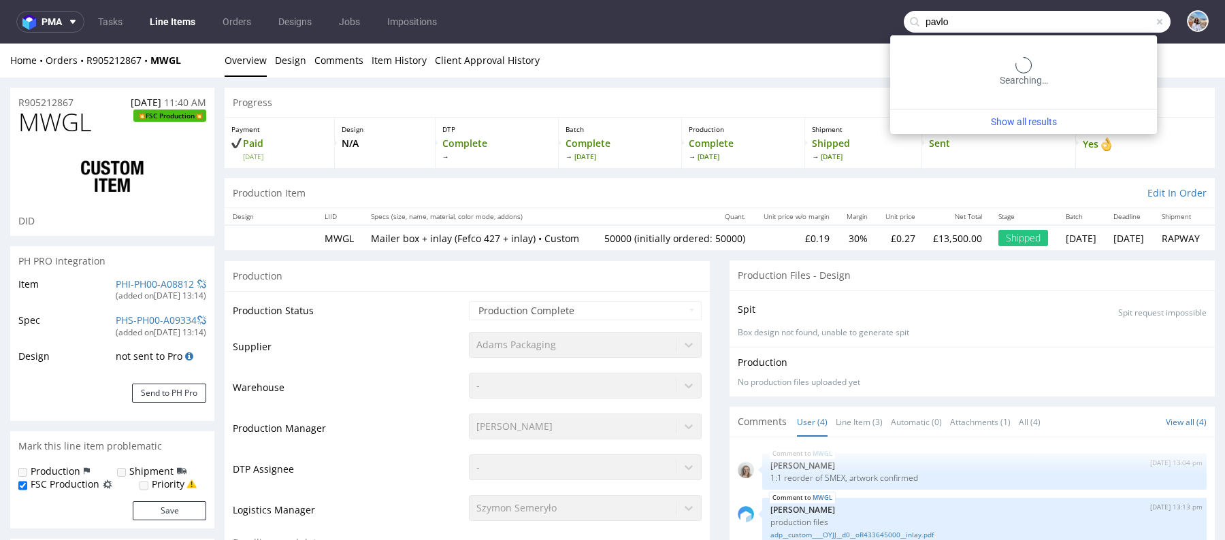
type input "pavlo"
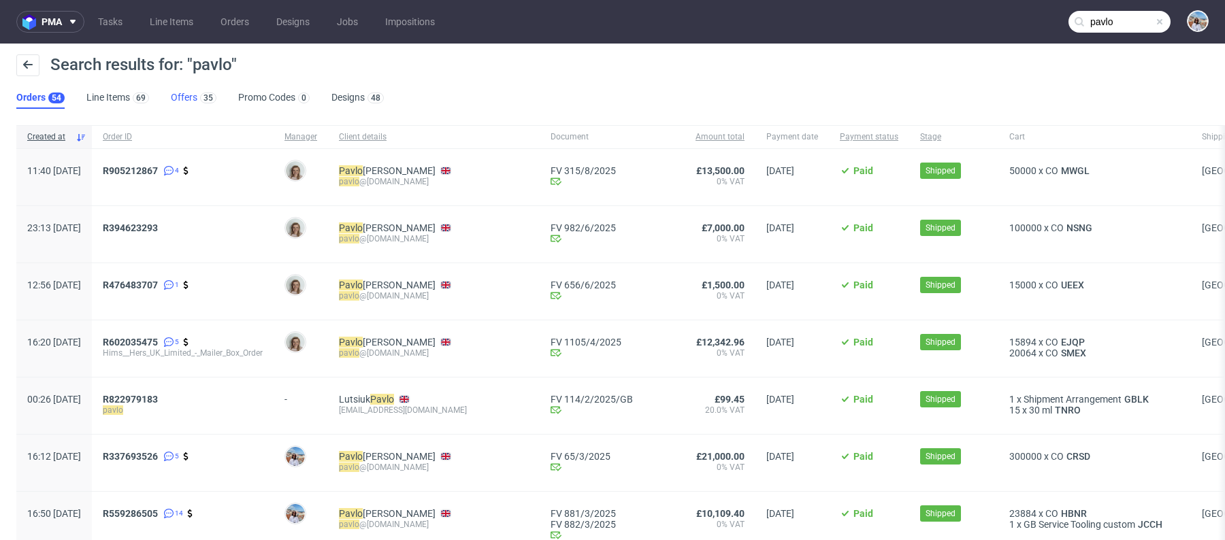
click at [203, 105] on link "Offers 35" at bounding box center [194, 98] width 46 height 22
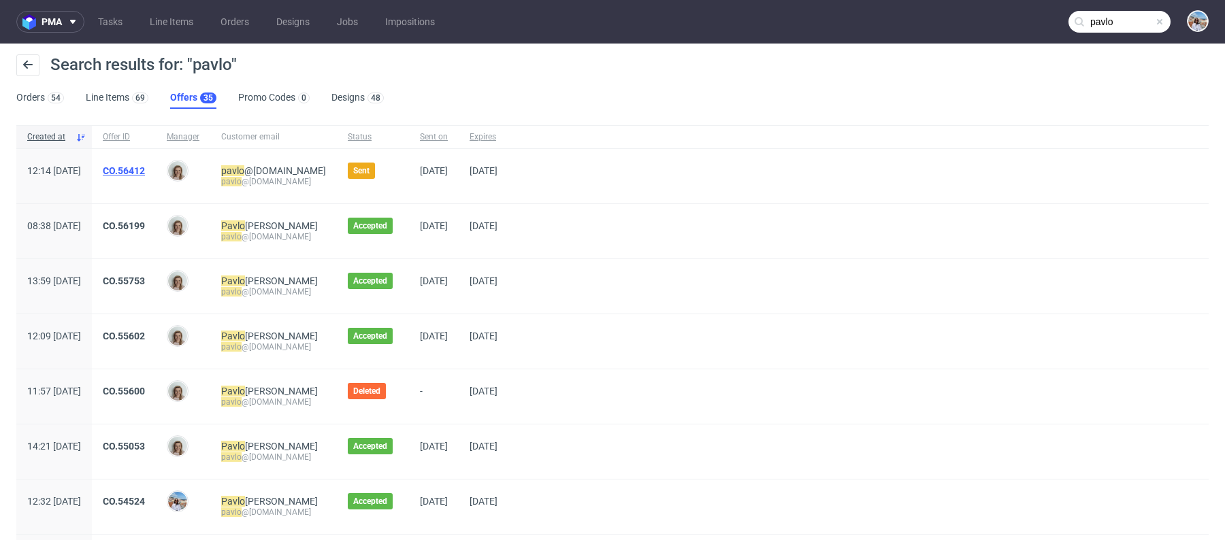
click at [145, 171] on link "CO.56412" at bounding box center [124, 170] width 42 height 11
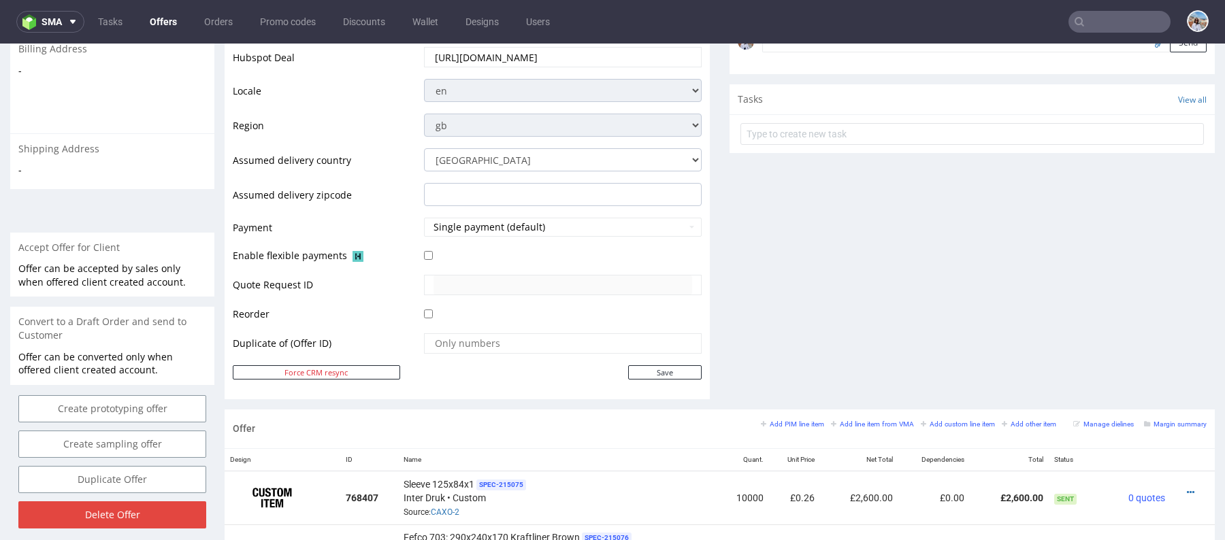
scroll to position [198, 0]
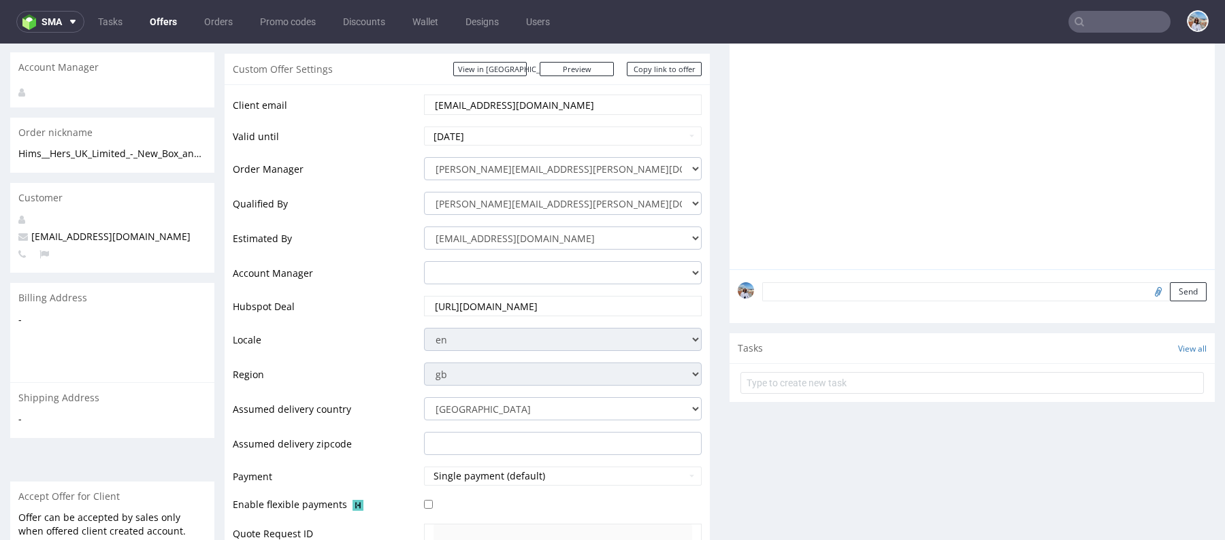
click at [818, 292] on form "Send" at bounding box center [984, 292] width 444 height 20
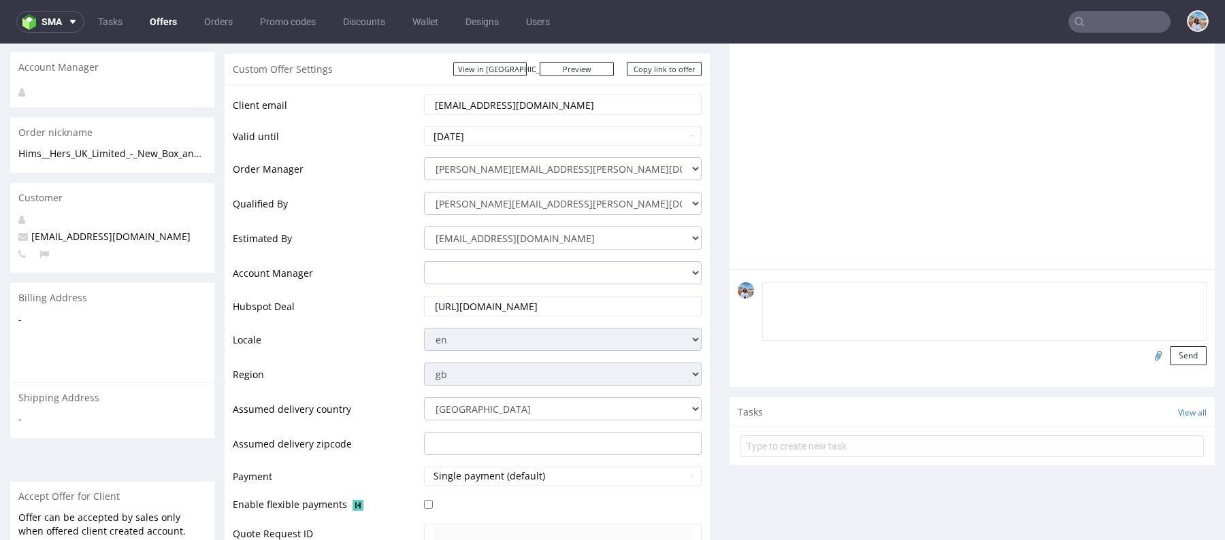
paste textarea "delivery window is 9am–4pm."
click at [770, 291] on textarea "delivery window is 9am–4pm." at bounding box center [984, 311] width 444 height 59
type textarea "Delivery window is 9am–4pm."
click at [1170, 352] on button "Send" at bounding box center [1188, 355] width 37 height 19
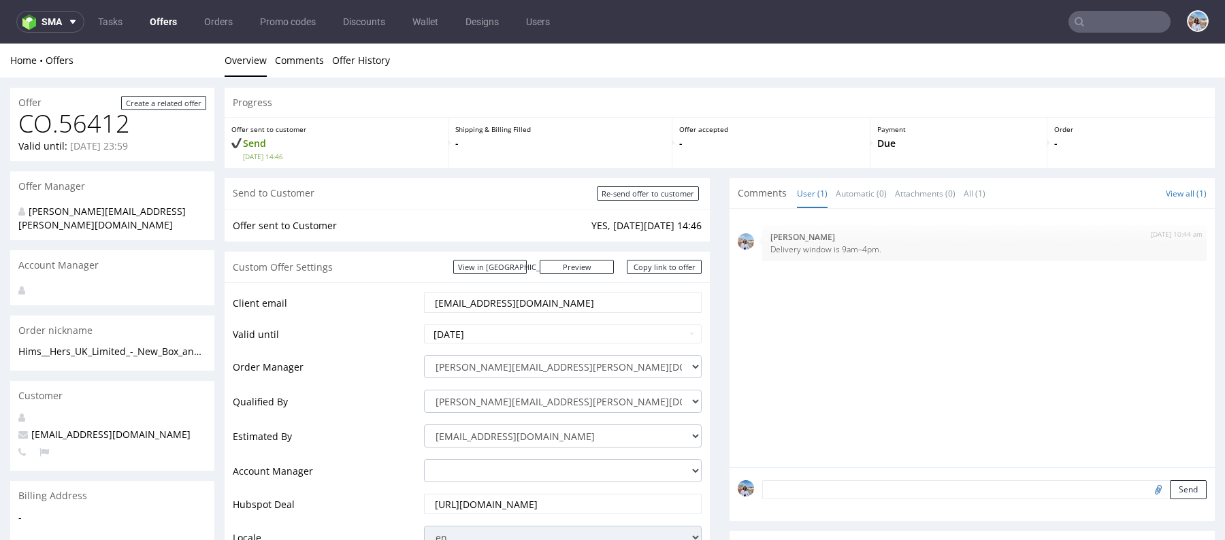
scroll to position [0, 0]
click at [1083, 27] on input "text" at bounding box center [1119, 22] width 102 height 22
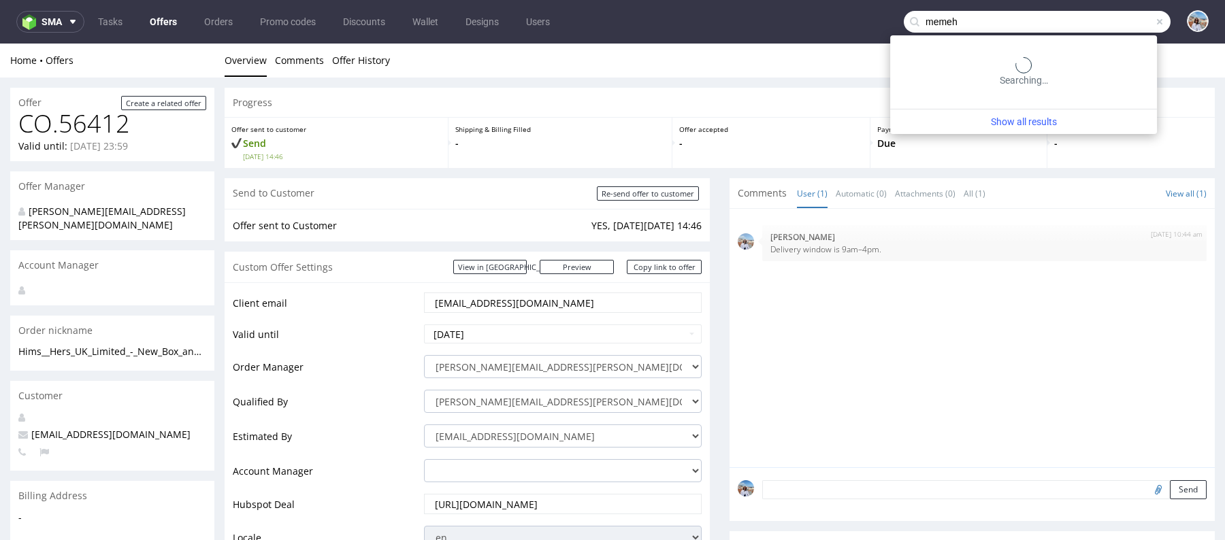
type input "memeh"
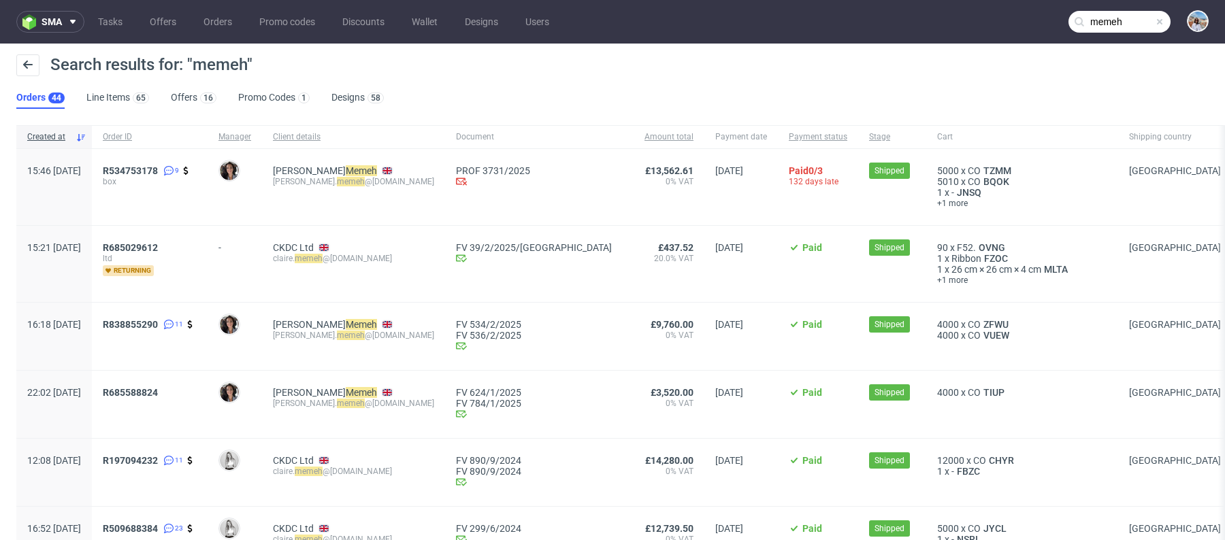
click at [193, 110] on div "Search results for: "memeh" Orders 44 Line Items 65 Offers 16 Promo Codes 1 Des…" at bounding box center [612, 82] width 1225 height 76
click at [197, 93] on div "16" at bounding box center [206, 97] width 19 height 14
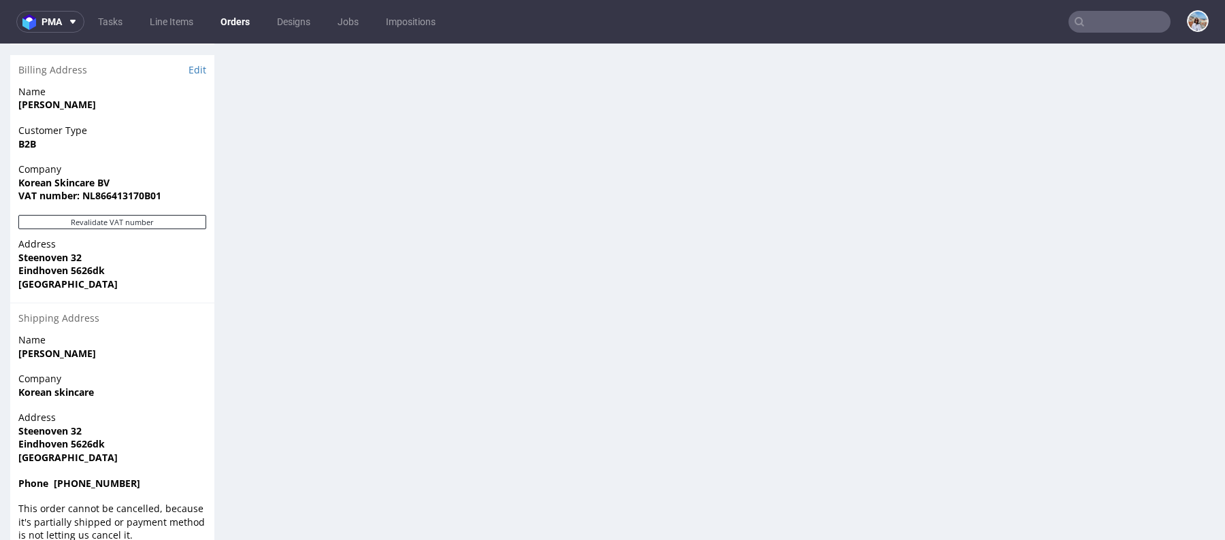
scroll to position [521, 0]
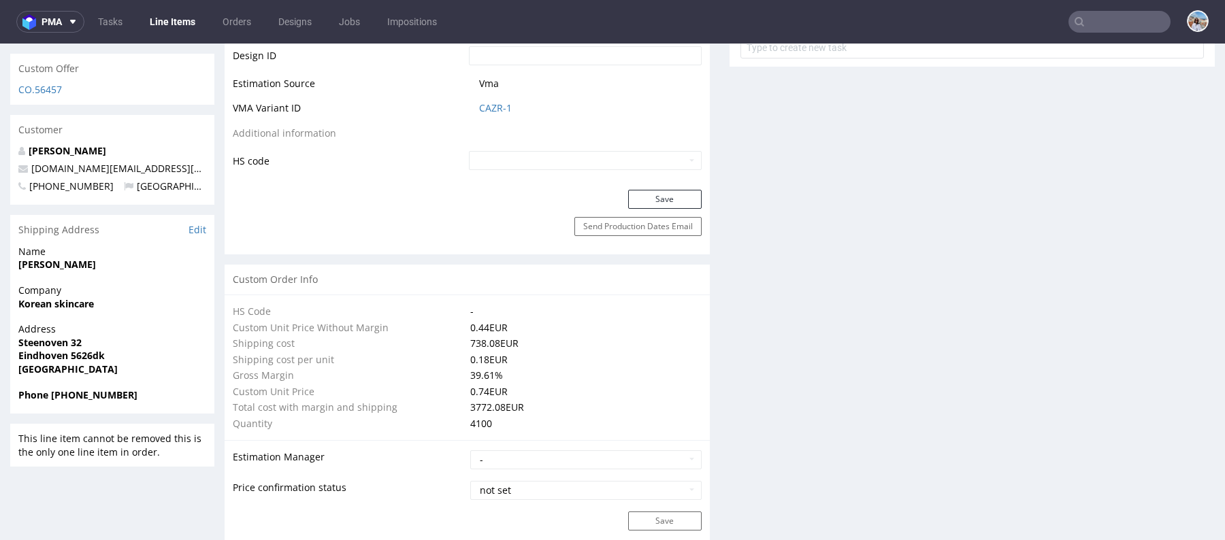
scroll to position [763, 0]
click at [483, 101] on link "CAZR-1" at bounding box center [495, 107] width 33 height 14
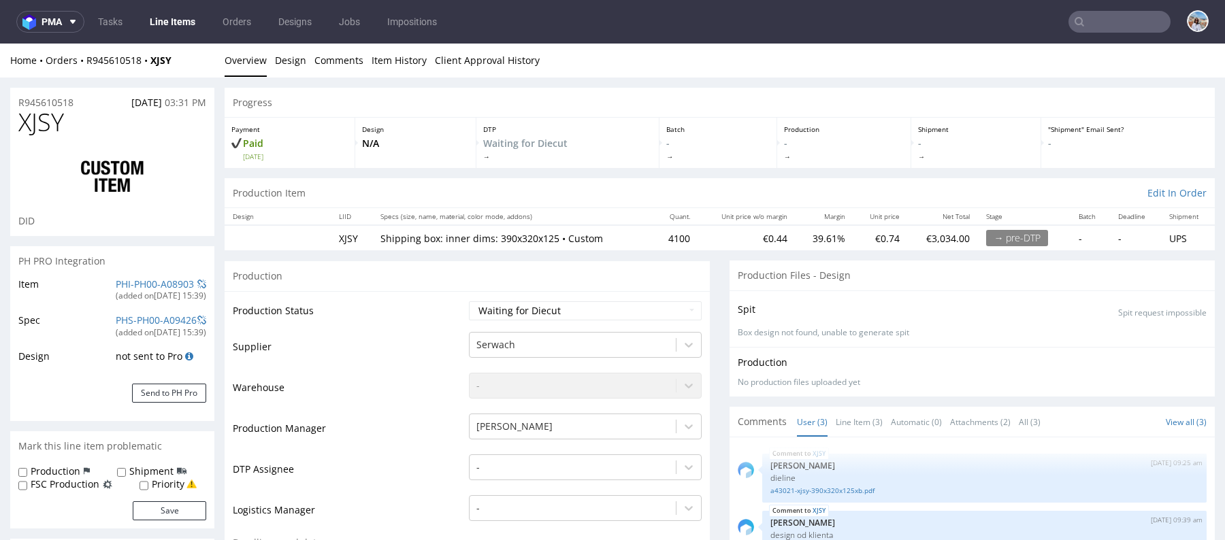
click at [1111, 16] on input "text" at bounding box center [1119, 22] width 102 height 22
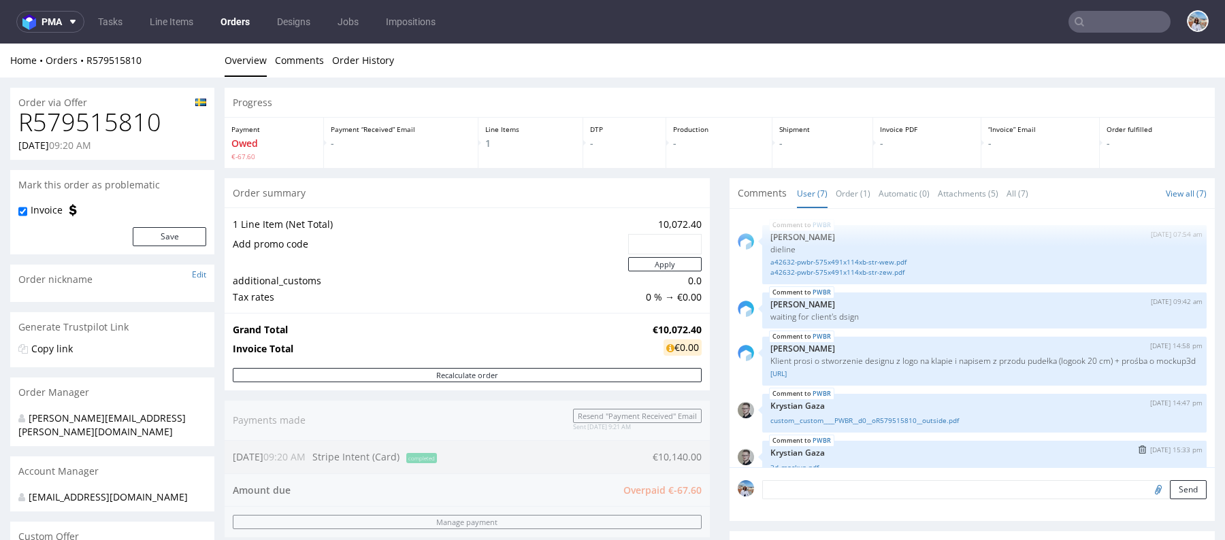
scroll to position [1, 0]
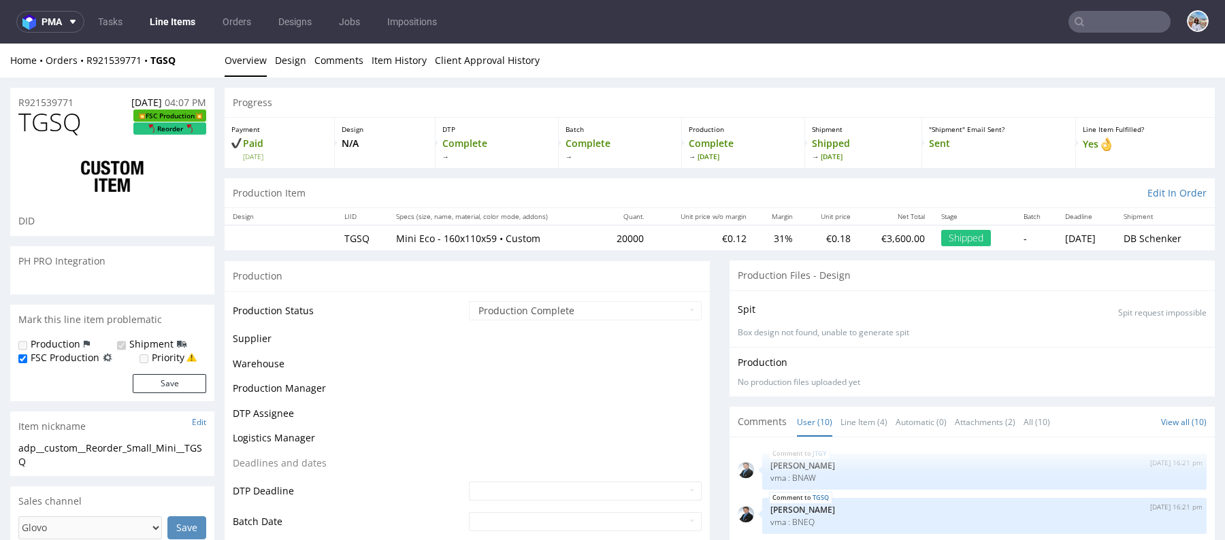
scroll to position [205, 0]
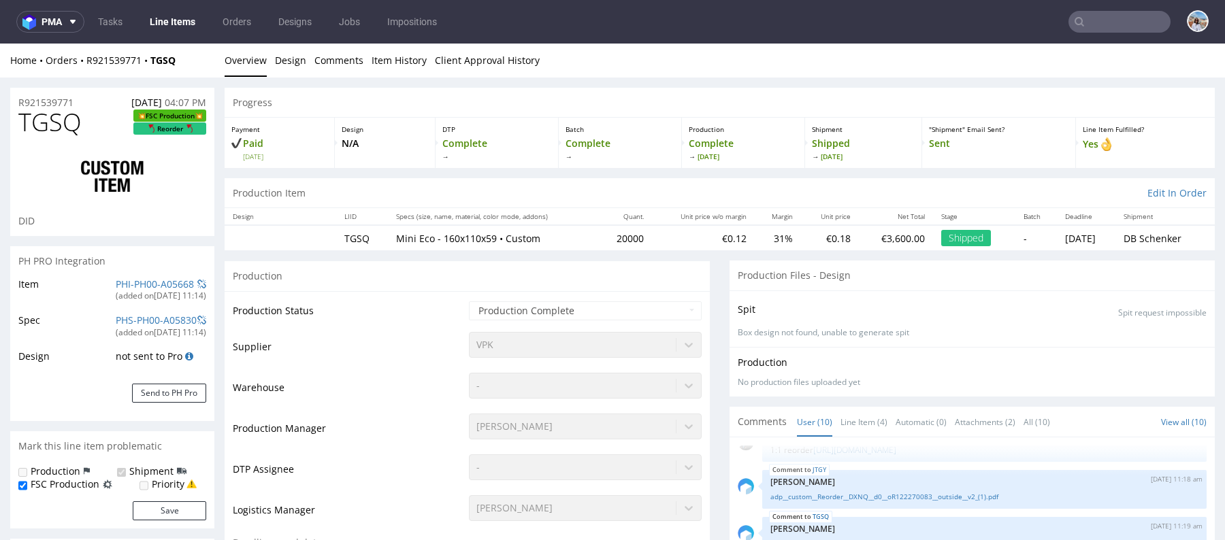
select select "in_progress"
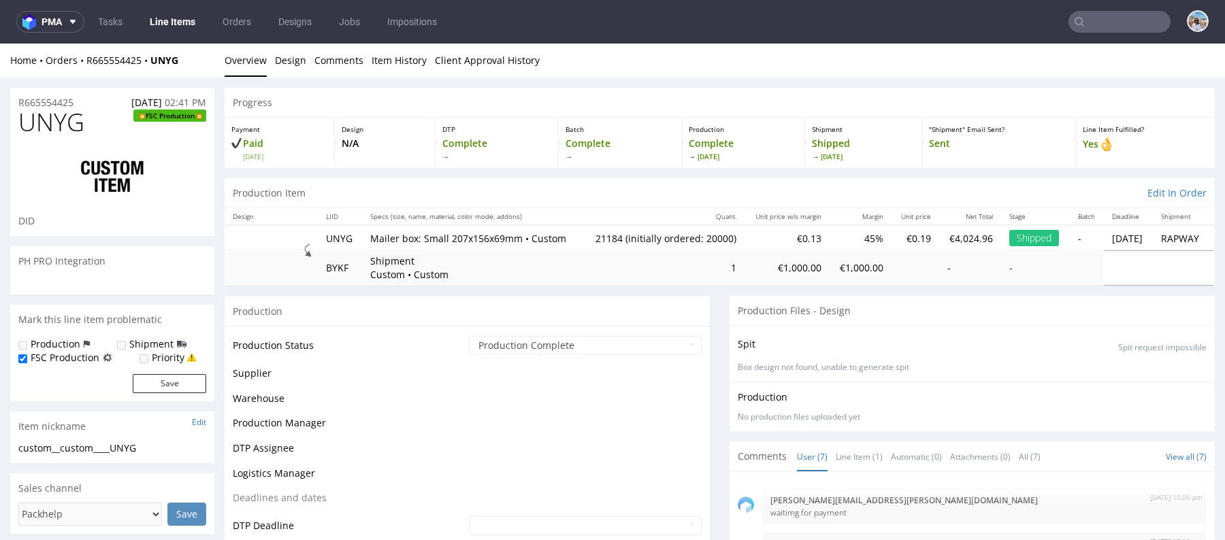
scroll to position [67, 0]
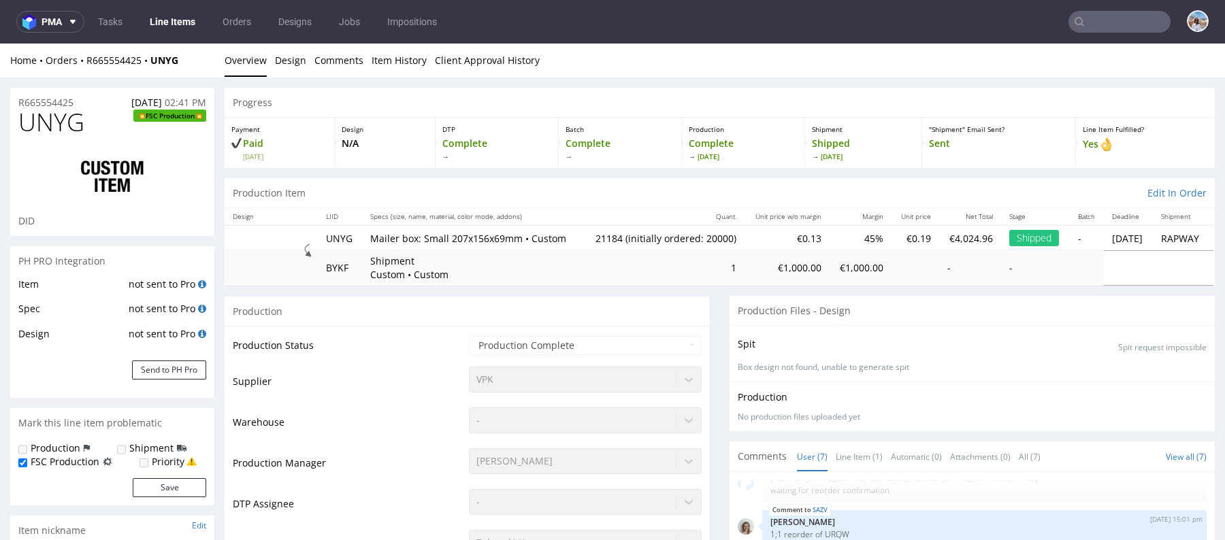
select select "in_progress"
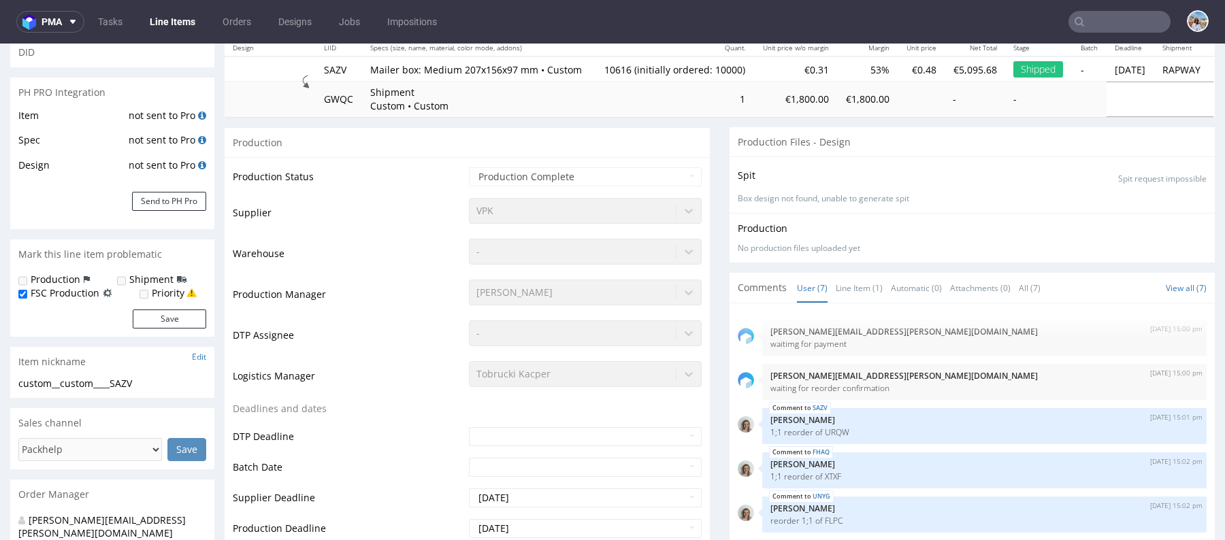
scroll to position [67, 0]
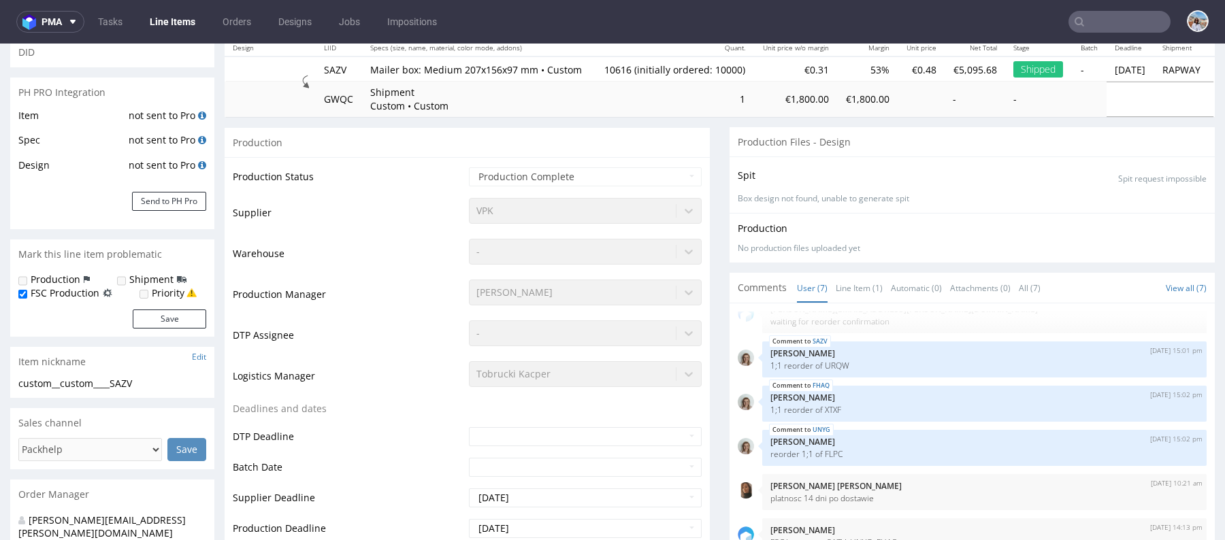
select select "in_progress"
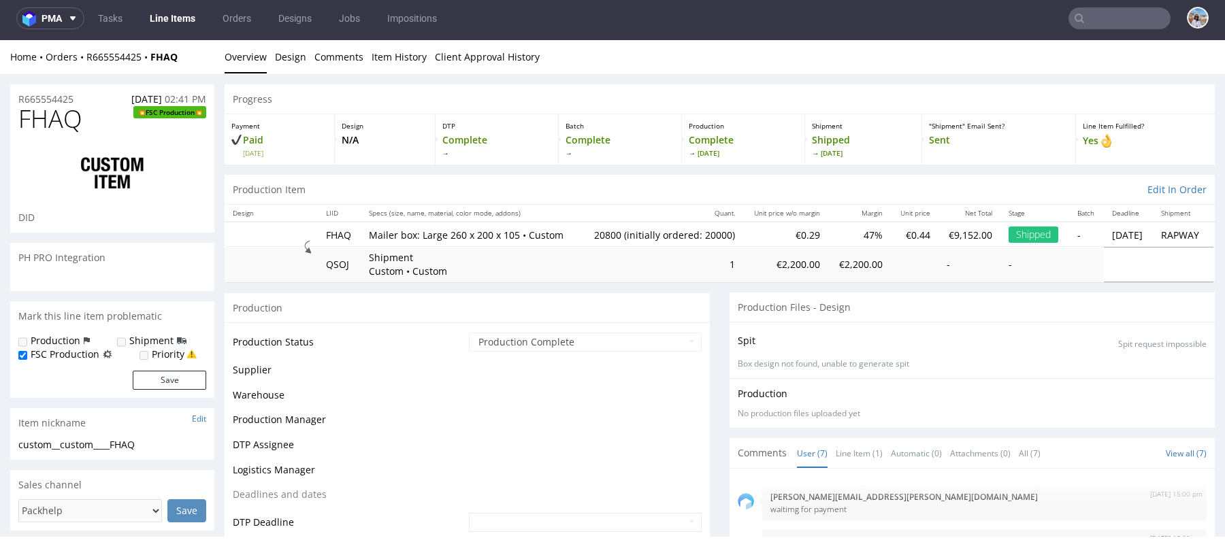
scroll to position [67, 0]
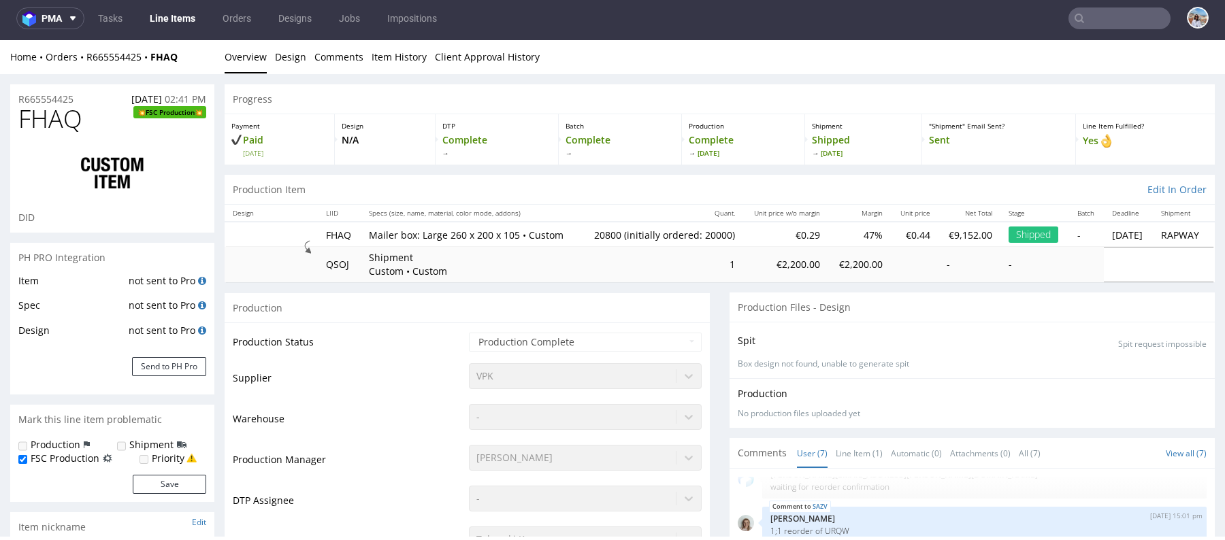
select select "in_progress"
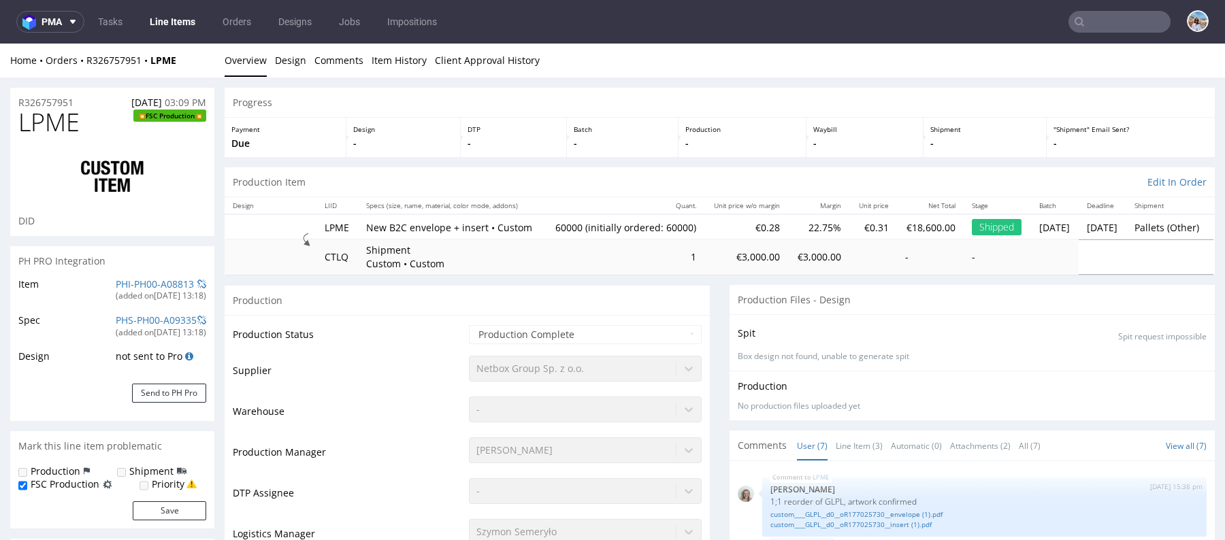
scroll to position [133, 0]
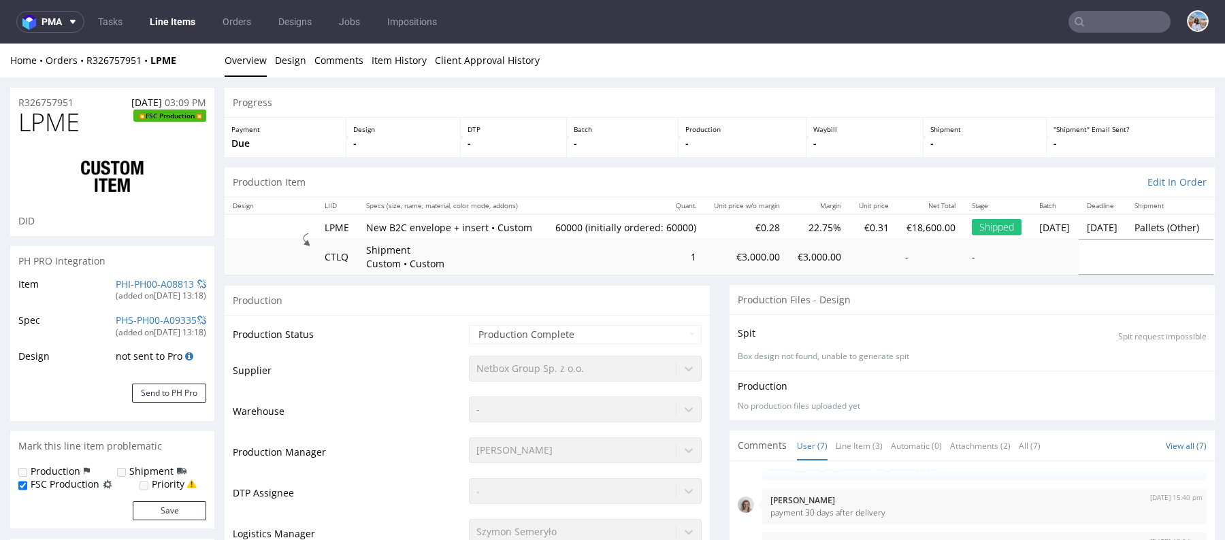
select select "in_progress"
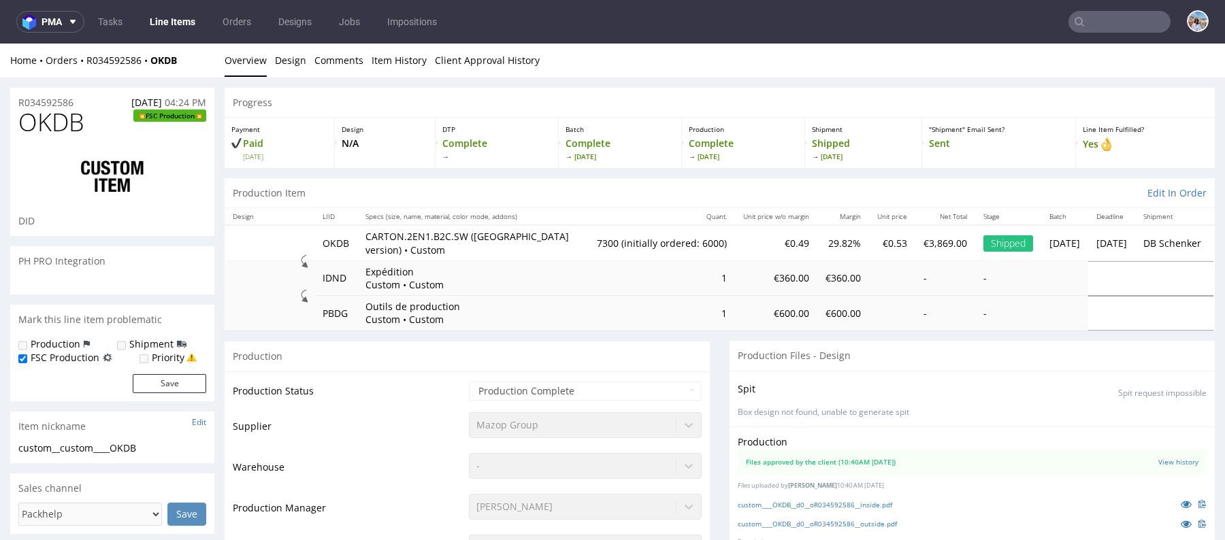
scroll to position [530, 0]
select select "in_progress"
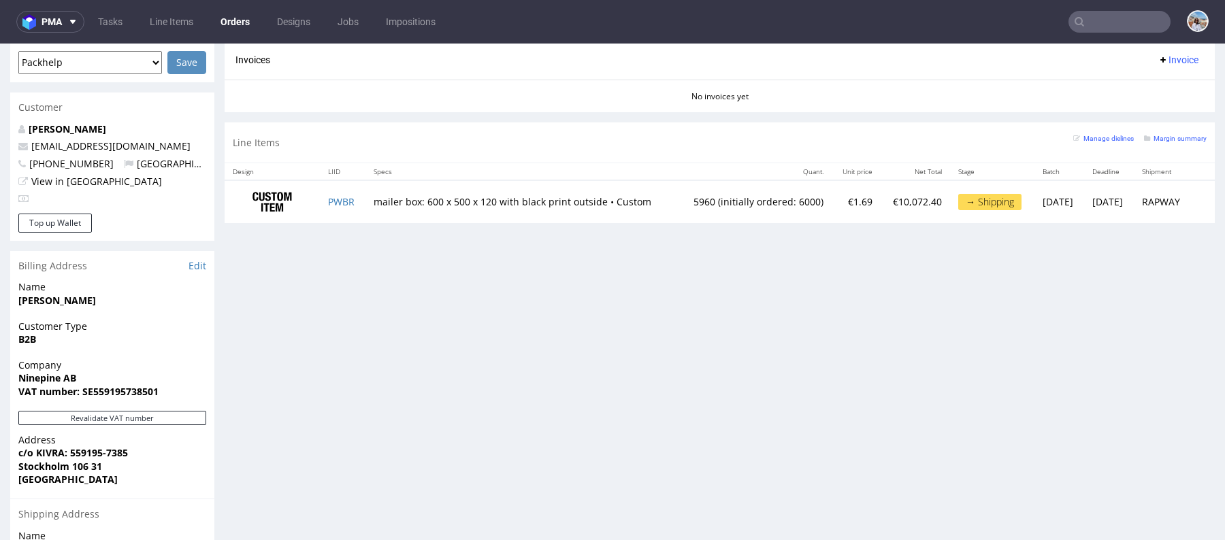
scroll to position [522, 0]
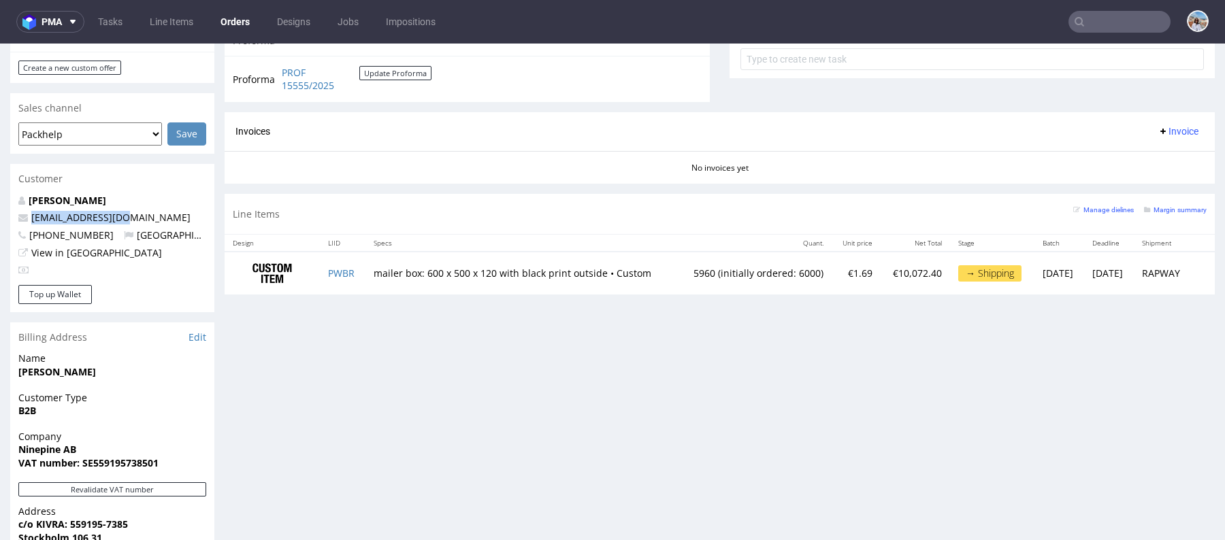
drag, startPoint x: 75, startPoint y: 219, endPoint x: 0, endPoint y: 219, distance: 74.8
click at [0, 219] on div "Order via Offer R579515810 22.07.2025 09:20 AM Mark this order as problematic I…" at bounding box center [612, 185] width 1225 height 1259
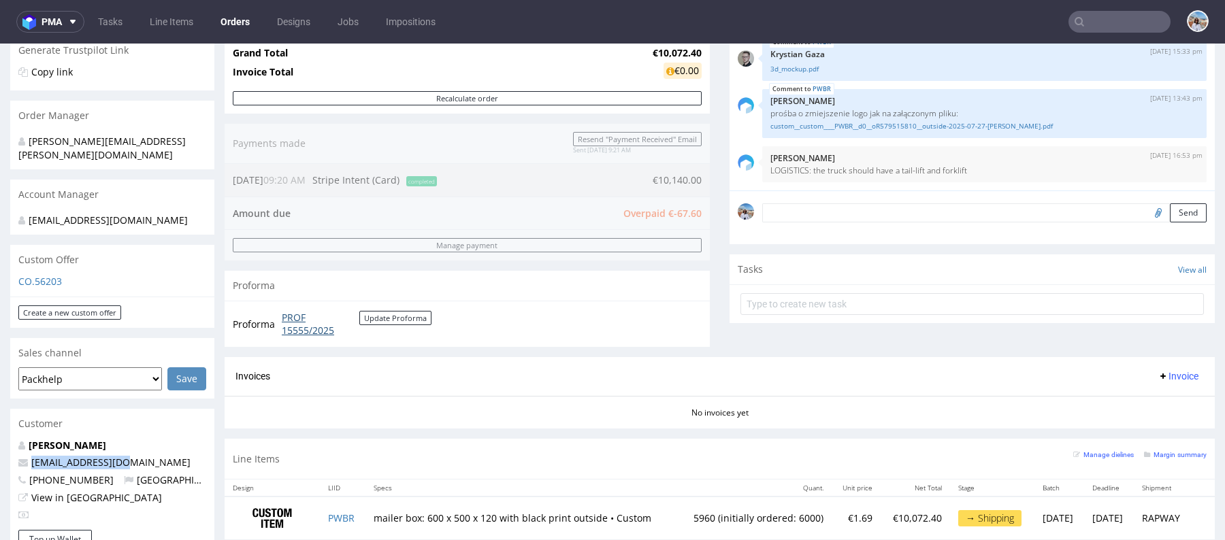
scroll to position [413, 0]
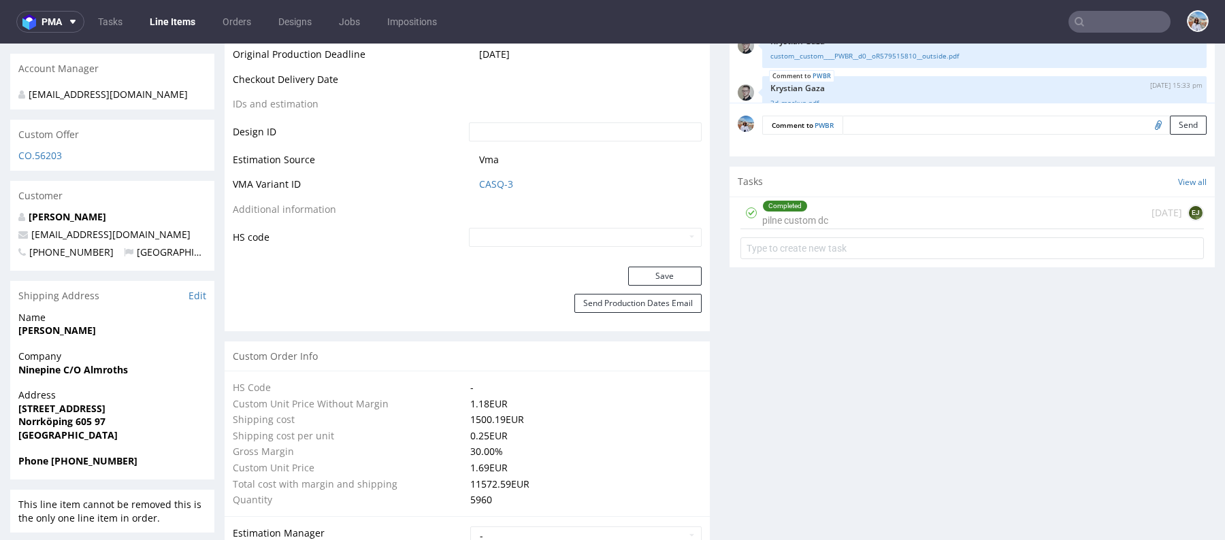
scroll to position [577, 0]
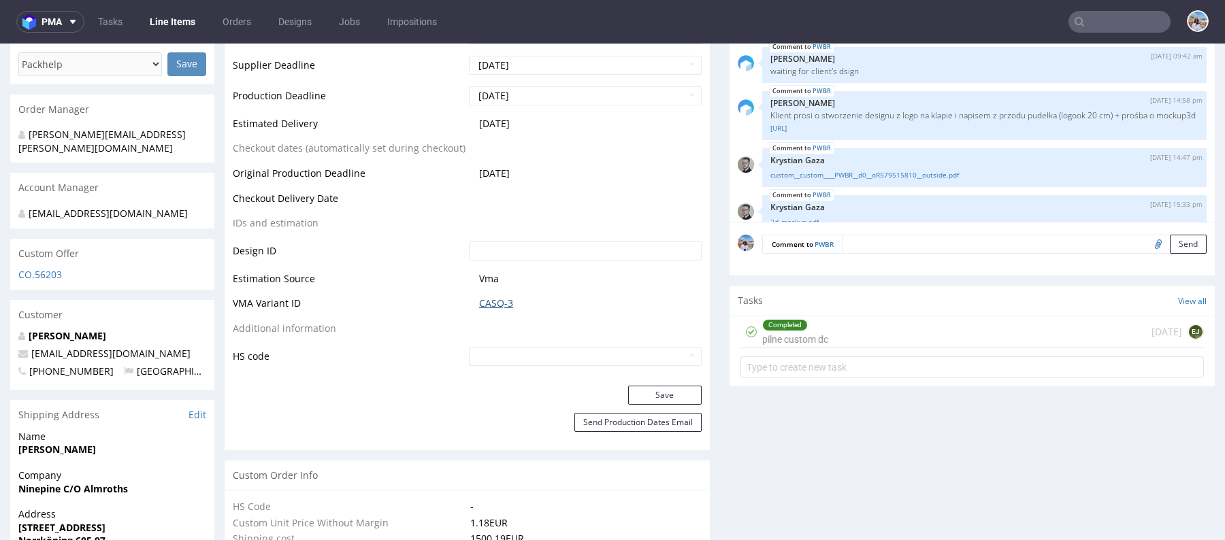
click at [481, 303] on link "CASQ-3" at bounding box center [496, 304] width 34 height 14
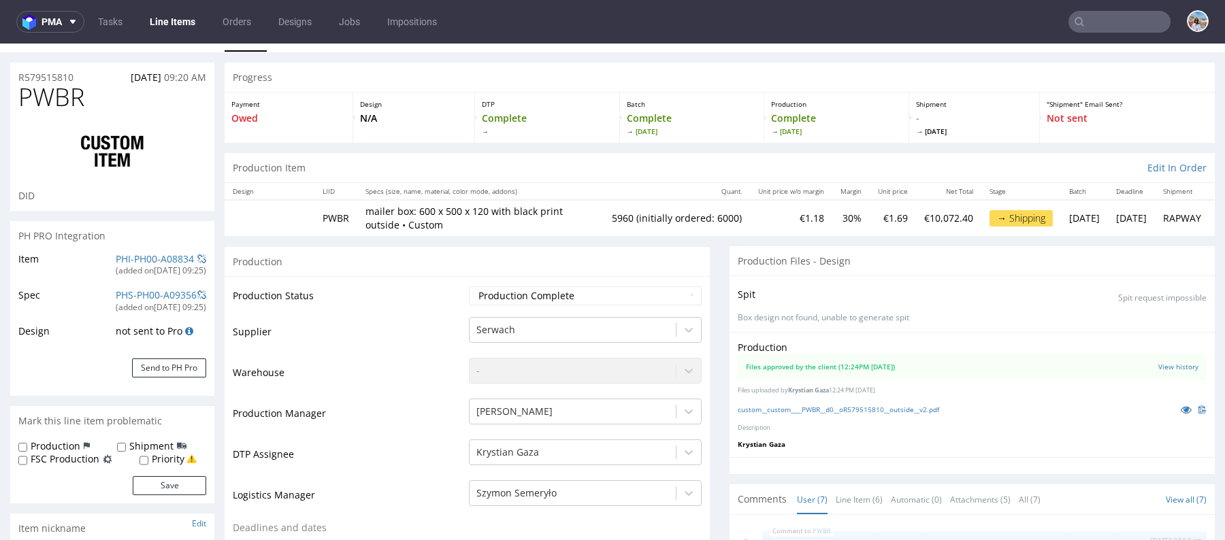
scroll to position [12, 0]
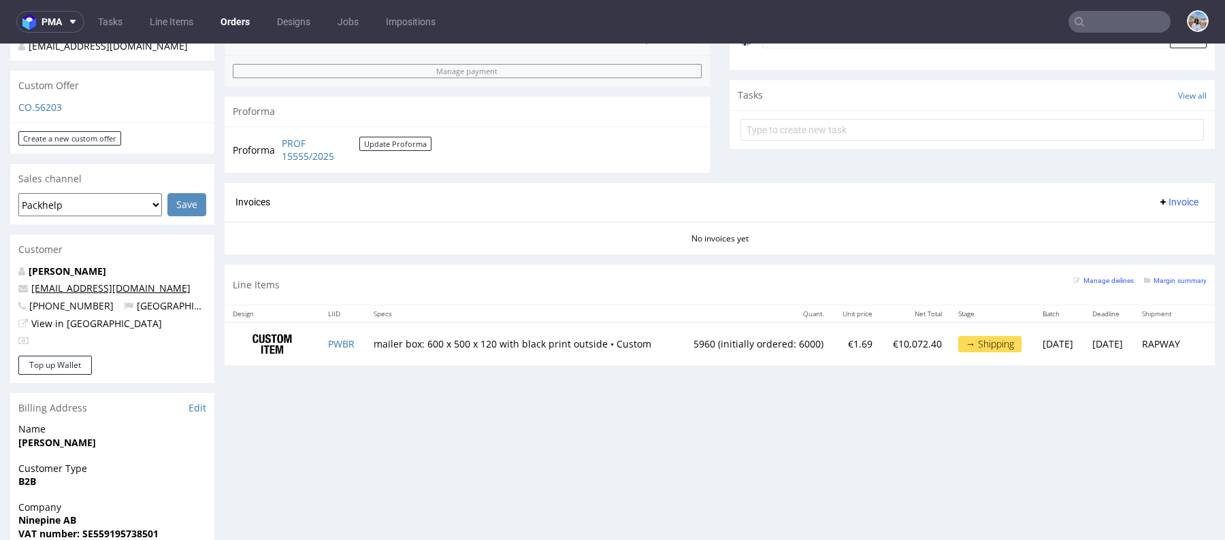
scroll to position [409, 0]
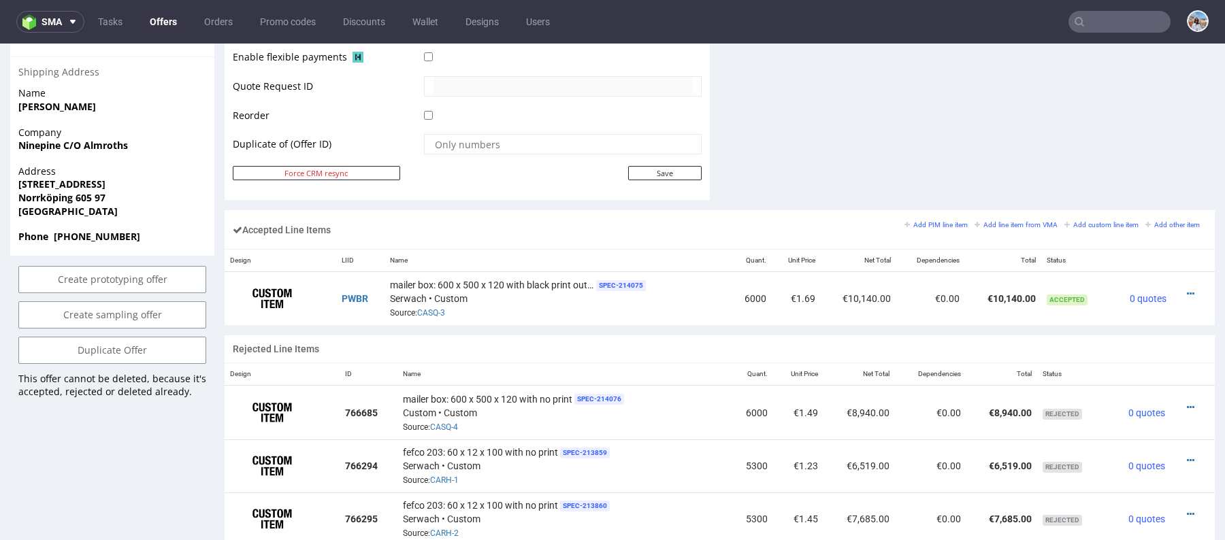
scroll to position [699, 0]
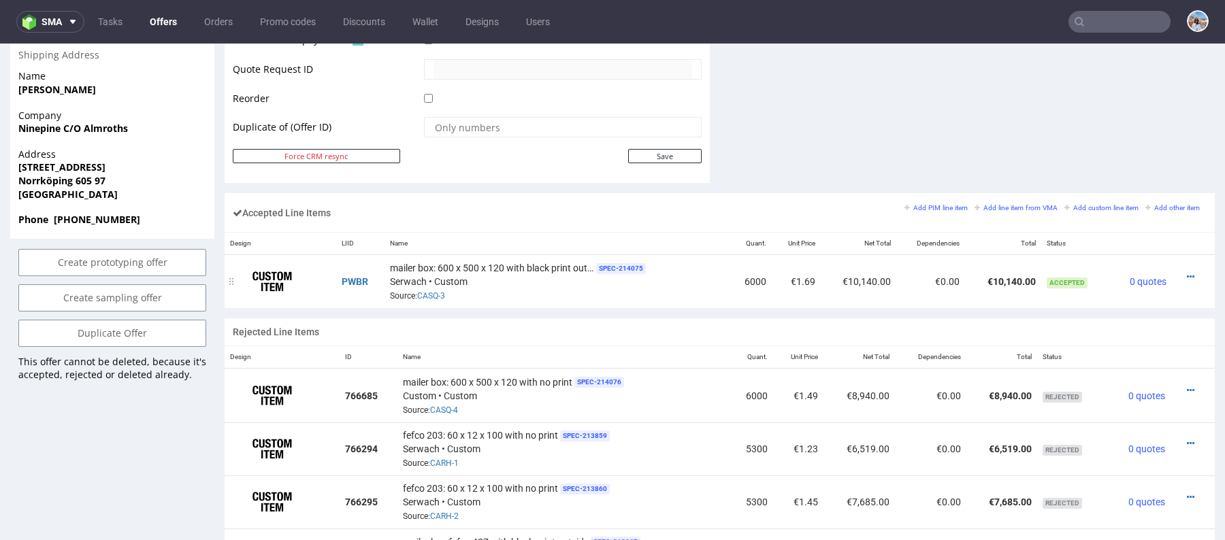
click at [1177, 270] on div at bounding box center [1189, 277] width 24 height 14
click at [1187, 272] on icon at bounding box center [1190, 277] width 7 height 10
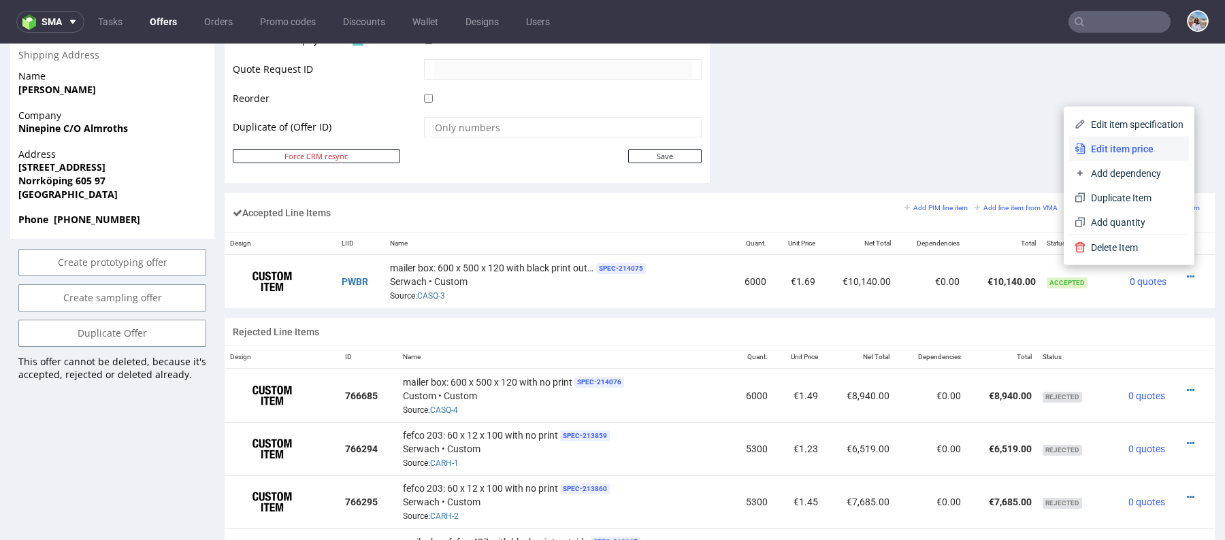
click at [1115, 152] on span "Edit item price" at bounding box center [1134, 149] width 98 height 14
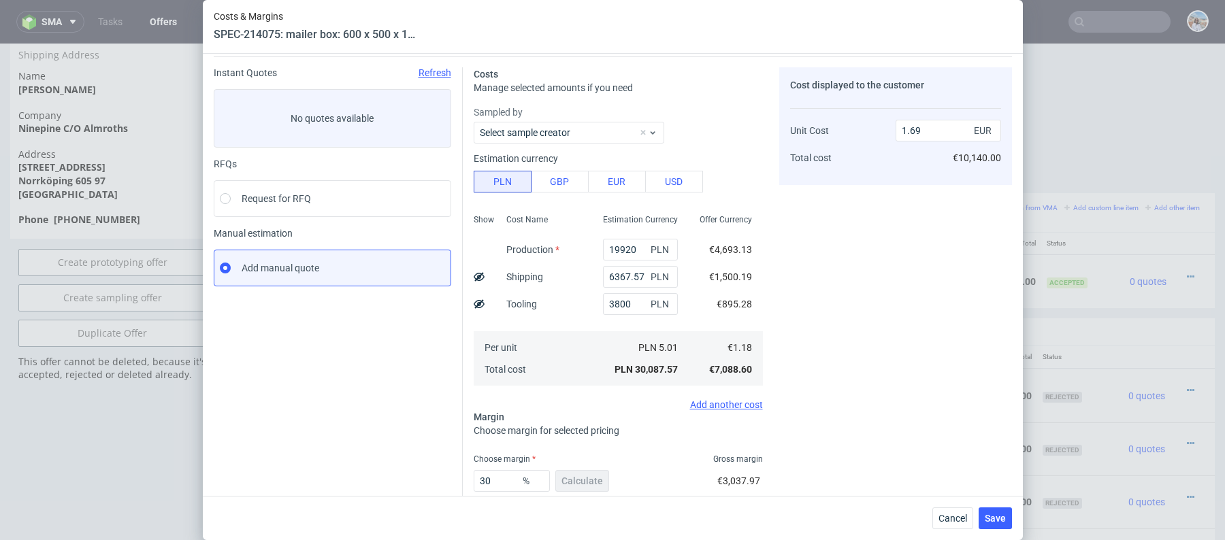
scroll to position [90, 0]
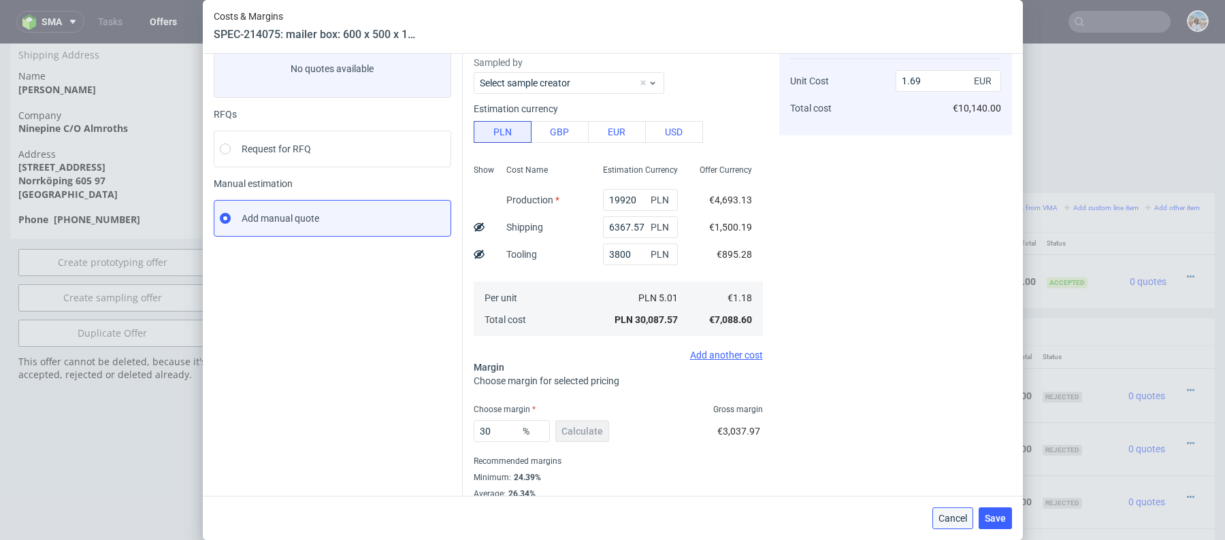
click at [956, 518] on span "Cancel" at bounding box center [952, 519] width 29 height 10
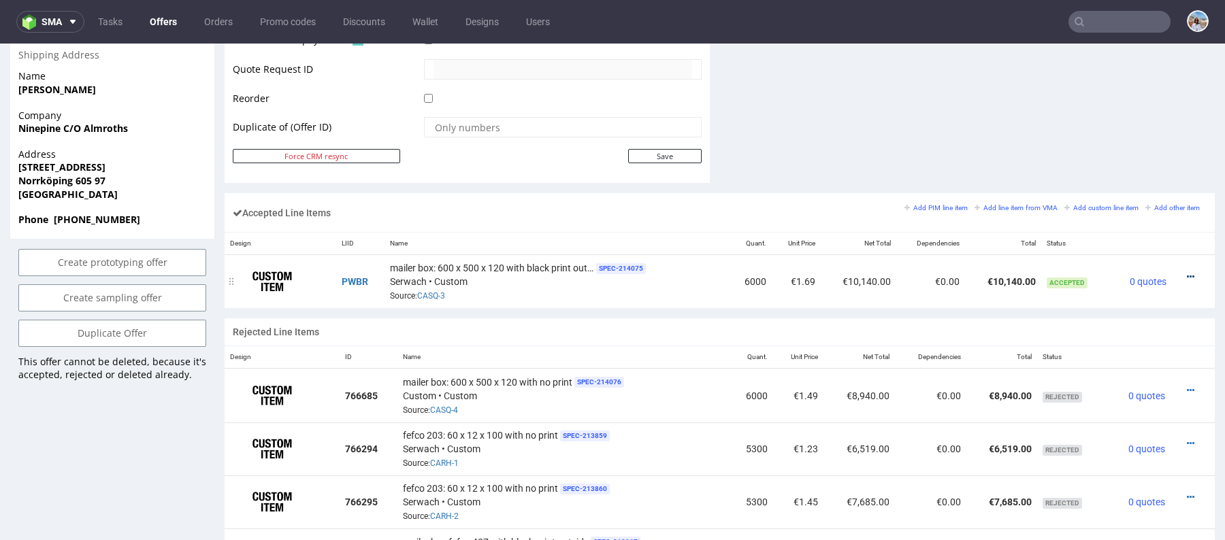
click at [1187, 273] on icon at bounding box center [1190, 277] width 7 height 10
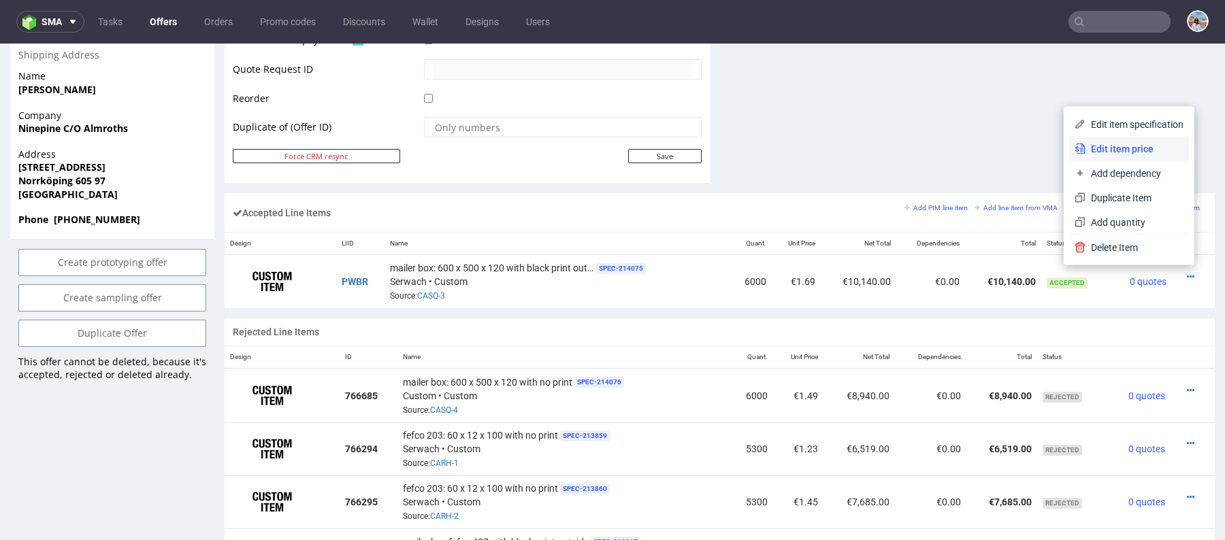
click at [1111, 153] on span "Edit item price" at bounding box center [1134, 149] width 98 height 14
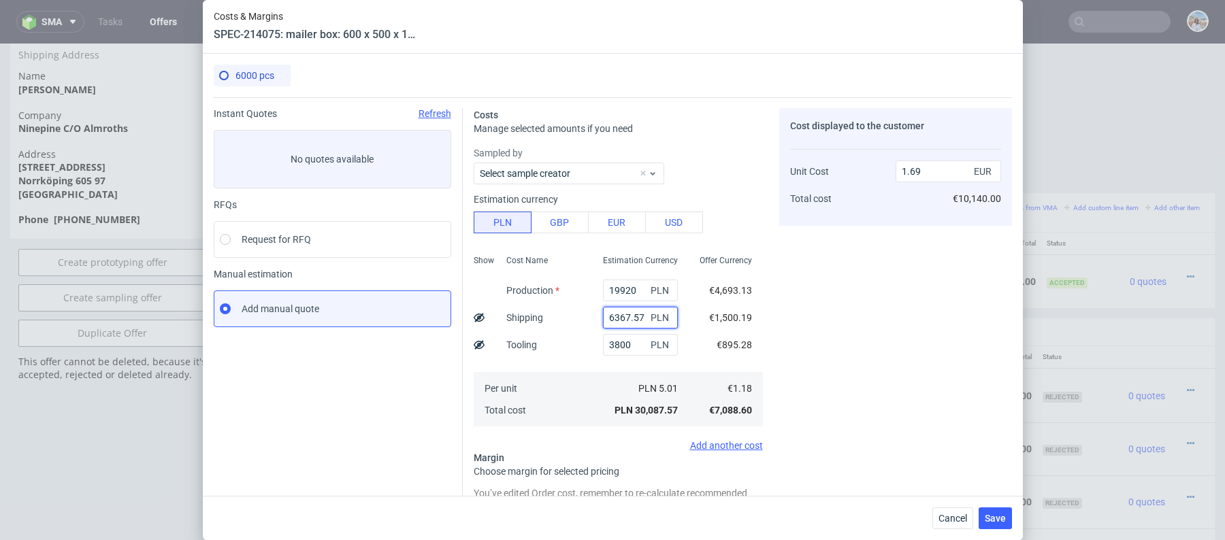
click at [634, 315] on input "6367.57" at bounding box center [640, 318] width 75 height 22
type input "7000"
type input "1.72"
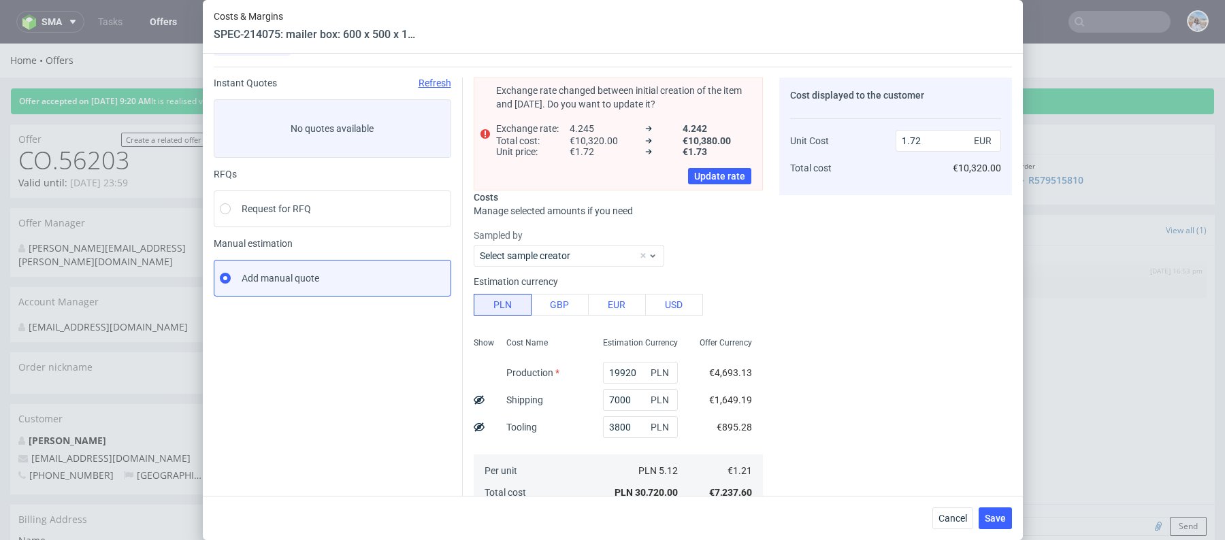
scroll to position [32, 0]
click at [629, 392] on input "7000" at bounding box center [640, 399] width 75 height 22
click at [630, 392] on input "7000" at bounding box center [640, 399] width 75 height 22
click at [638, 397] on input "7000" at bounding box center [640, 399] width 75 height 22
type input "760"
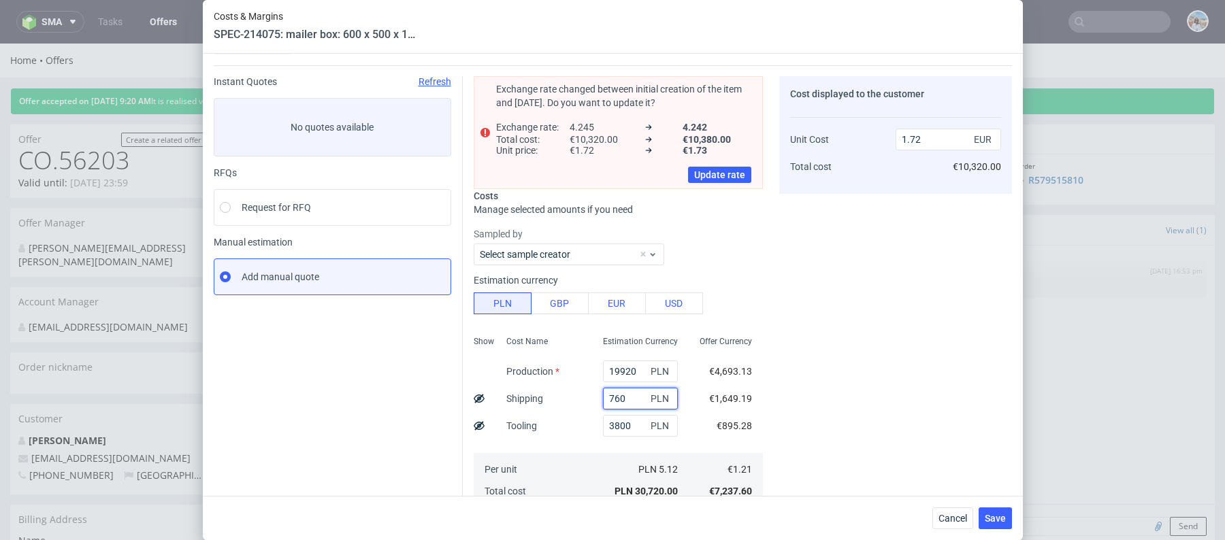
type input "1.37"
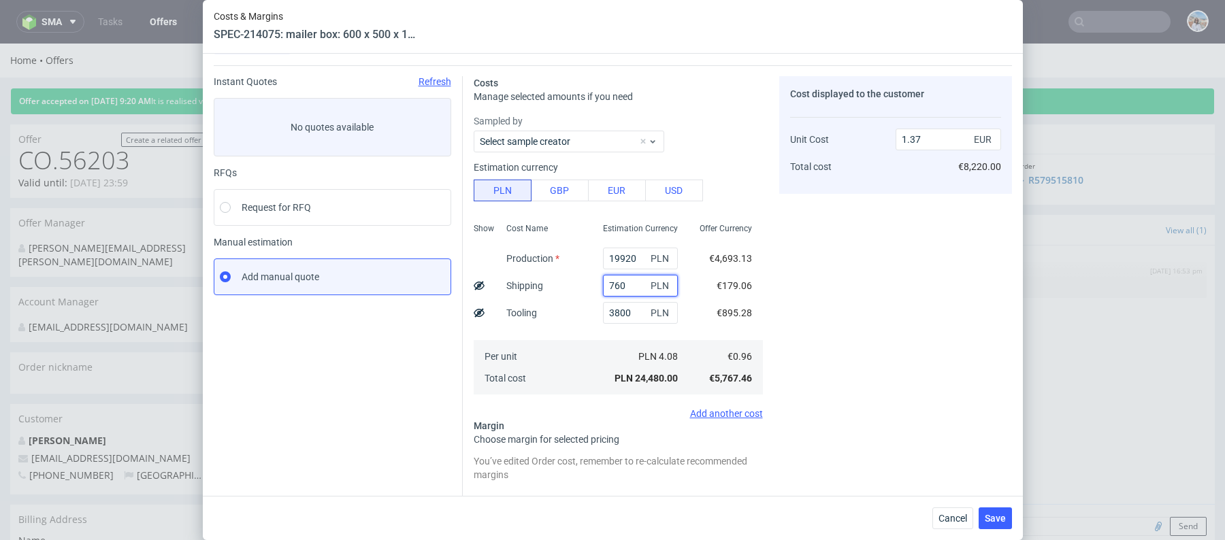
type input "7600"
type input "1.76"
type input "76"
type input "1.33"
type input "7500"
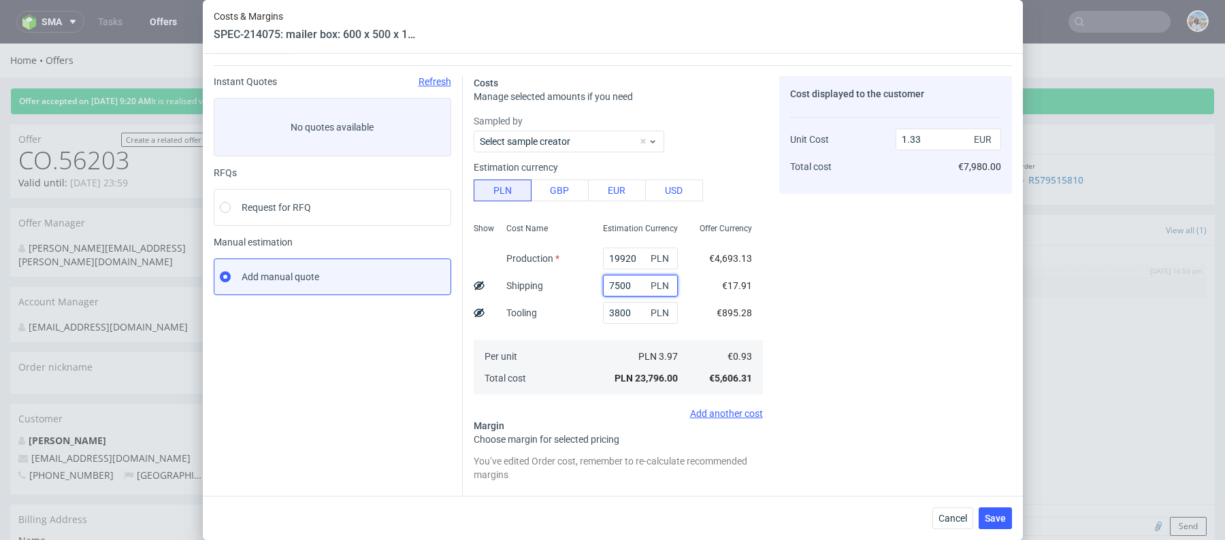
type input "1.75"
type input "7400"
type input "1.75"
type input "7200"
type input "1.73"
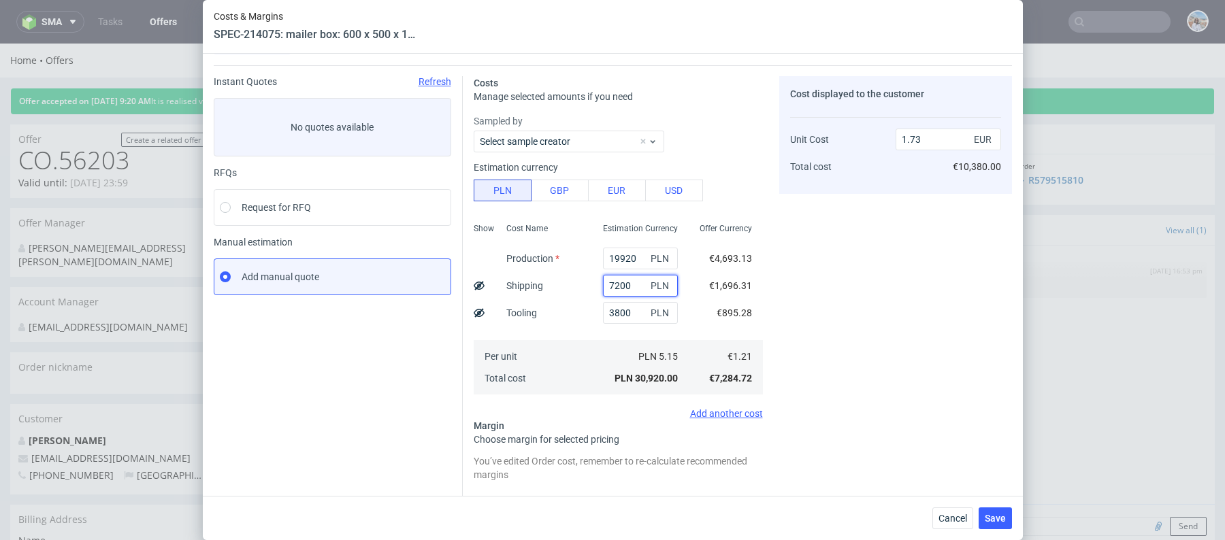
type input "720"
type input "1.37"
type input "7200"
type input "1.73"
type input "7200"
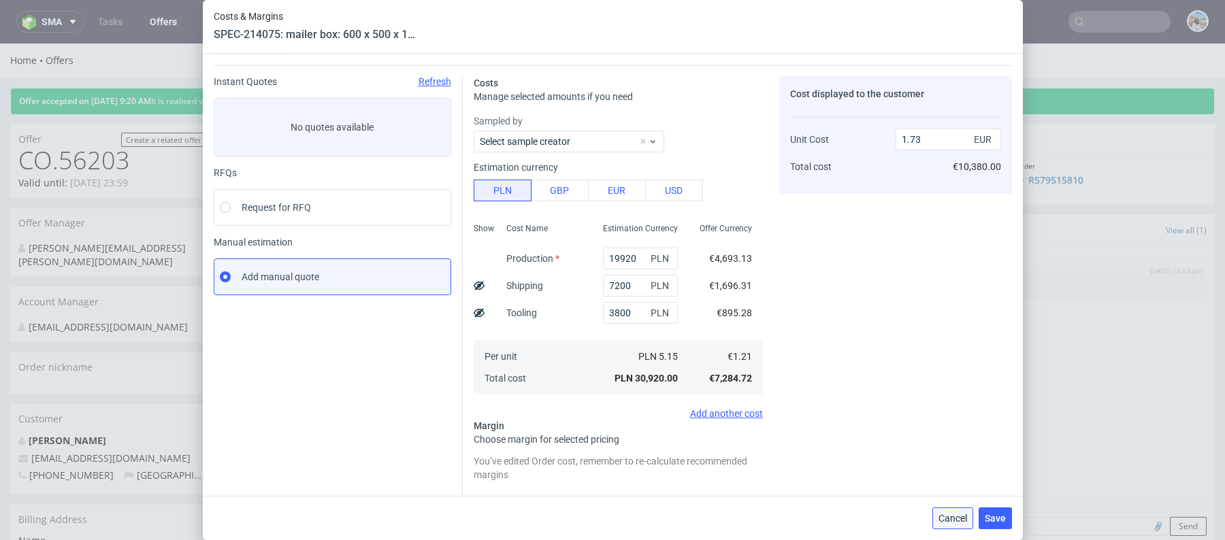
click at [954, 516] on span "Cancel" at bounding box center [952, 519] width 29 height 10
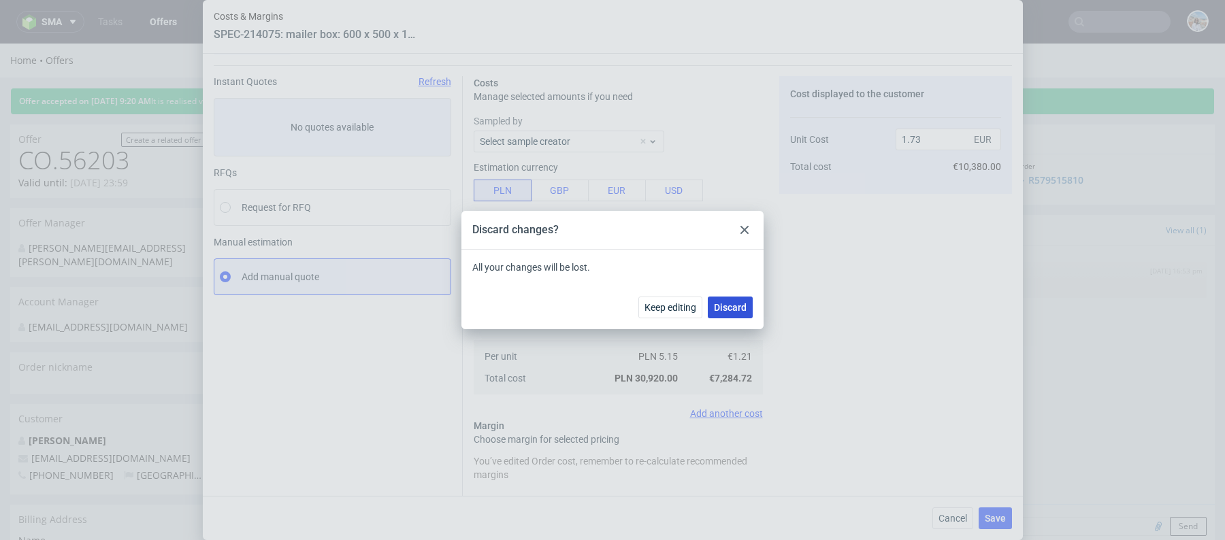
click at [728, 305] on span "Discard" at bounding box center [730, 308] width 33 height 10
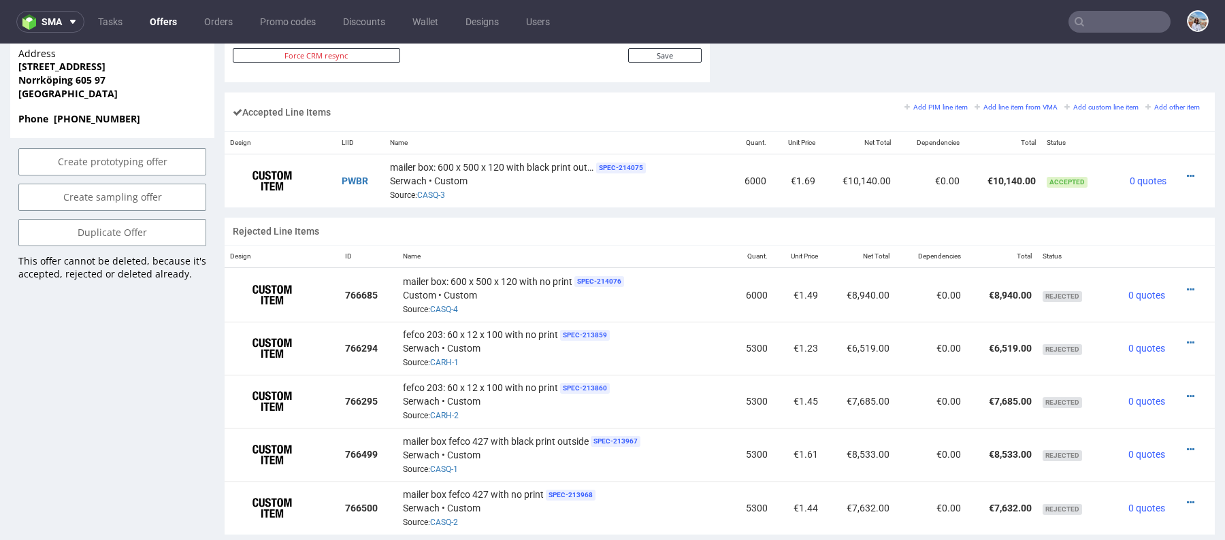
scroll to position [793, 0]
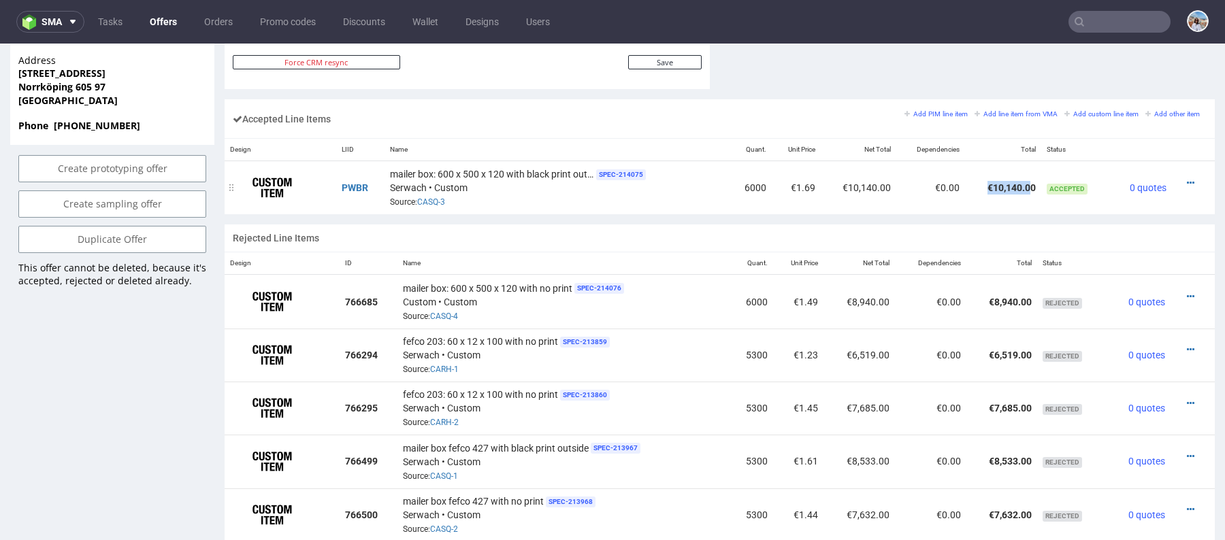
drag, startPoint x: 1021, startPoint y: 184, endPoint x: 976, endPoint y: 184, distance: 44.2
click at [976, 184] on td "€10,140.00" at bounding box center [1003, 188] width 76 height 54
drag, startPoint x: 1028, startPoint y: 182, endPoint x: 970, endPoint y: 182, distance: 58.5
click at [970, 182] on td "€10,140.00" at bounding box center [1003, 188] width 76 height 54
copy td "€10,140.00"
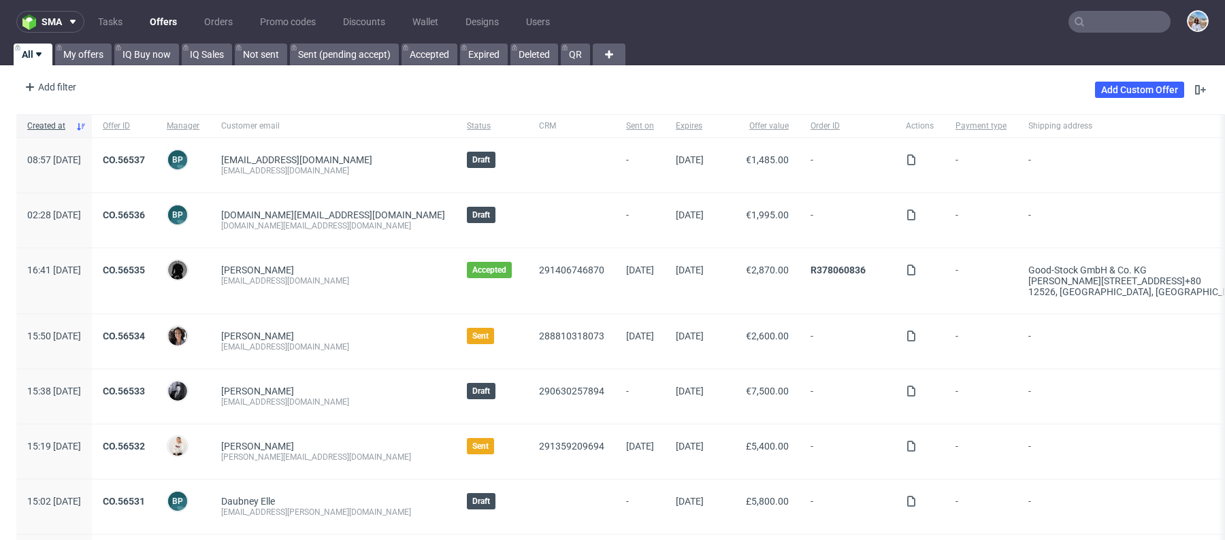
click at [167, 26] on link "Offers" at bounding box center [164, 22] width 44 height 22
